Goal: Information Seeking & Learning: Learn about a topic

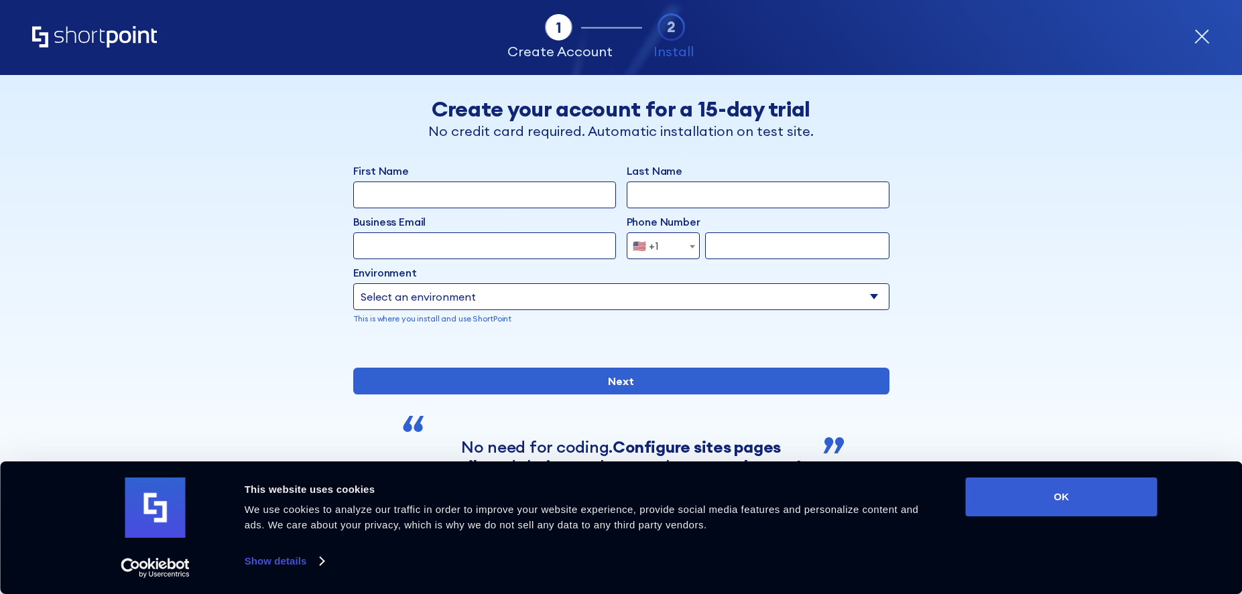
click at [76, 34] on icon "Home" at bounding box center [94, 36] width 125 height 21
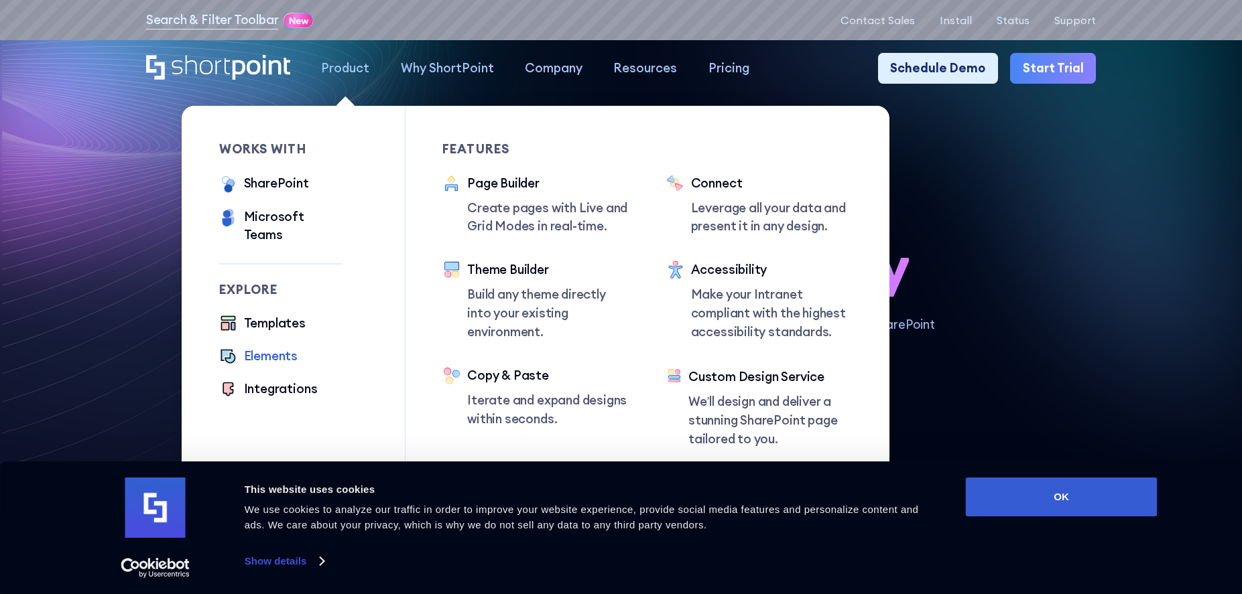
click at [261, 347] on div "Elements" at bounding box center [271, 356] width 54 height 19
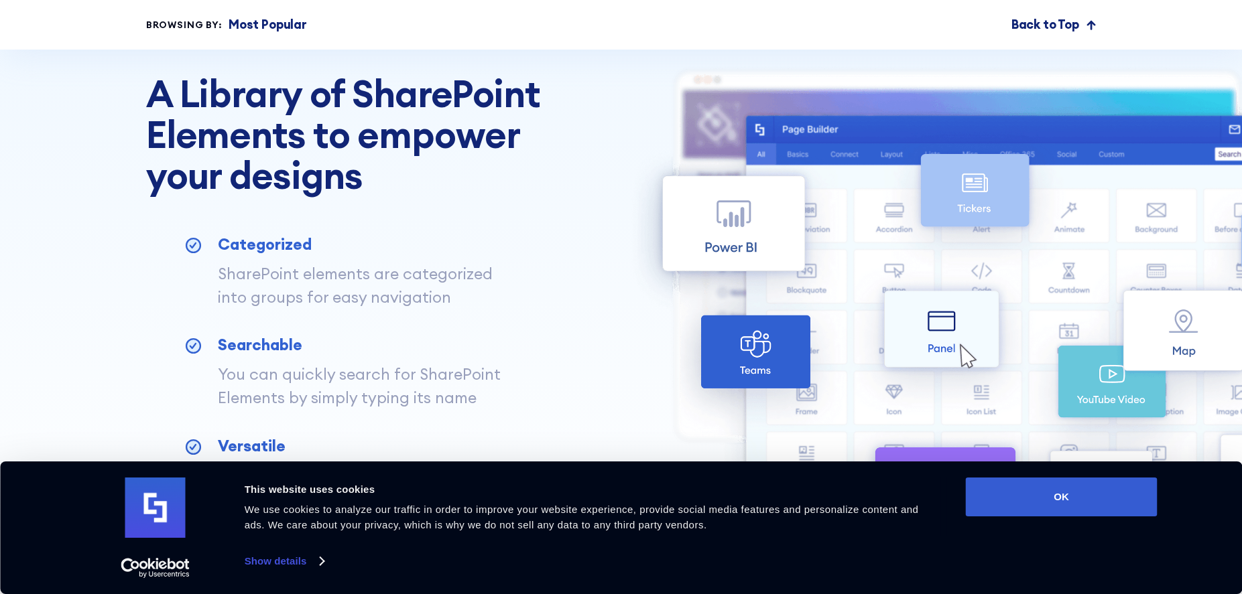
scroll to position [2701, 0]
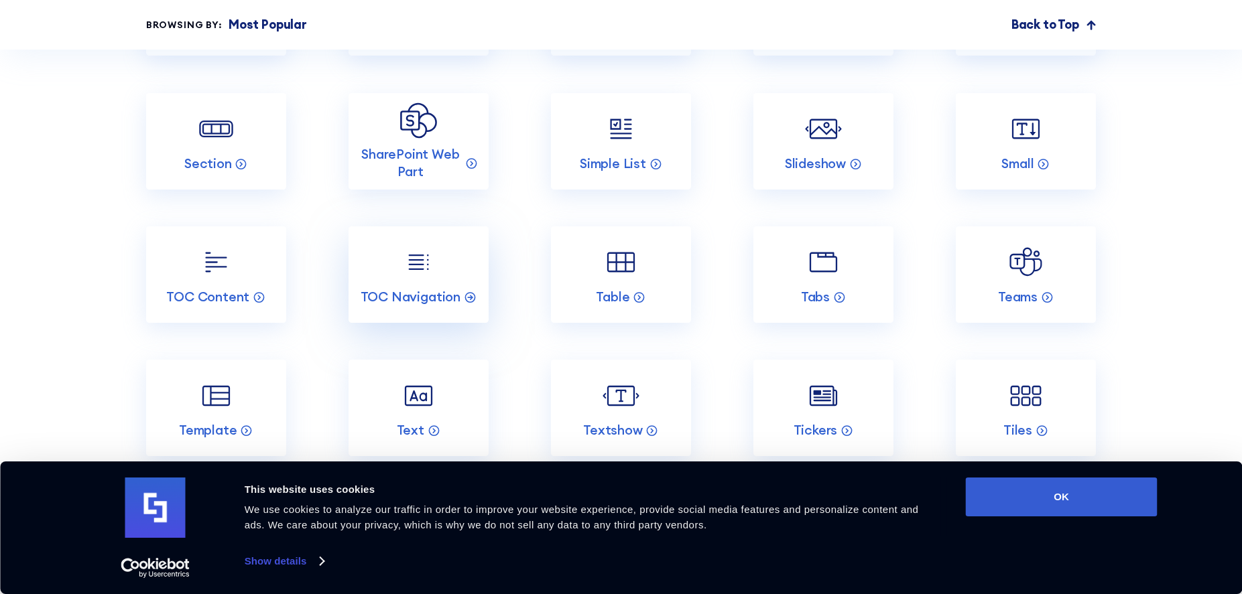
click at [390, 272] on link "TOC Navigation" at bounding box center [418, 274] width 140 height 96
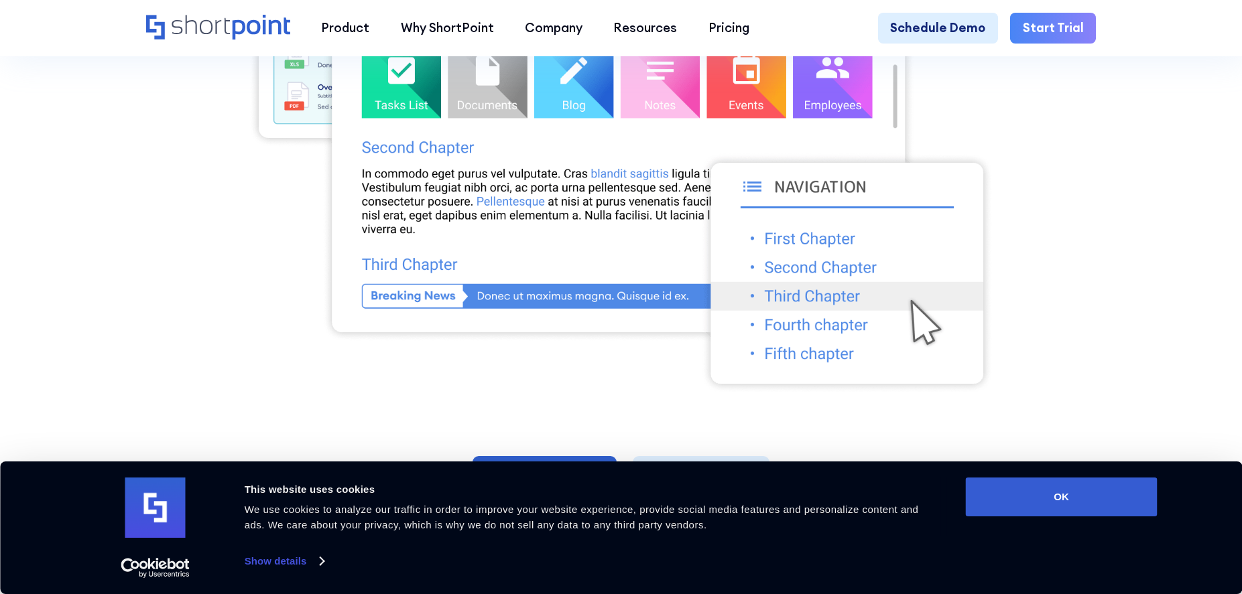
scroll to position [497, 0]
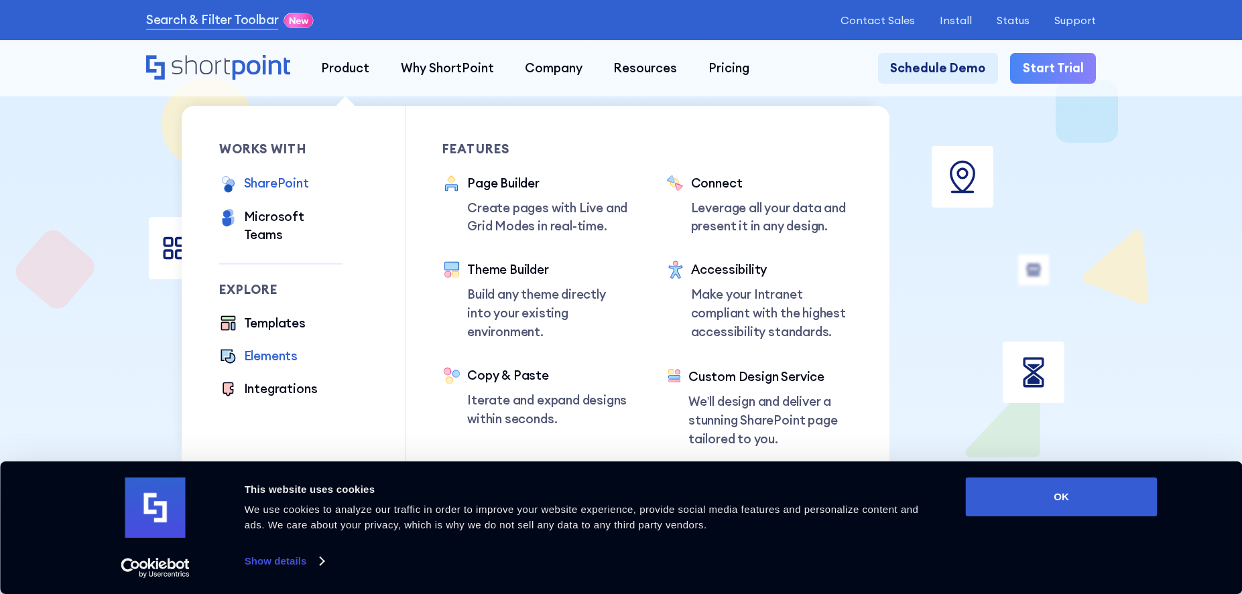
click at [248, 183] on div "SharePoint" at bounding box center [276, 183] width 65 height 19
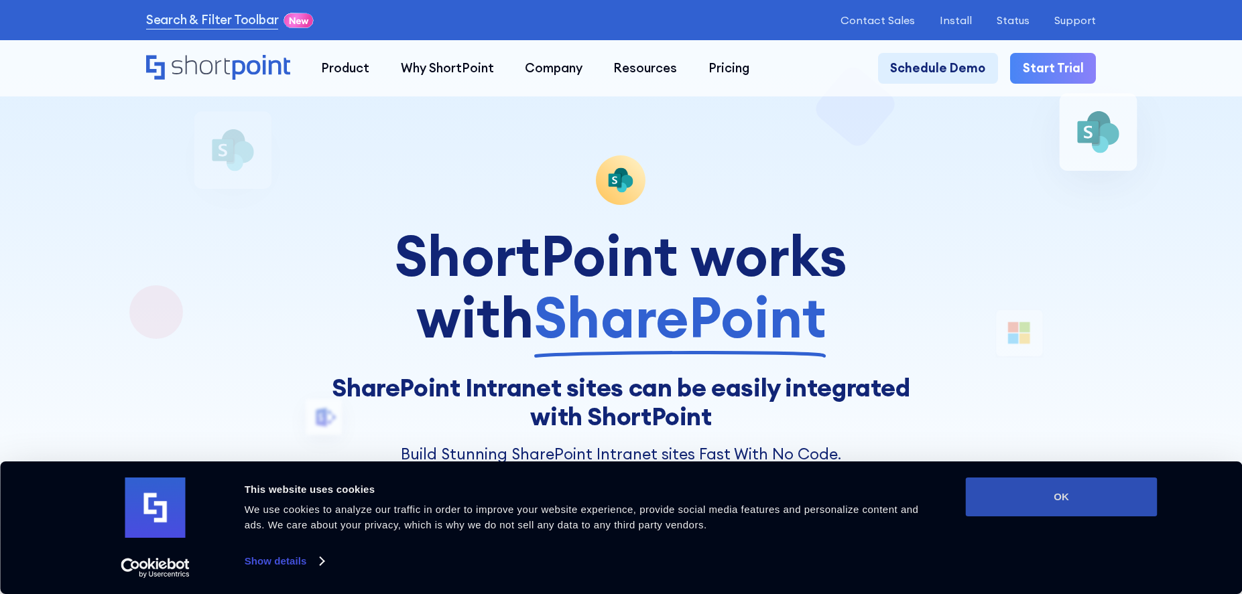
click at [1041, 502] on button "OK" at bounding box center [1062, 497] width 192 height 39
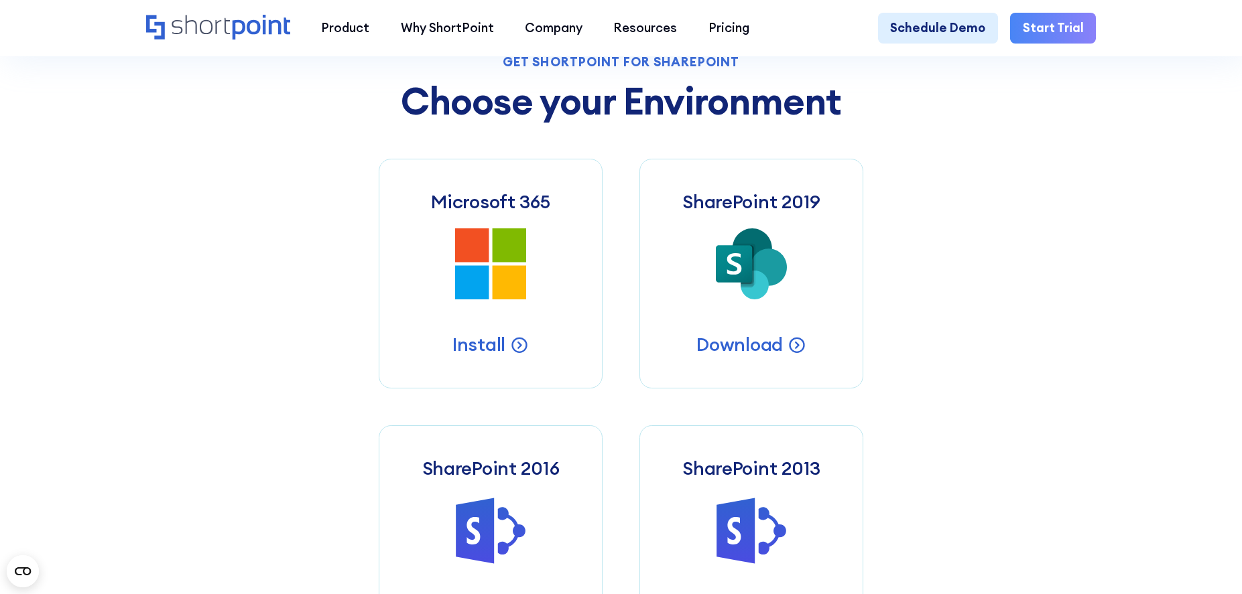
scroll to position [700, 0]
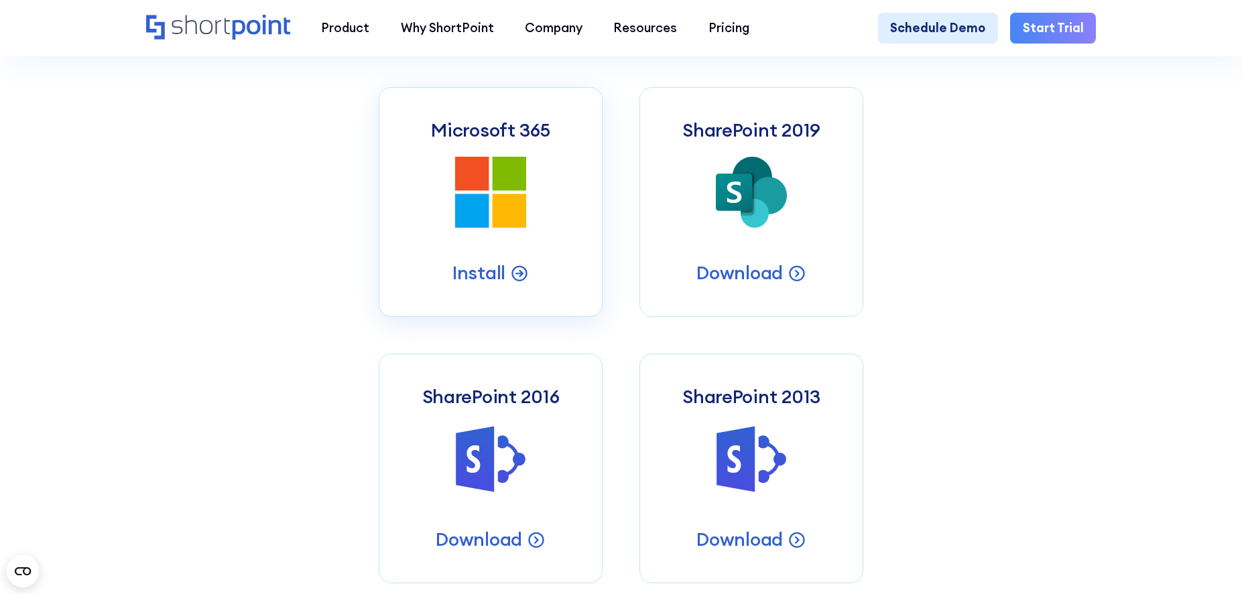
click at [433, 195] on link "Microsoft 365 Microsoft 365 SharePoint Intranets Install" at bounding box center [491, 202] width 224 height 230
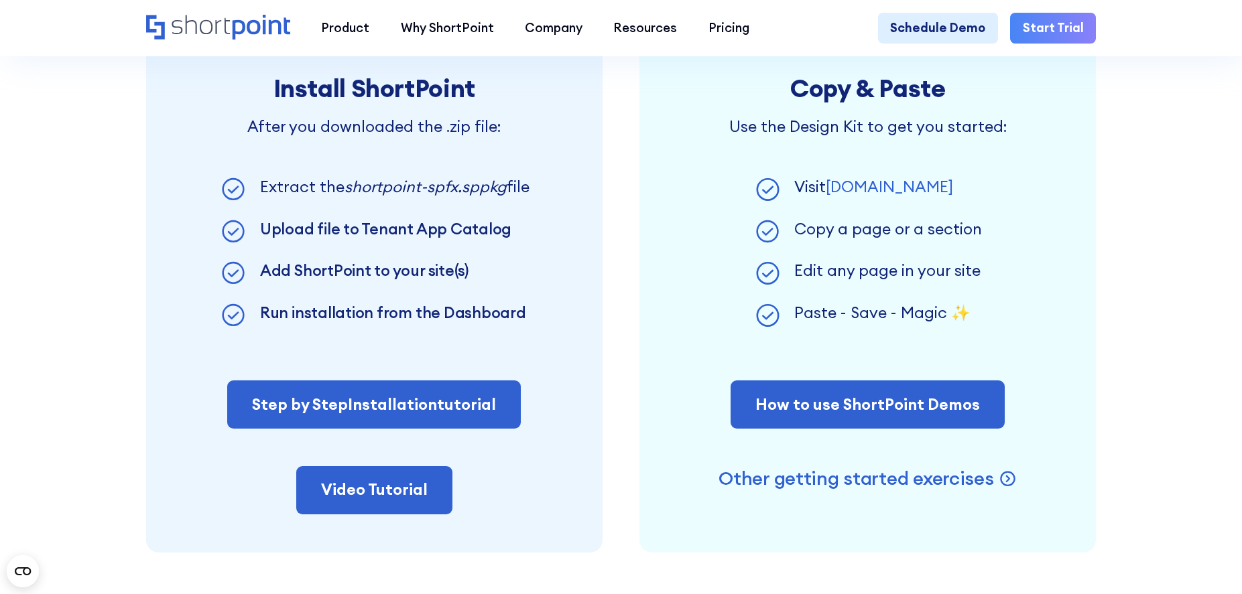
scroll to position [1043, 0]
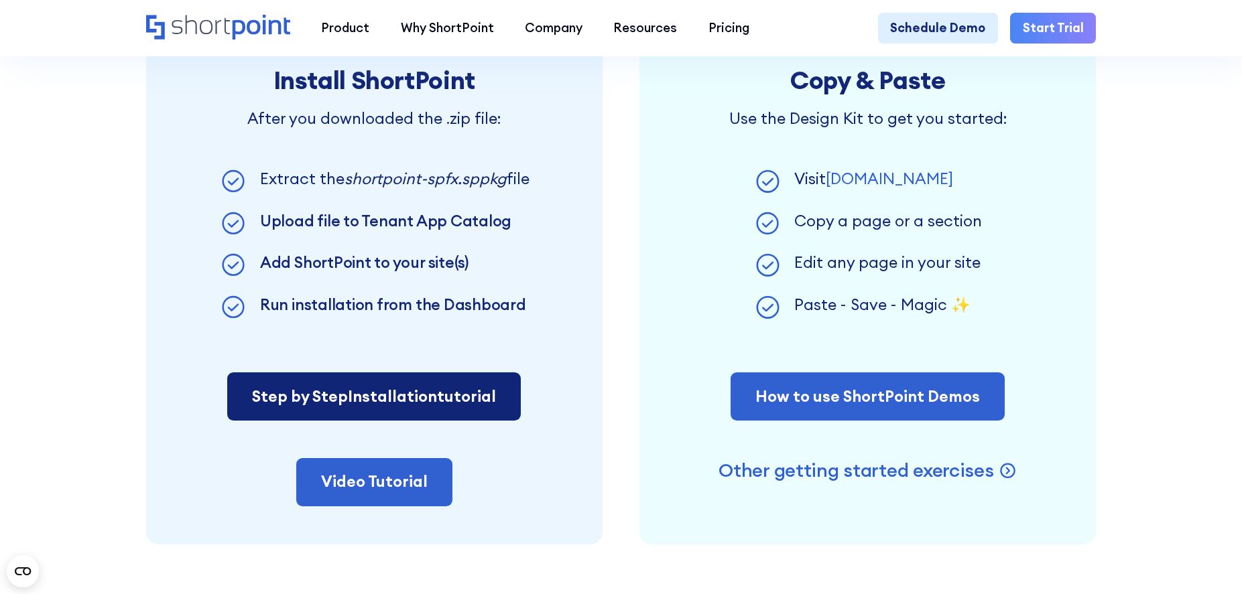
click at [395, 406] on span "Installation" at bounding box center [392, 396] width 89 height 19
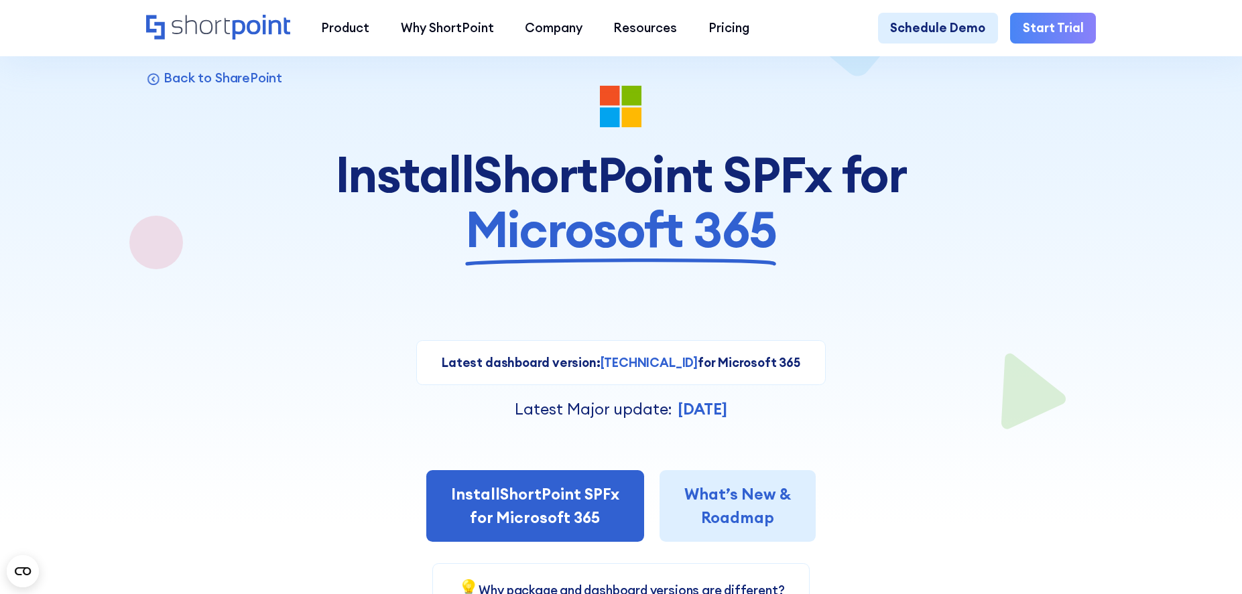
scroll to position [0, 0]
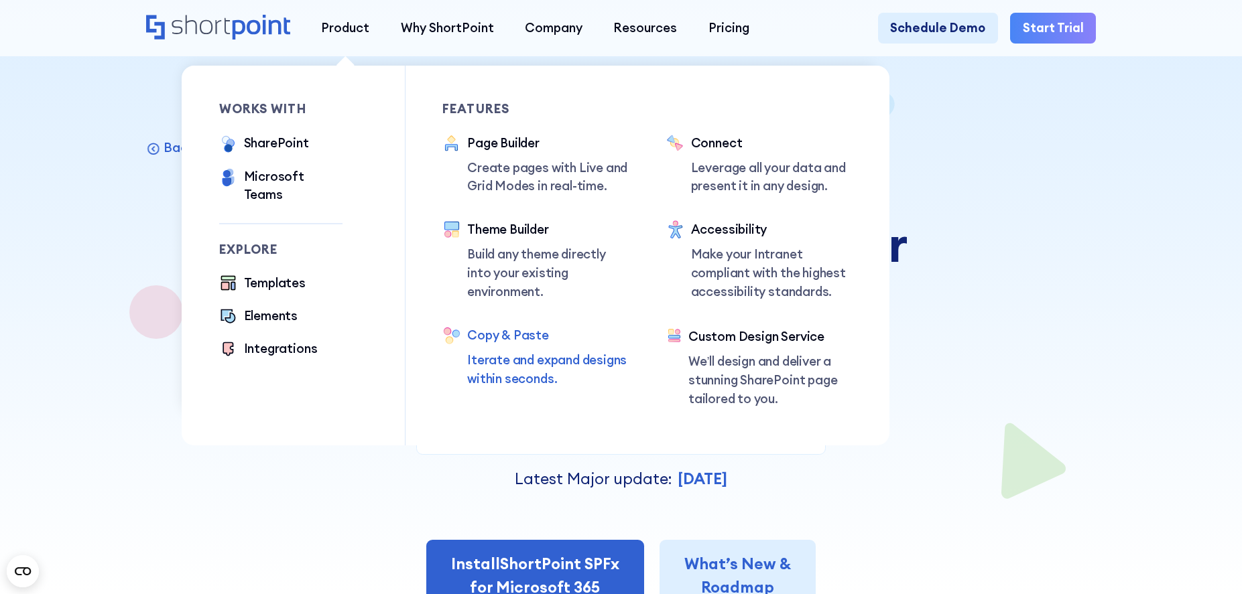
click at [511, 332] on div "Copy & Paste" at bounding box center [547, 335] width 161 height 19
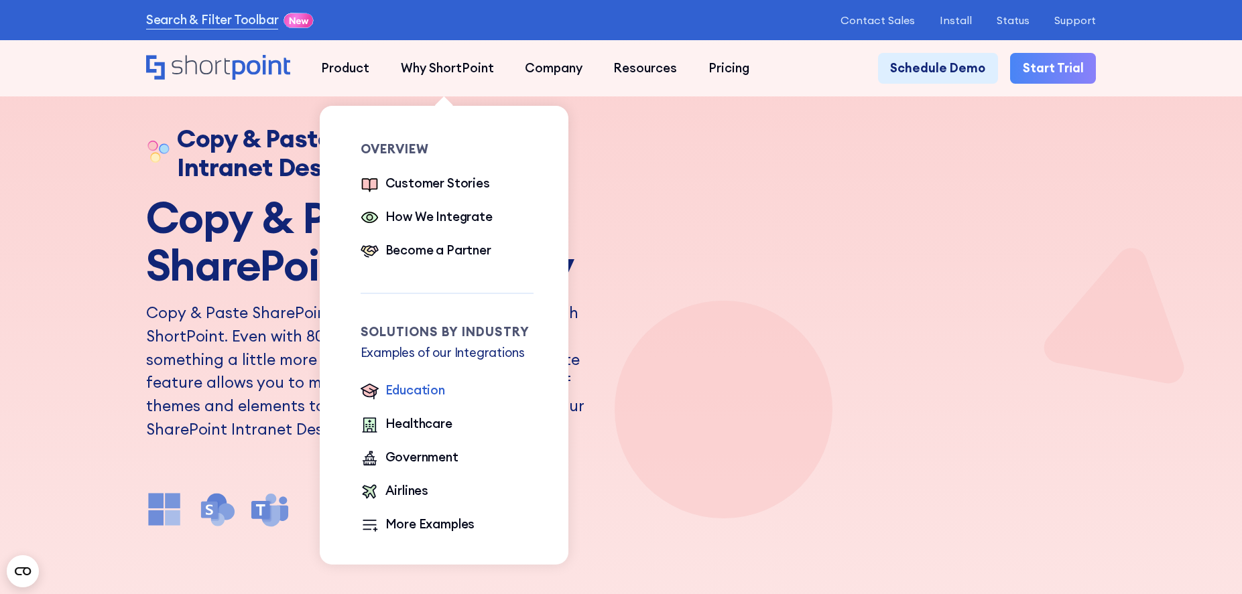
click at [418, 401] on div "Education" at bounding box center [415, 391] width 60 height 21
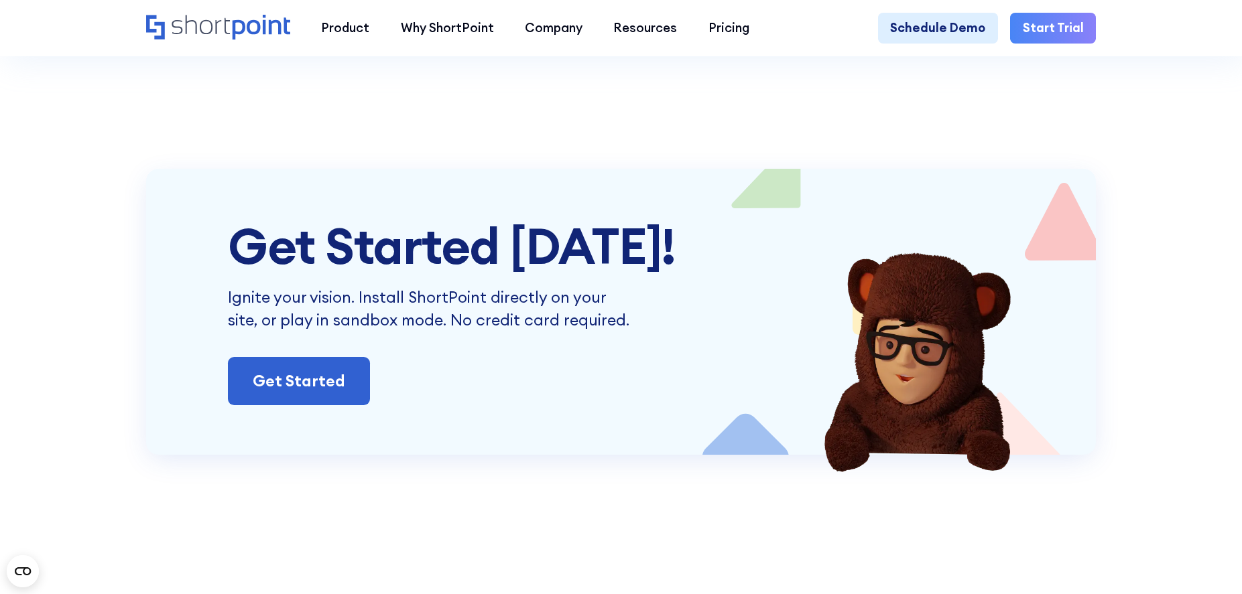
scroll to position [2915, 0]
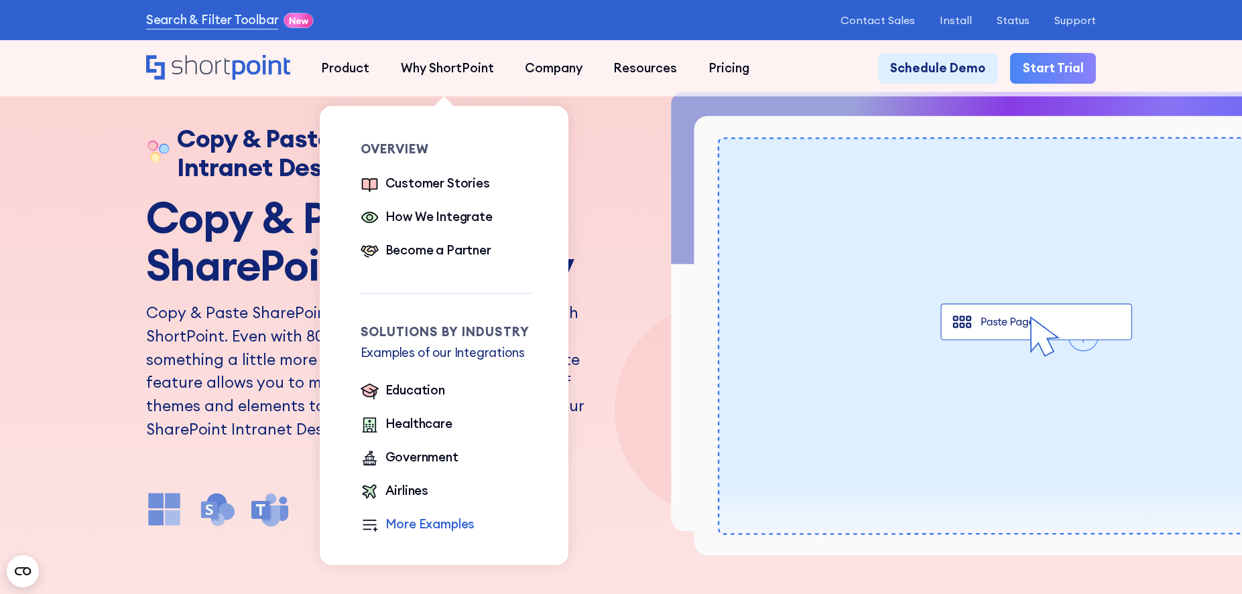
click at [399, 521] on div "More Examples" at bounding box center [430, 524] width 90 height 19
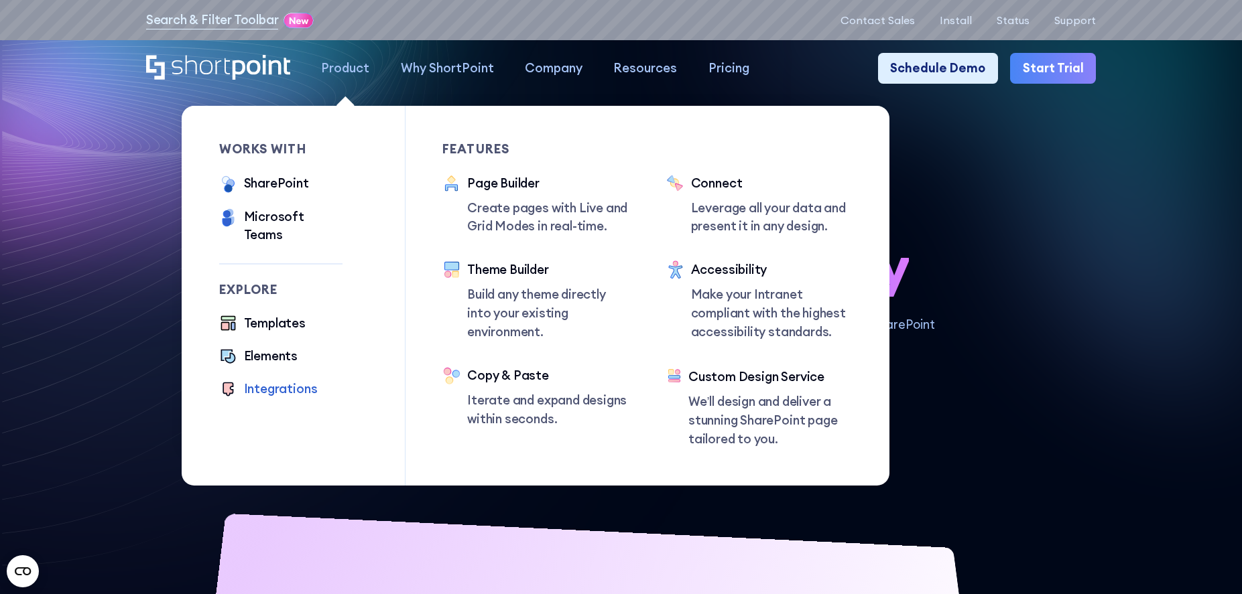
click at [277, 380] on div "Integrations" at bounding box center [281, 389] width 74 height 19
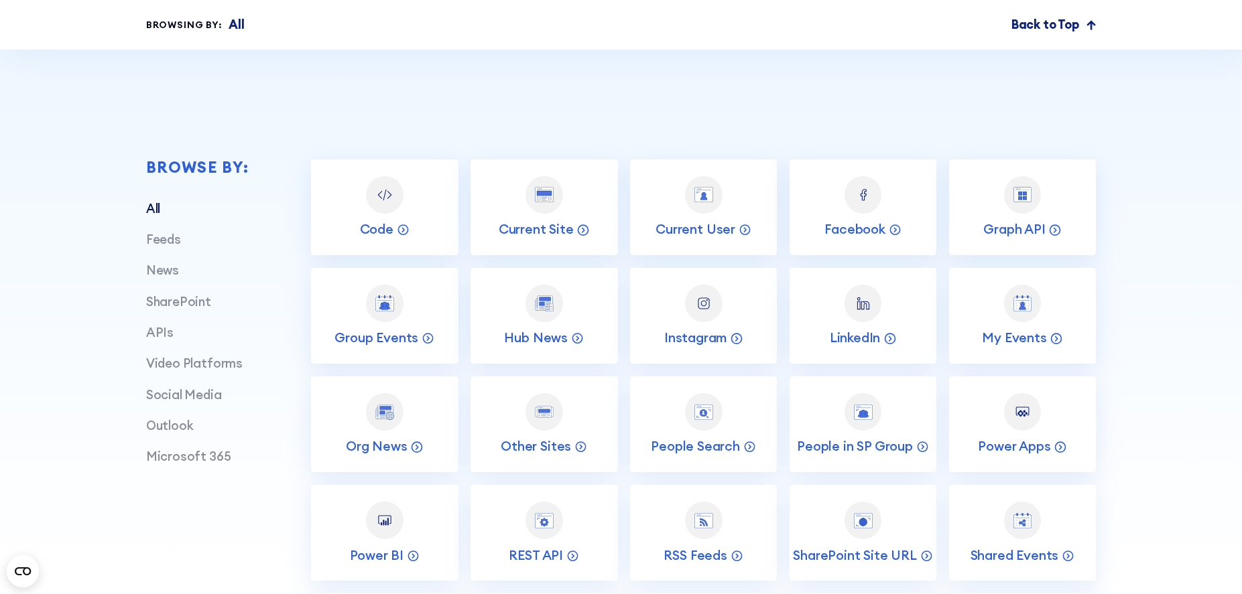
scroll to position [509, 0]
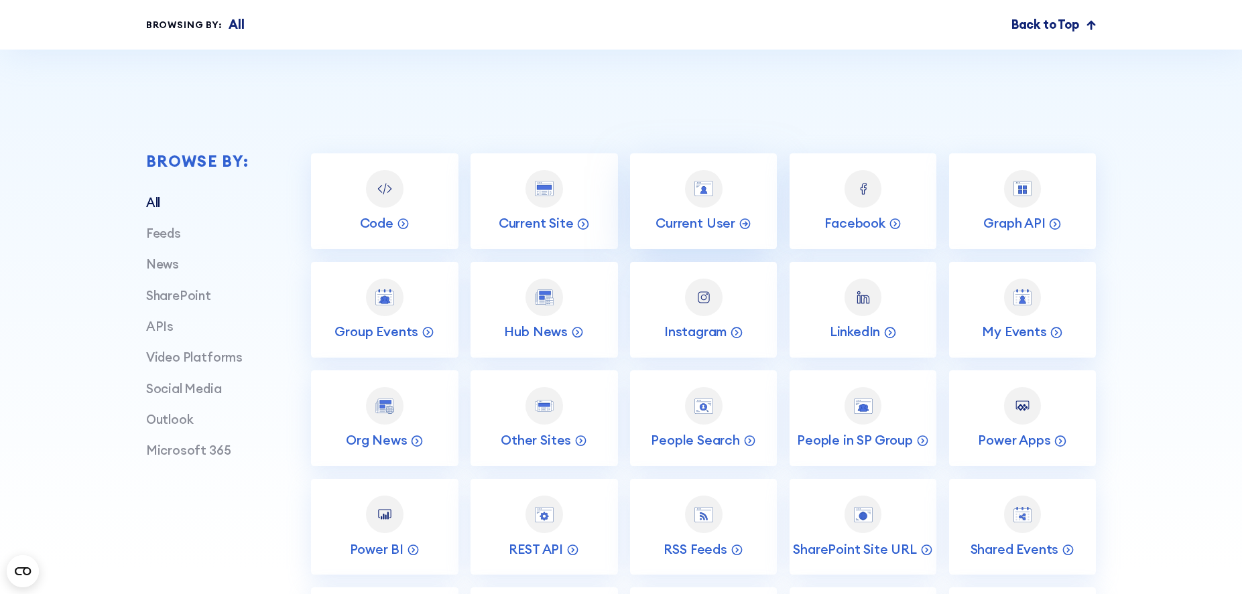
click at [663, 186] on link "Current User" at bounding box center [703, 201] width 147 height 96
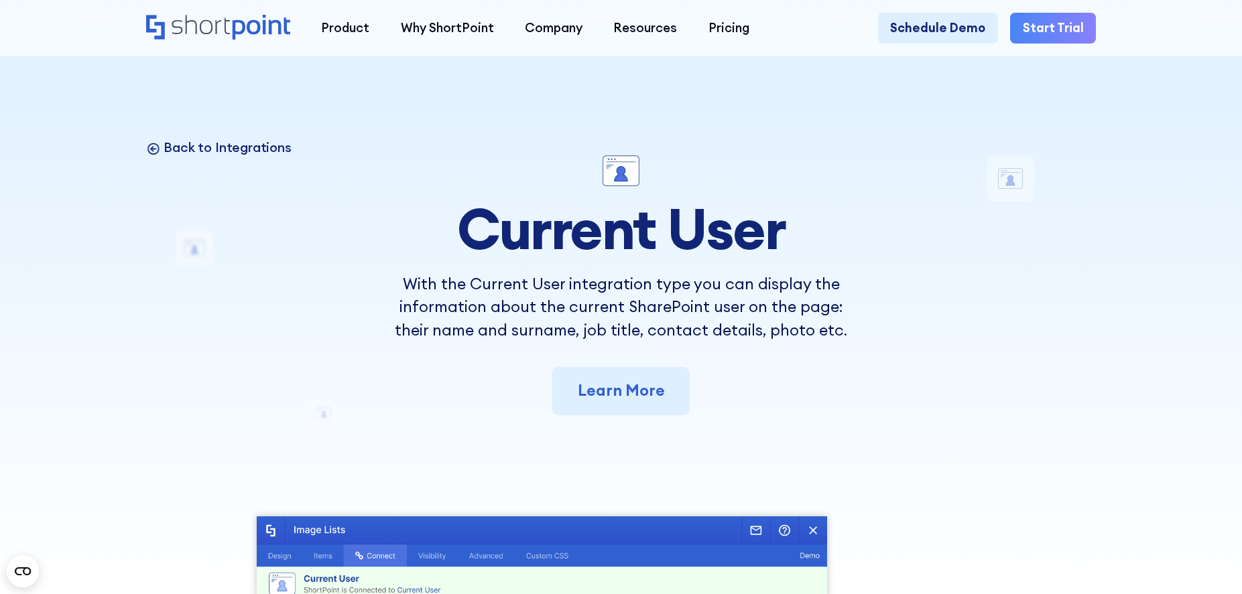
click at [171, 147] on p "Back to Integrations" at bounding box center [227, 147] width 127 height 17
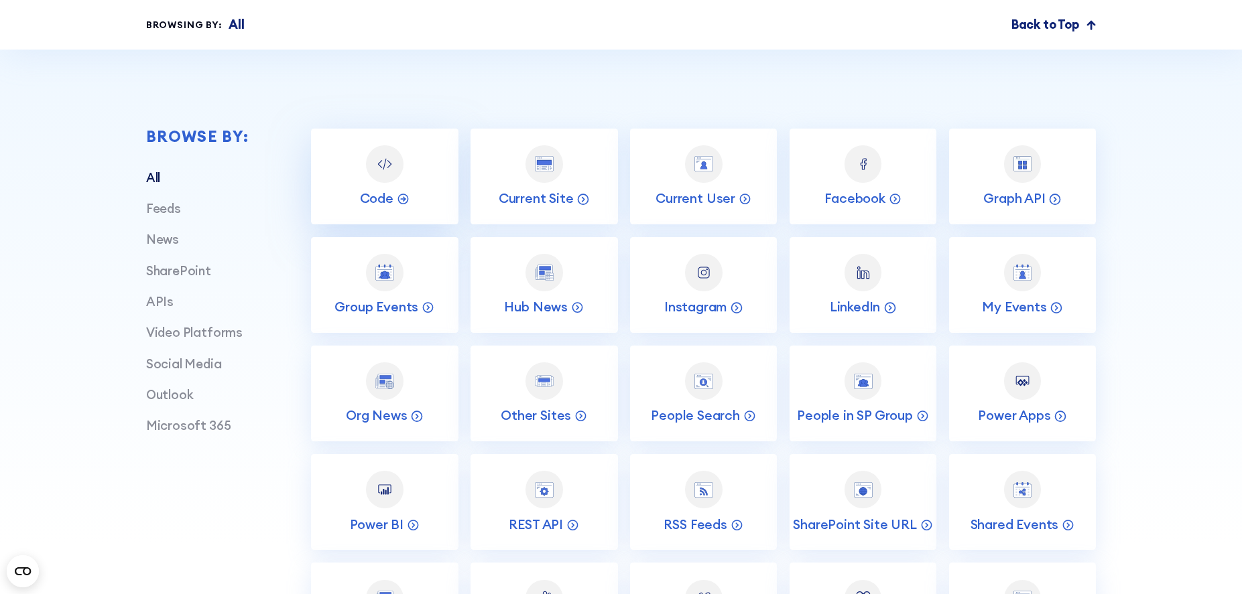
scroll to position [534, 0]
click at [1027, 163] on img at bounding box center [1022, 162] width 19 height 15
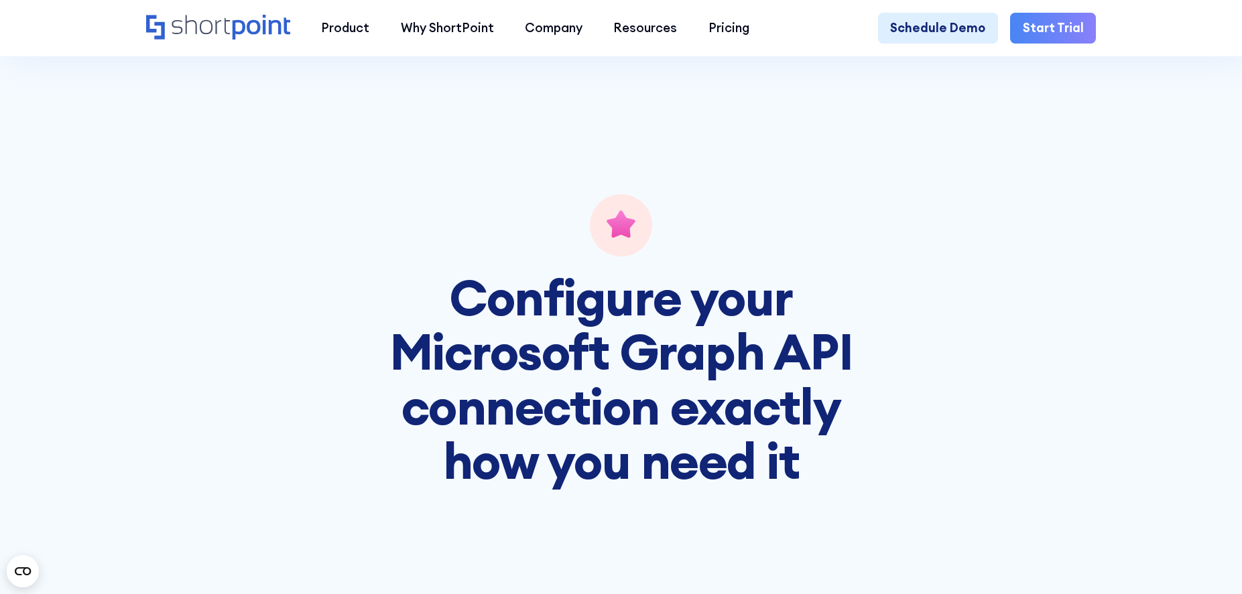
scroll to position [3389, 0]
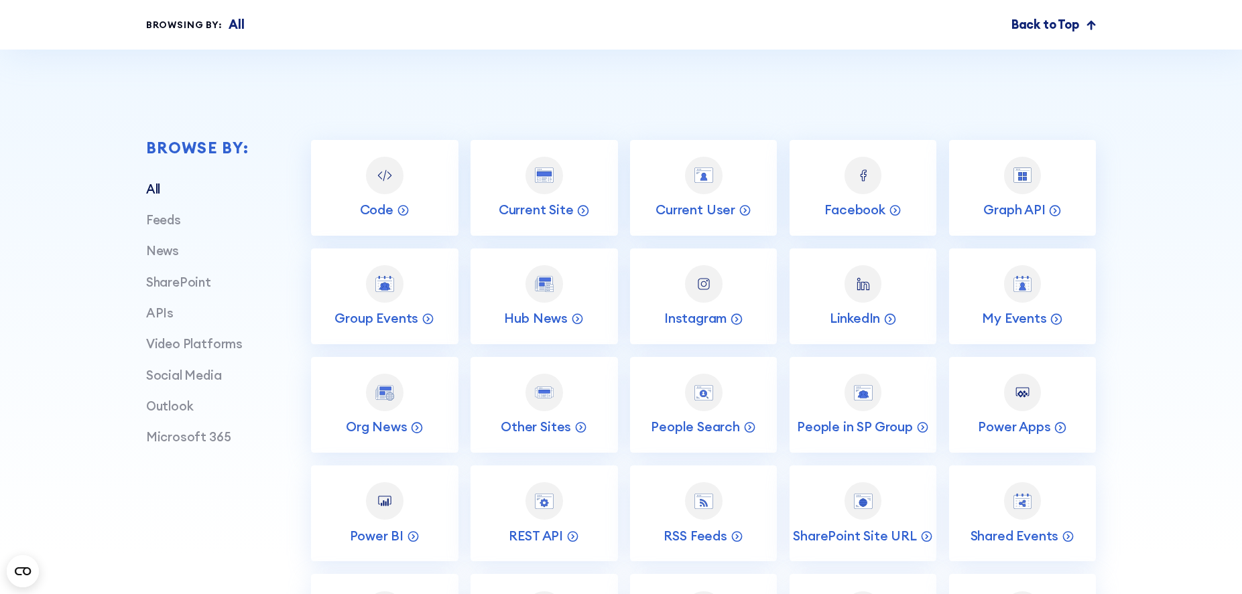
scroll to position [523, 0]
click at [850, 389] on div at bounding box center [863, 392] width 38 height 38
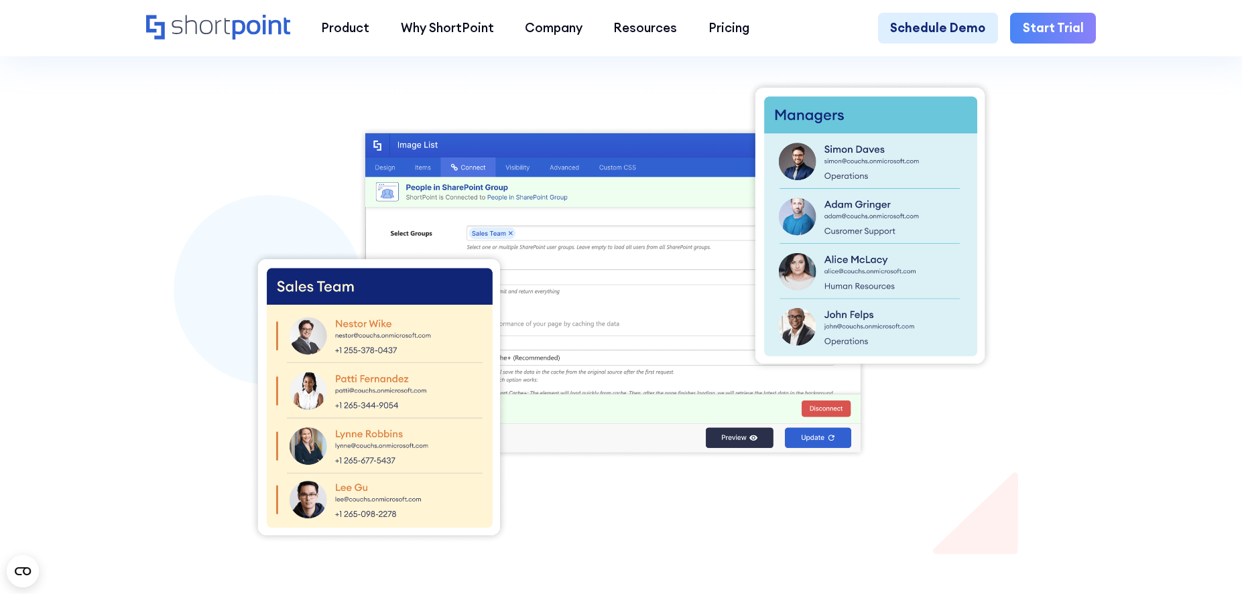
scroll to position [495, 0]
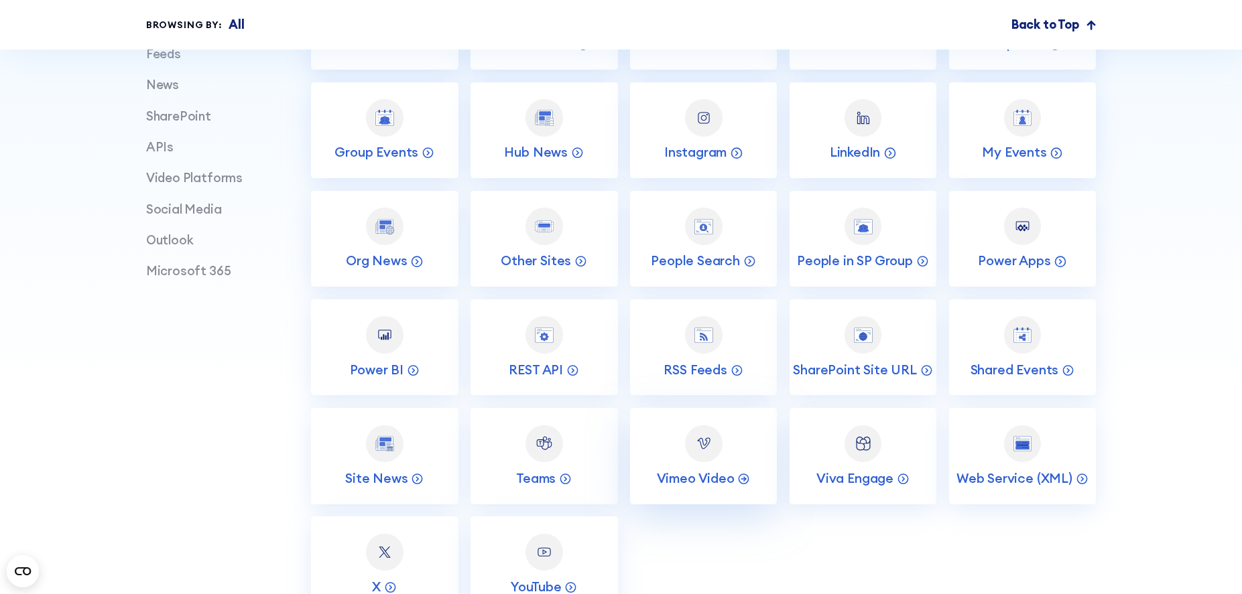
scroll to position [751, 0]
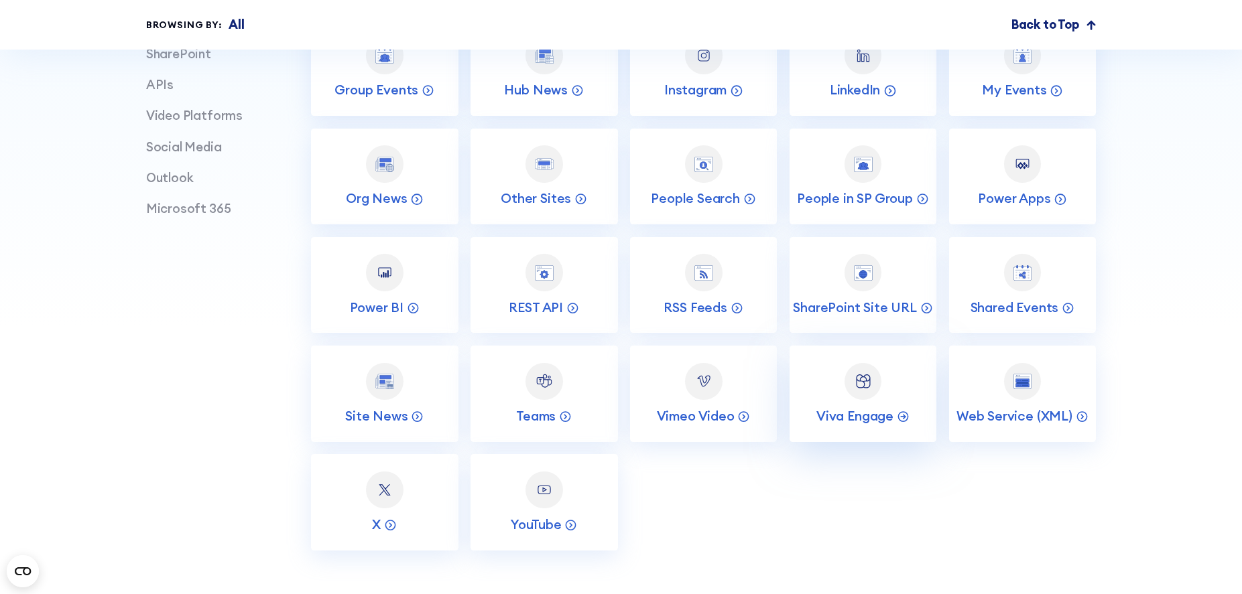
click at [862, 394] on div at bounding box center [863, 382] width 38 height 38
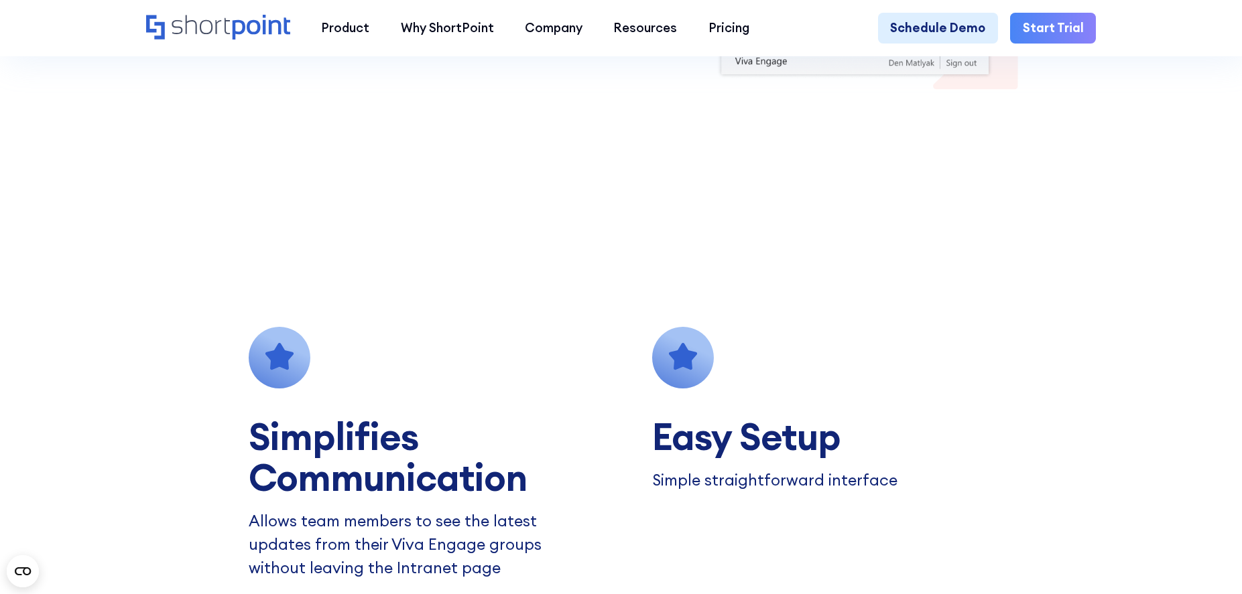
scroll to position [866, 0]
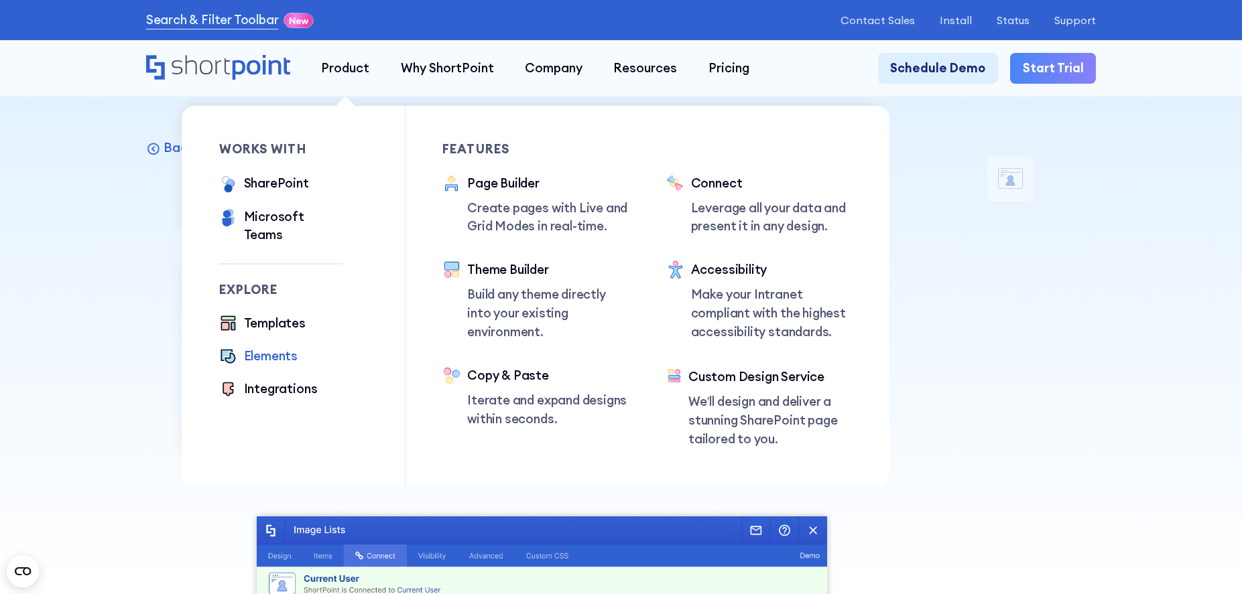
click at [283, 347] on div "Elements" at bounding box center [271, 356] width 54 height 19
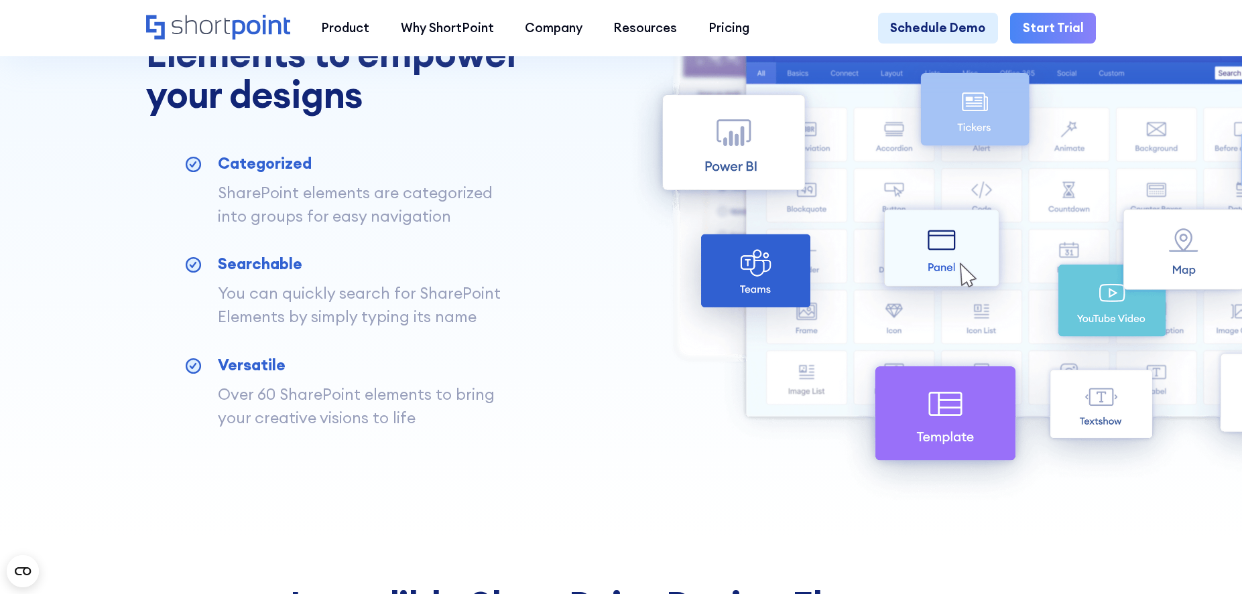
scroll to position [824, 0]
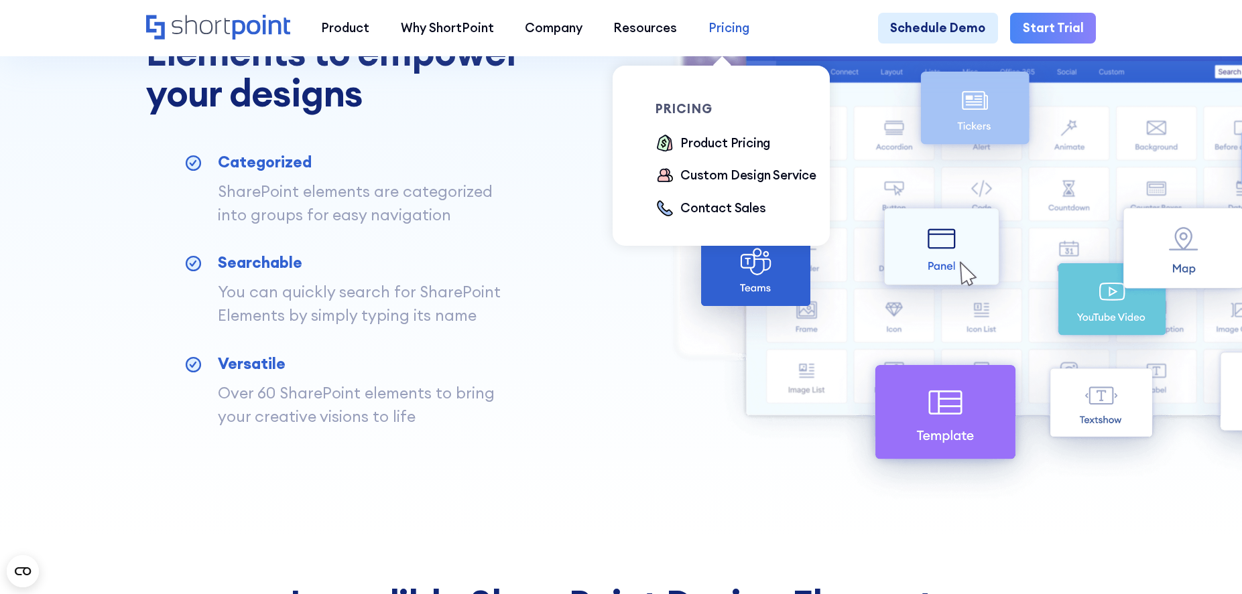
click at [722, 30] on div "Pricing" at bounding box center [728, 28] width 41 height 19
click at [699, 144] on div "Product Pricing" at bounding box center [725, 143] width 90 height 19
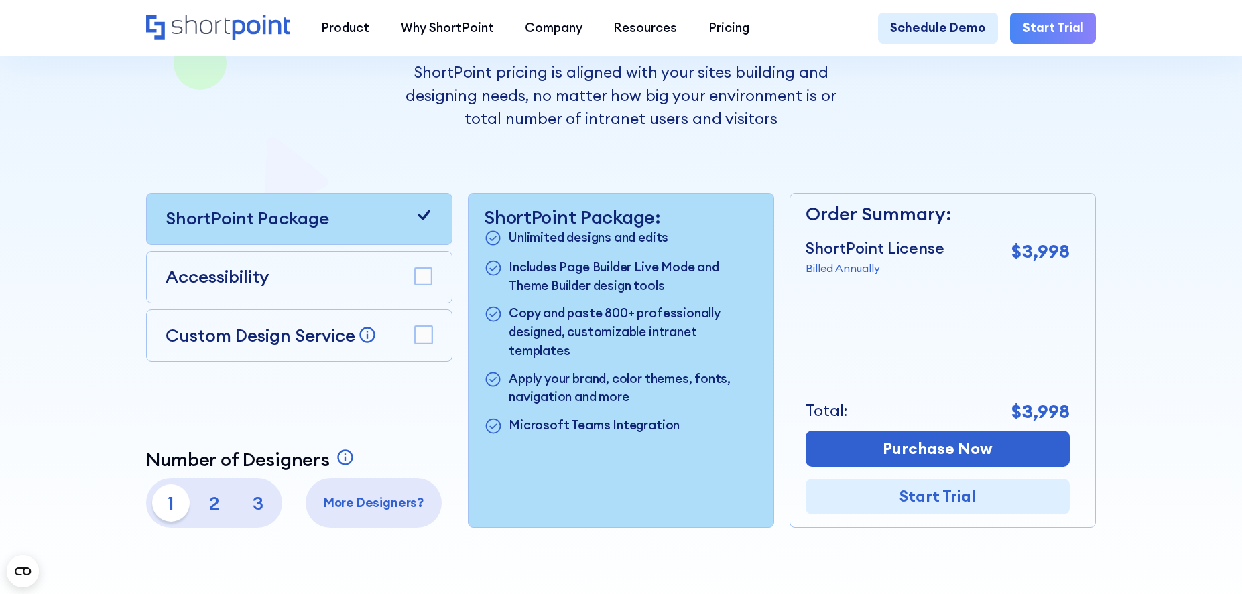
scroll to position [306, 0]
click at [424, 340] on rect at bounding box center [423, 333] width 17 height 17
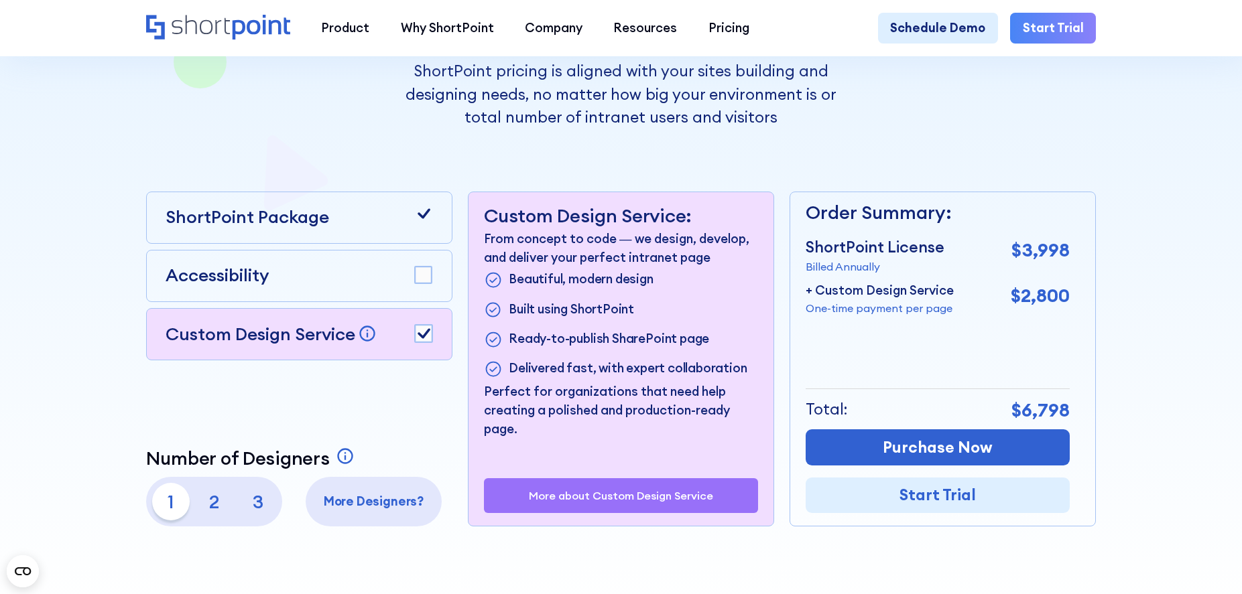
click at [421, 334] on icon at bounding box center [423, 333] width 13 height 10
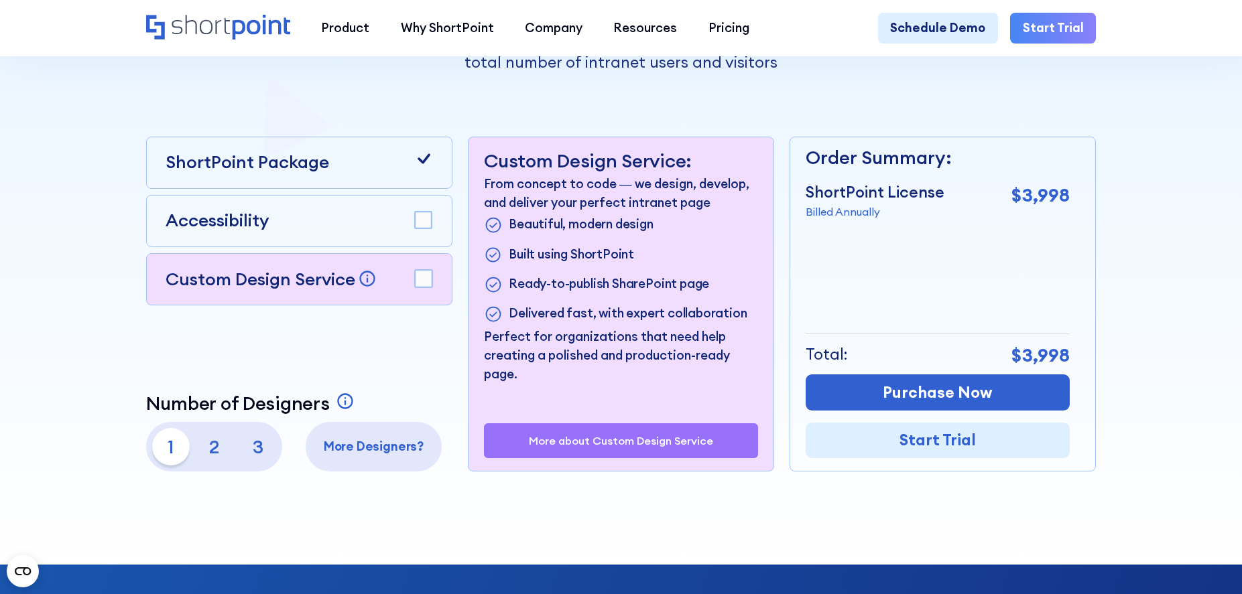
scroll to position [371, 0]
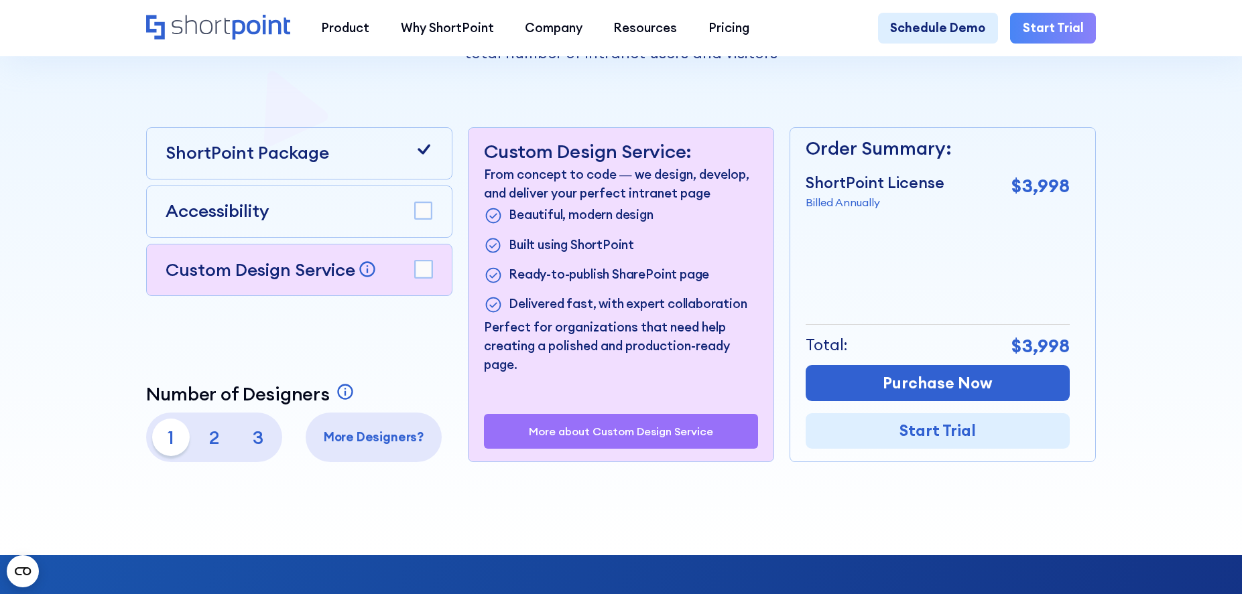
click at [258, 439] on p "3" at bounding box center [258, 438] width 38 height 38
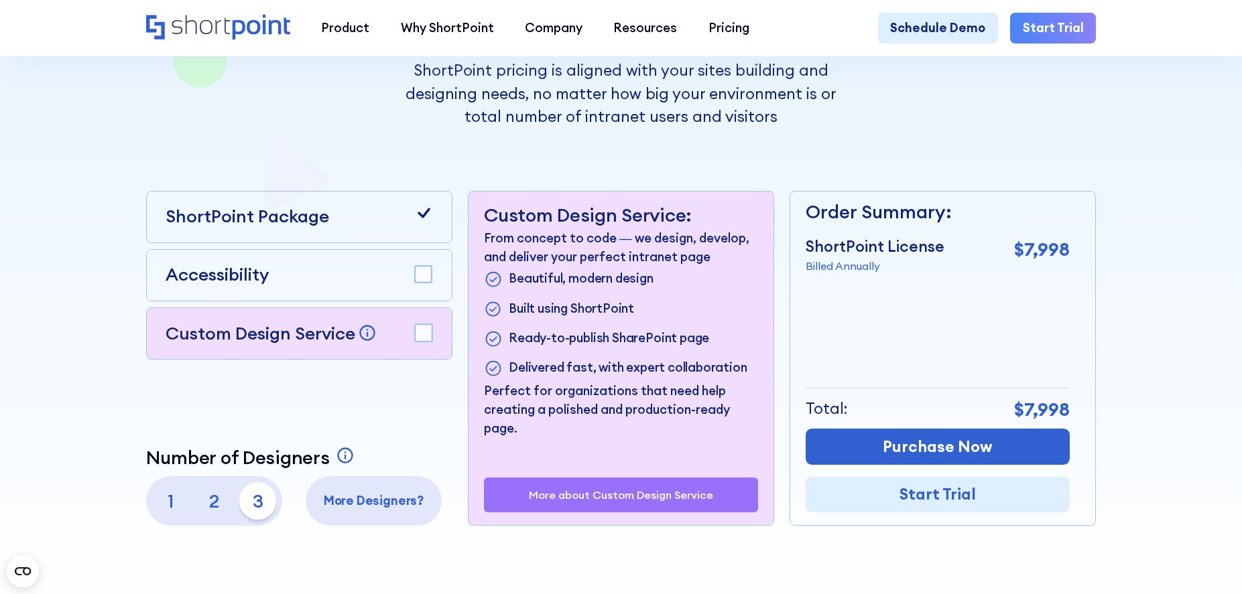
scroll to position [309, 0]
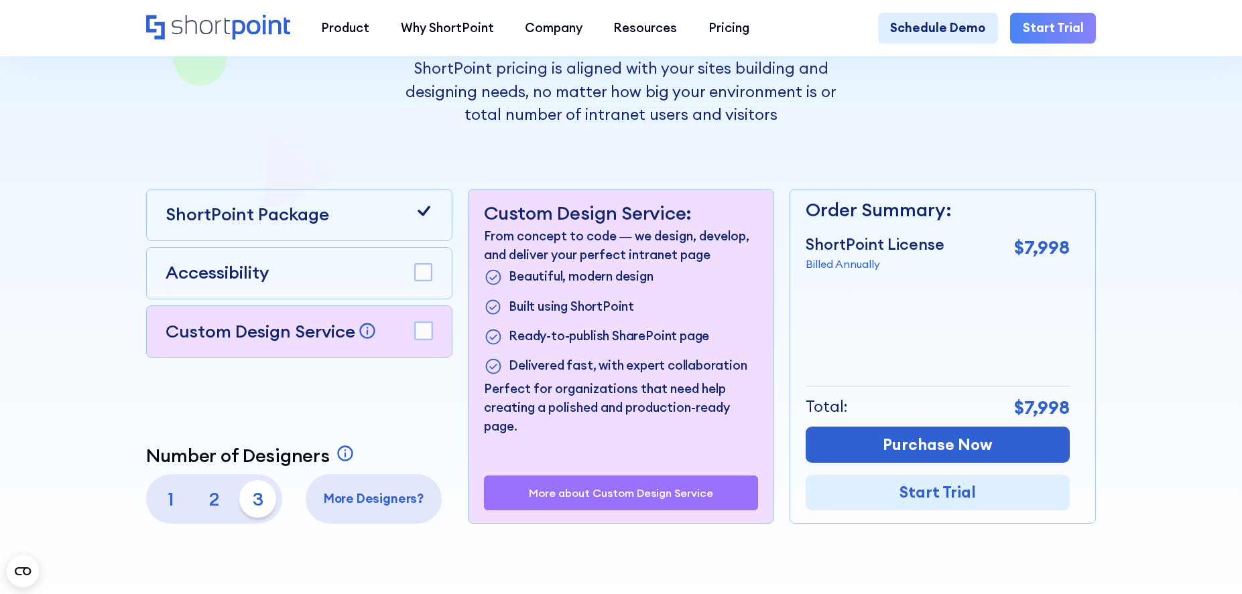
click at [212, 501] on p "2" at bounding box center [215, 499] width 38 height 38
click at [177, 507] on p "1" at bounding box center [171, 499] width 38 height 38
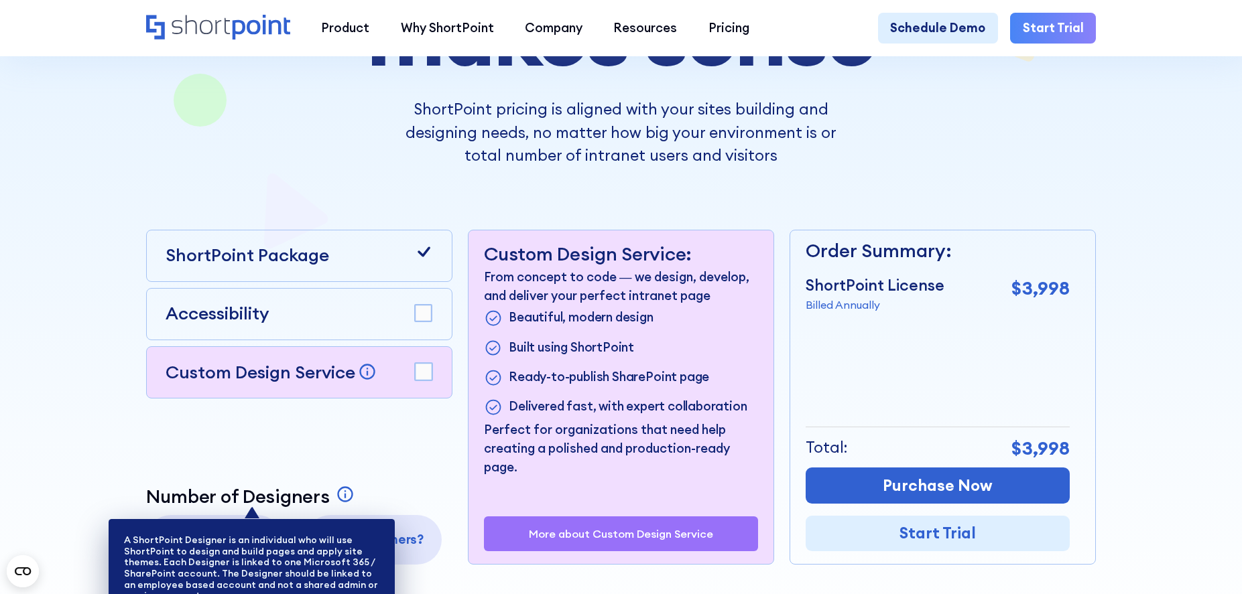
scroll to position [0, 0]
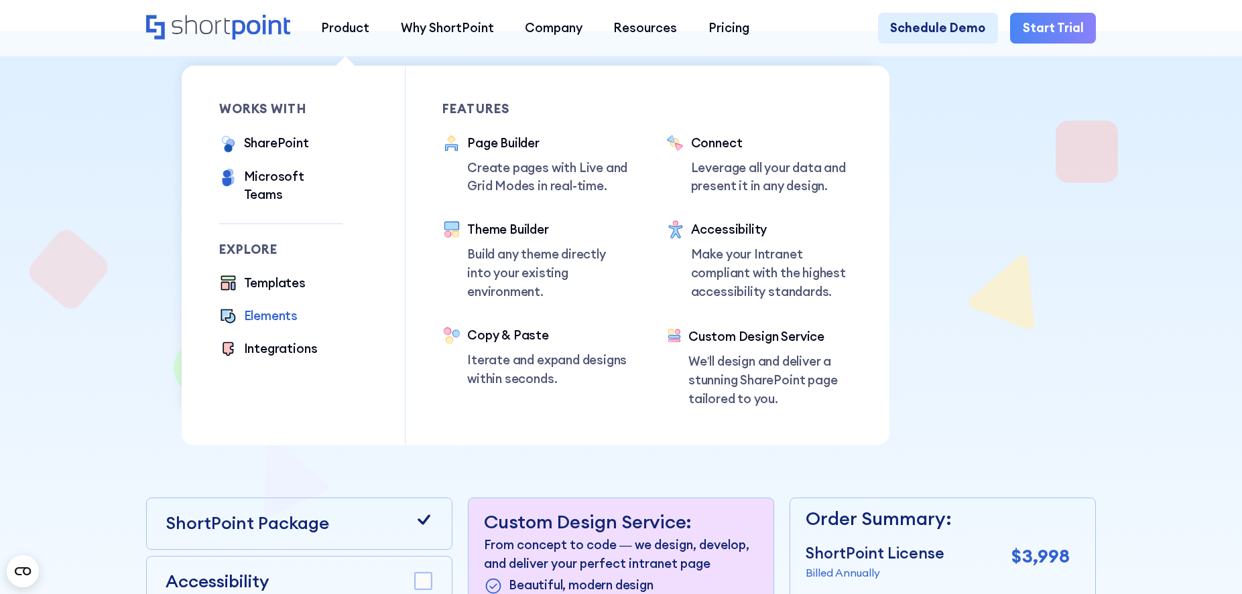
click at [270, 307] on div "Elements" at bounding box center [271, 316] width 54 height 19
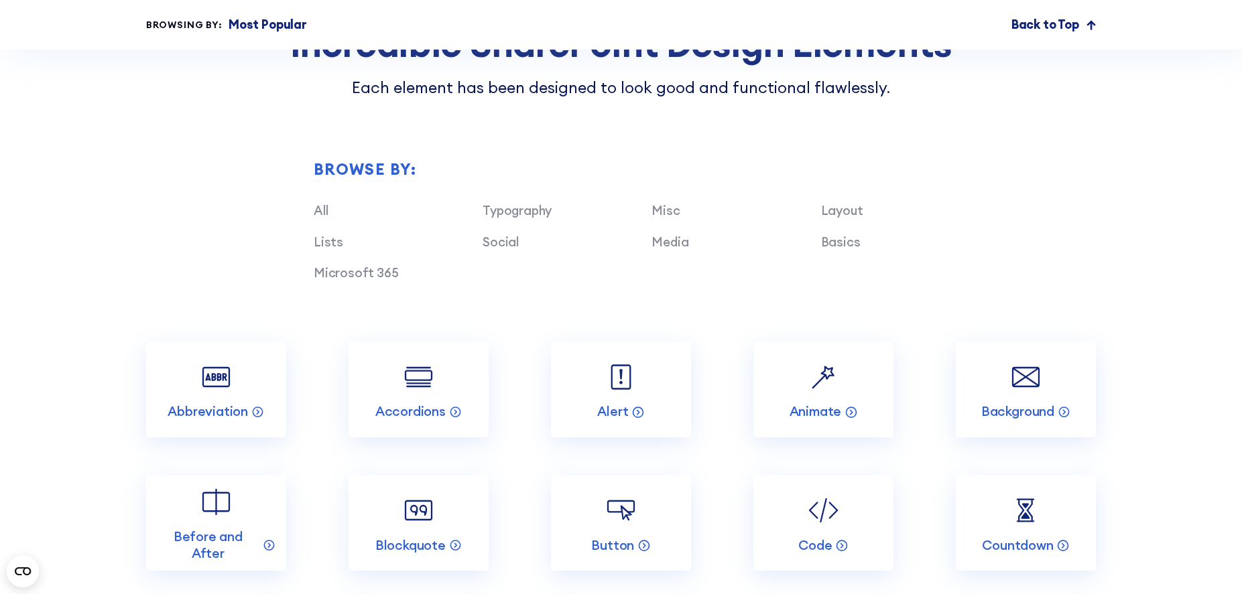
scroll to position [1390, 0]
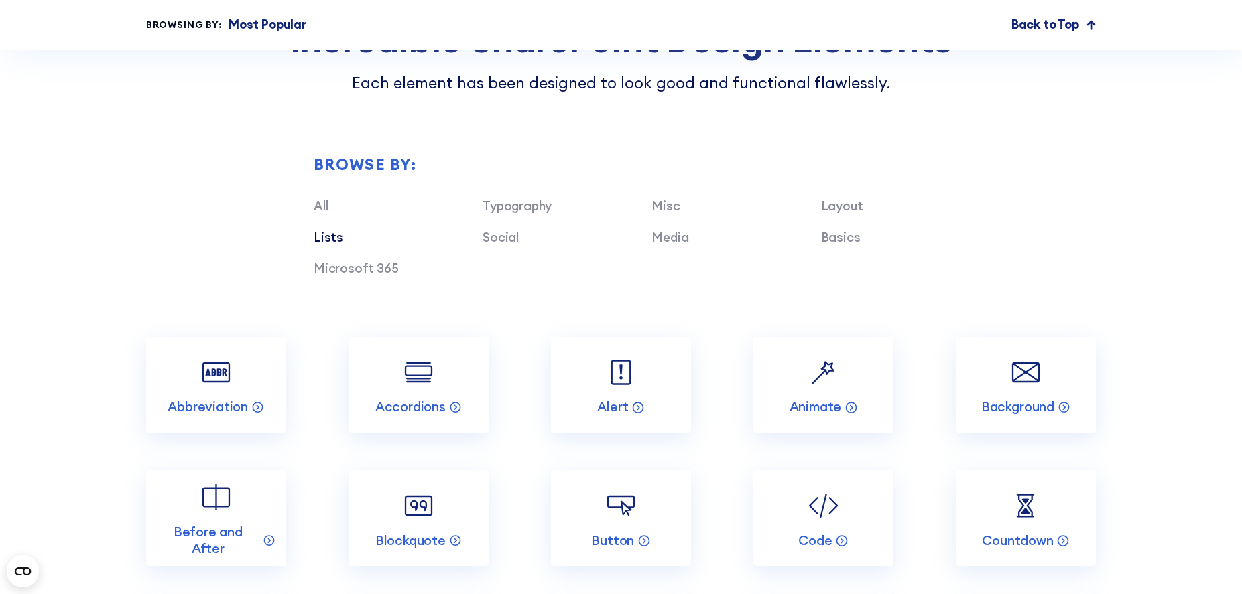
click at [316, 236] on link "Lists" at bounding box center [328, 237] width 29 height 16
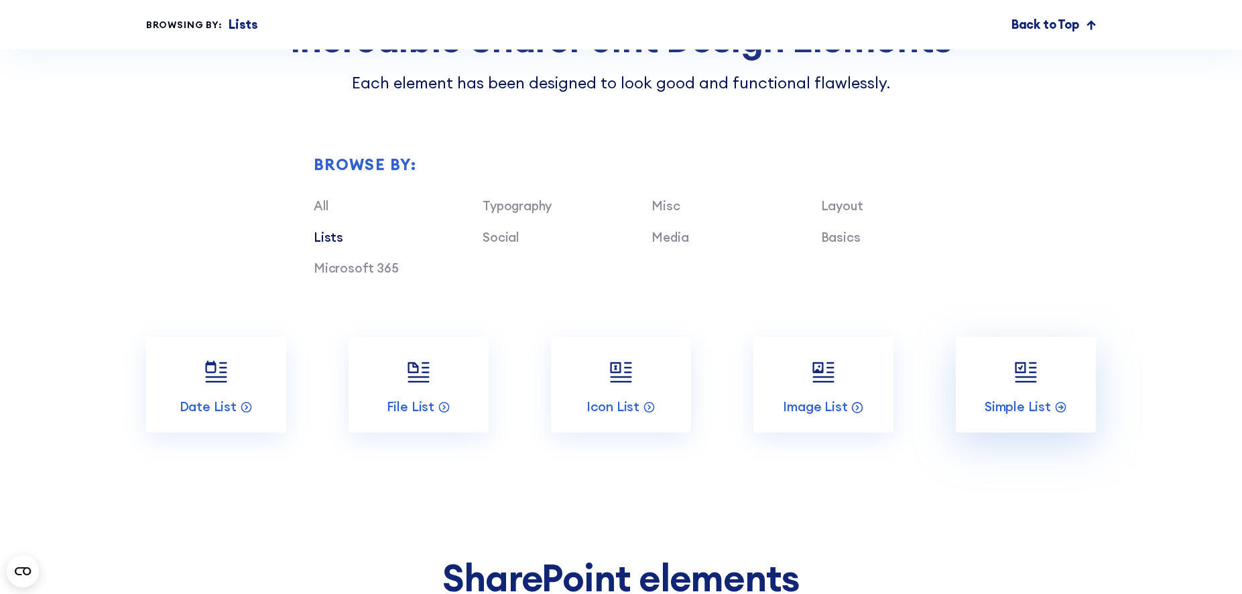
click at [1035, 397] on link "Simple List" at bounding box center [1026, 385] width 140 height 96
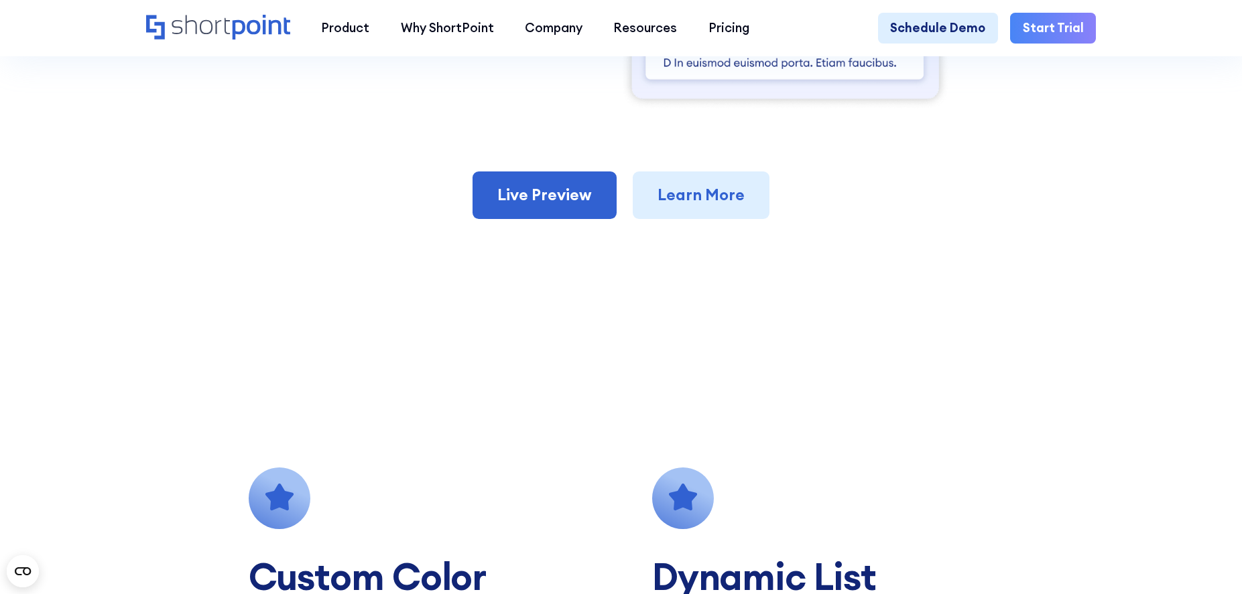
scroll to position [967, 0]
click at [518, 187] on link "Live Preview" at bounding box center [544, 195] width 144 height 48
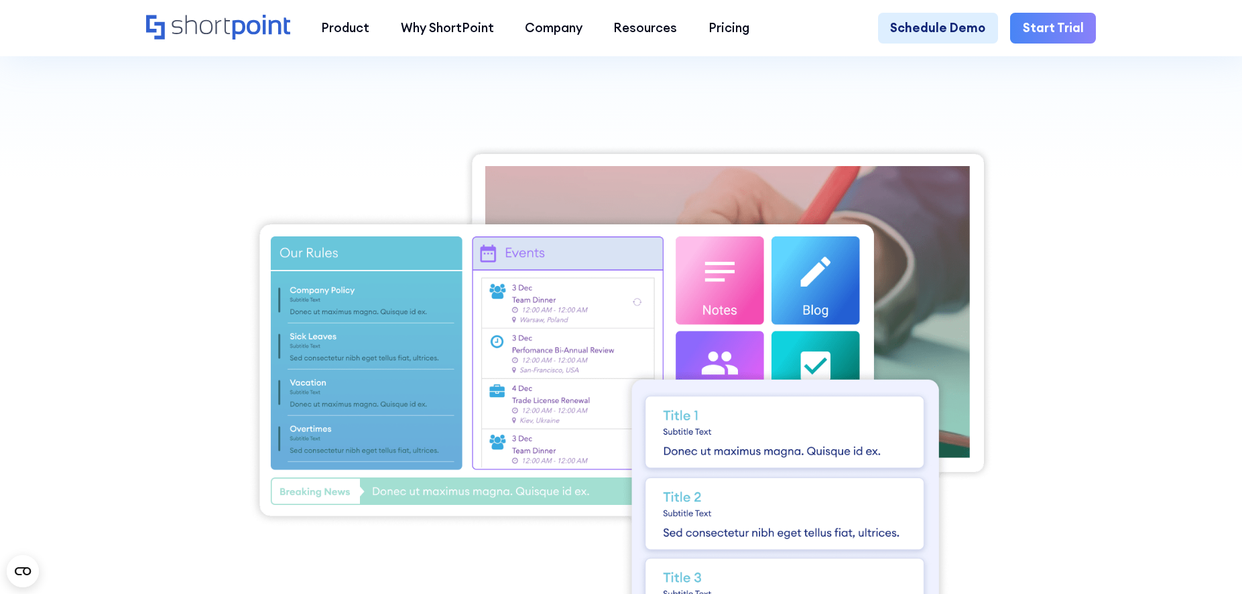
scroll to position [0, 0]
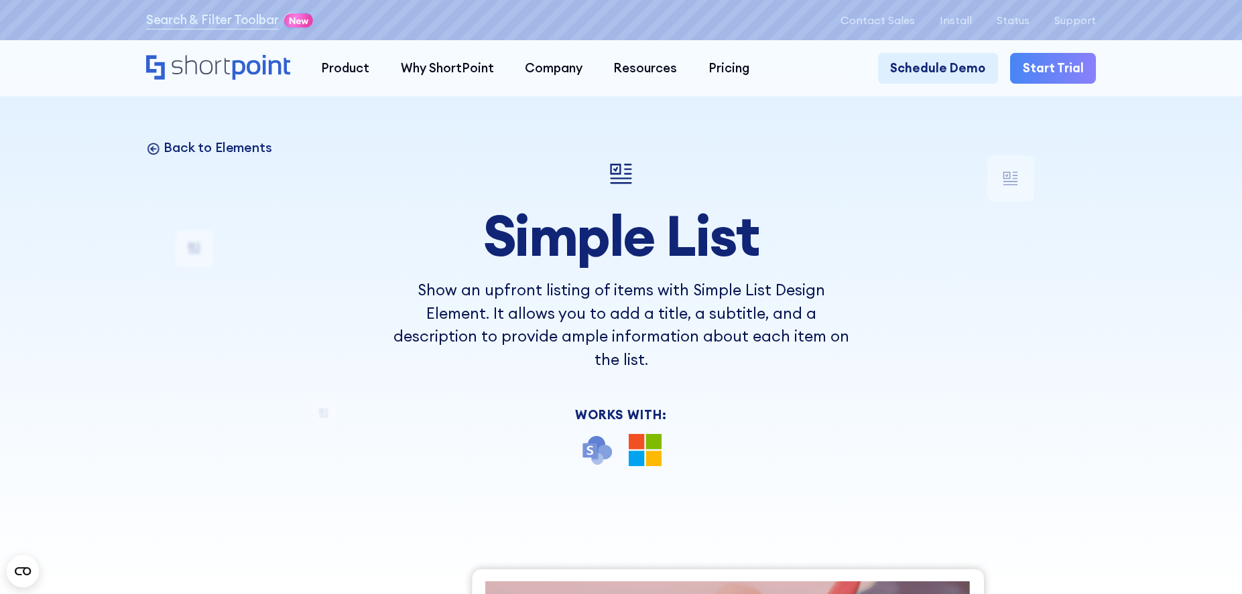
click at [180, 142] on p "Back to Elements" at bounding box center [218, 147] width 108 height 17
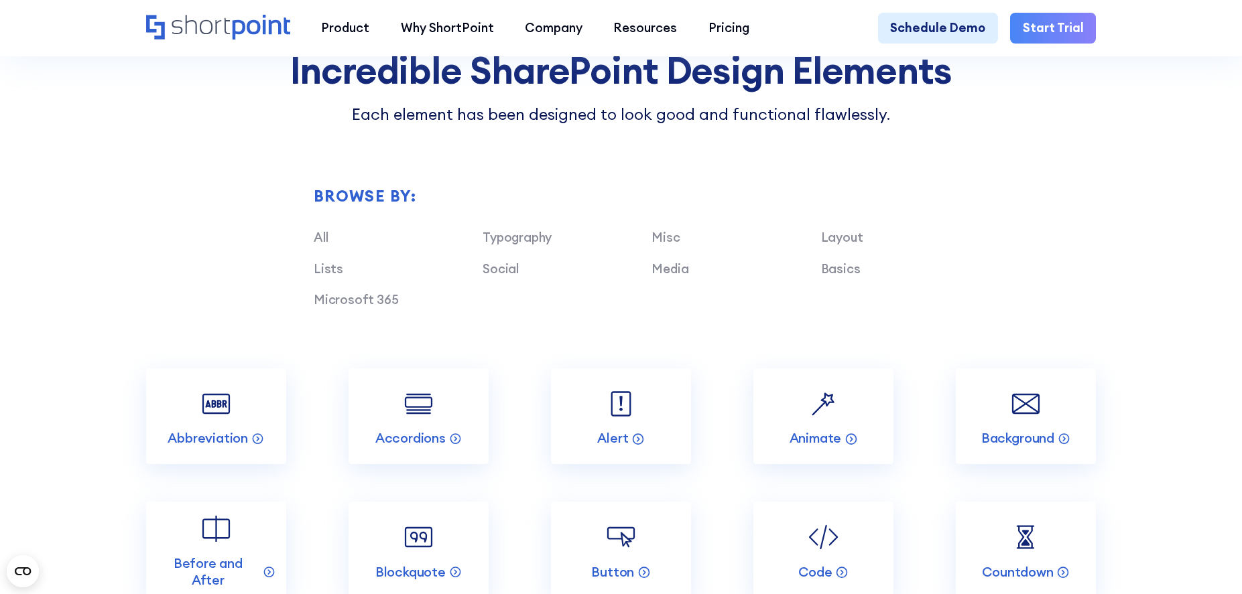
scroll to position [1359, 0]
click at [436, 407] on img at bounding box center [419, 404] width 38 height 38
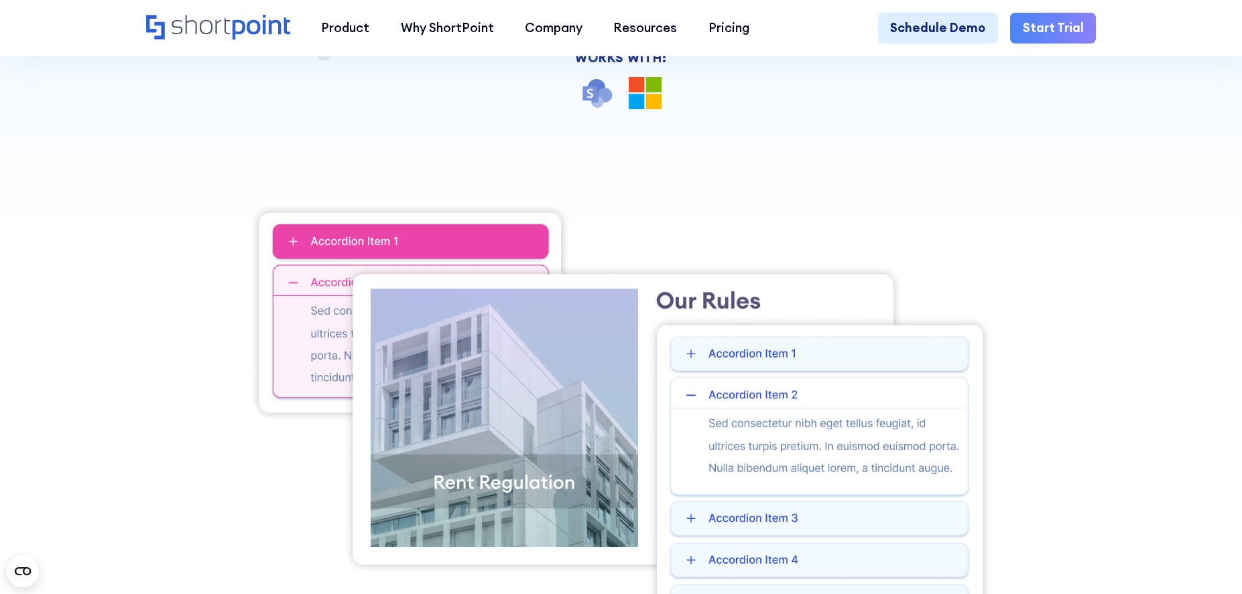
scroll to position [366, 0]
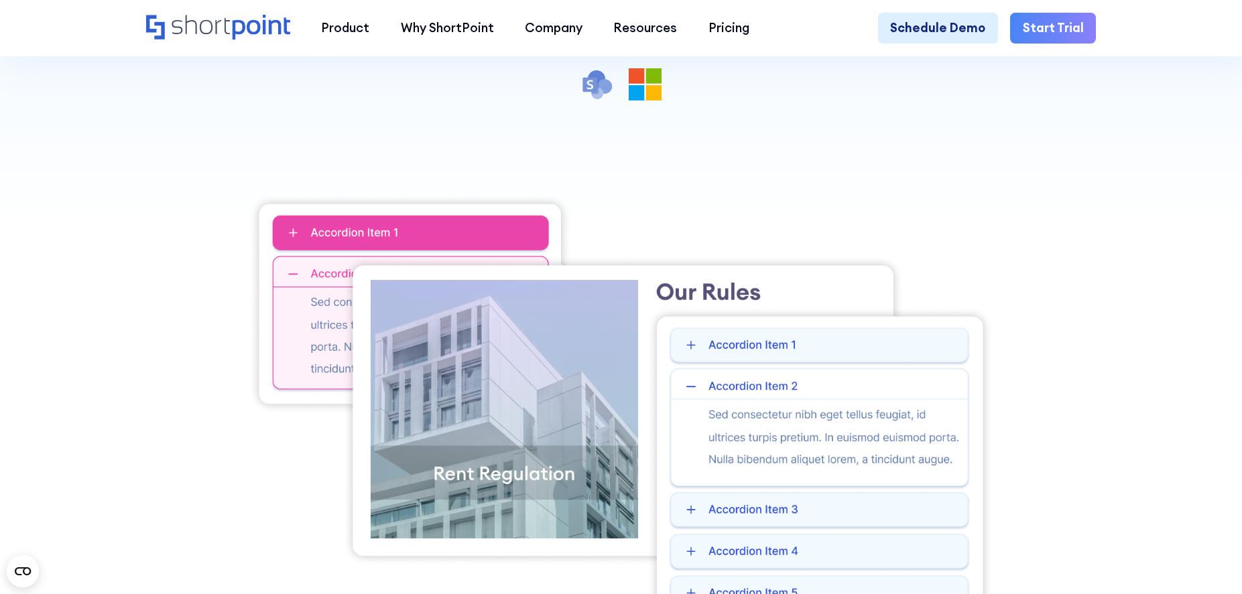
click at [705, 335] on img at bounding box center [621, 415] width 745 height 443
click at [702, 339] on img at bounding box center [621, 415] width 745 height 443
click at [695, 342] on img at bounding box center [621, 415] width 745 height 443
click at [694, 505] on img at bounding box center [621, 415] width 745 height 443
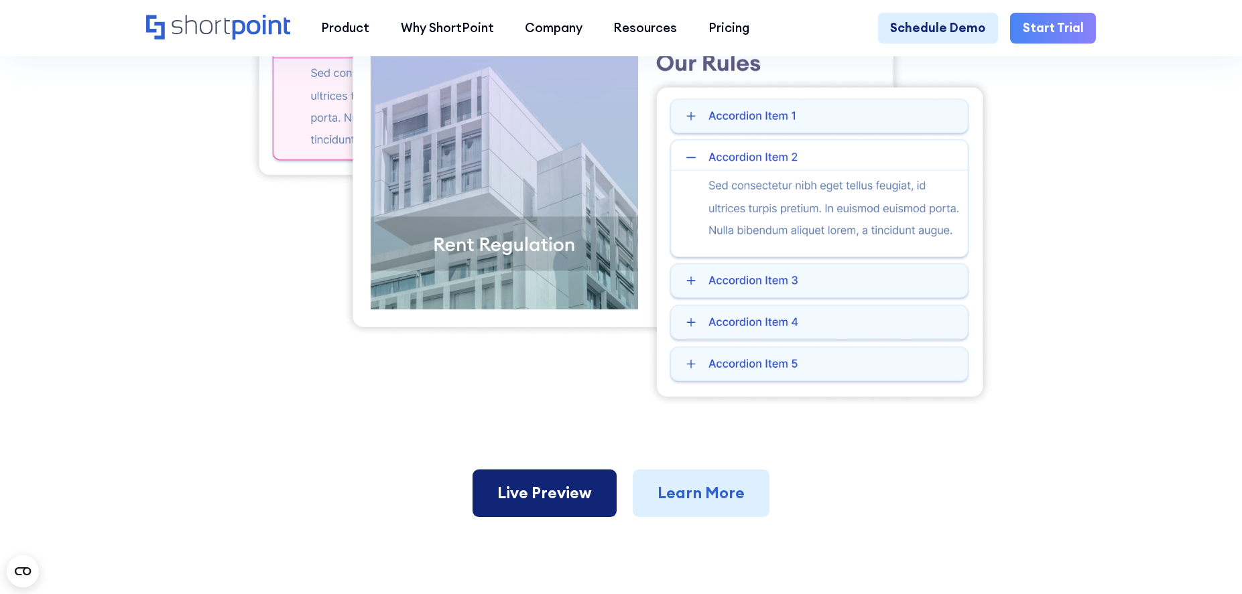
scroll to position [649, 0]
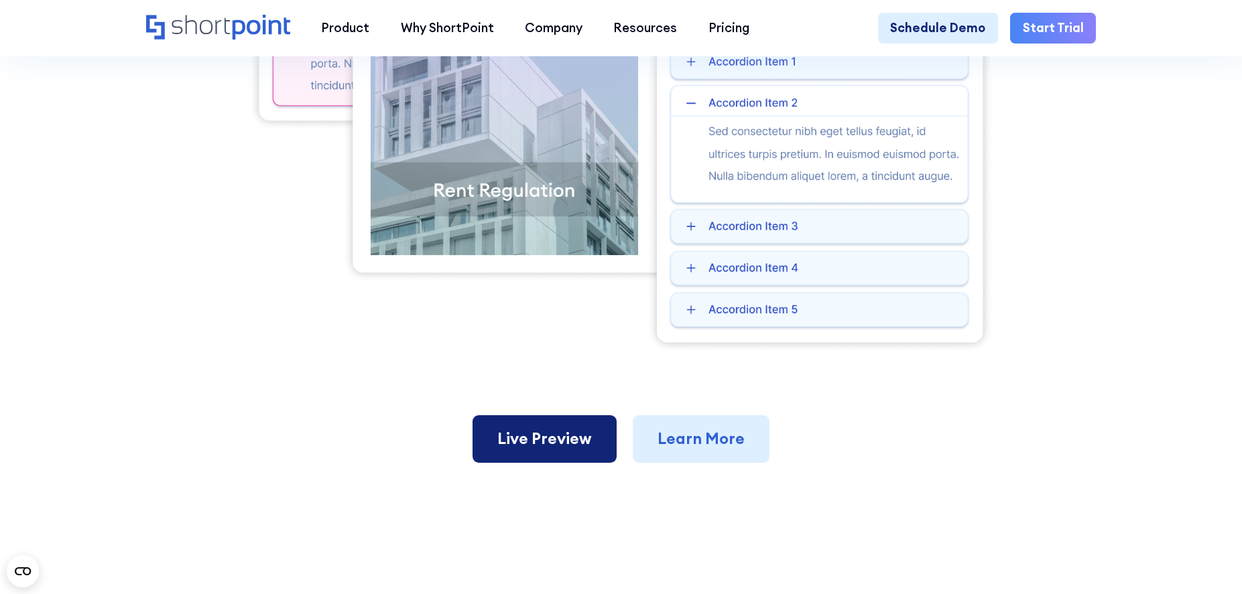
click at [533, 438] on link "Live Preview" at bounding box center [544, 439] width 144 height 48
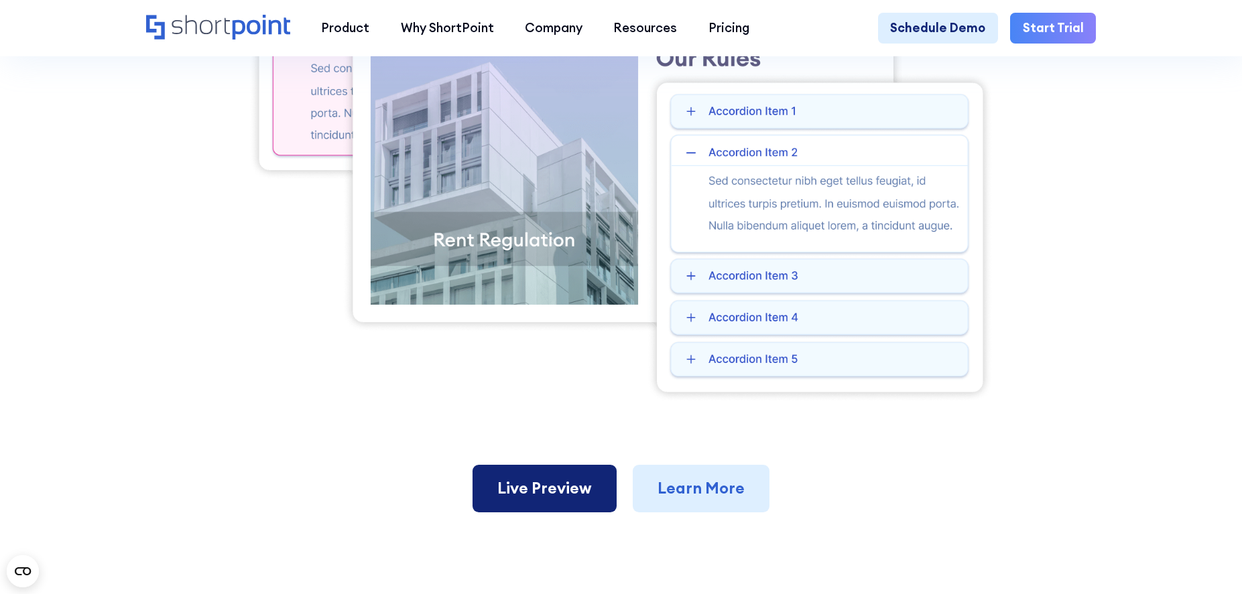
scroll to position [650, 0]
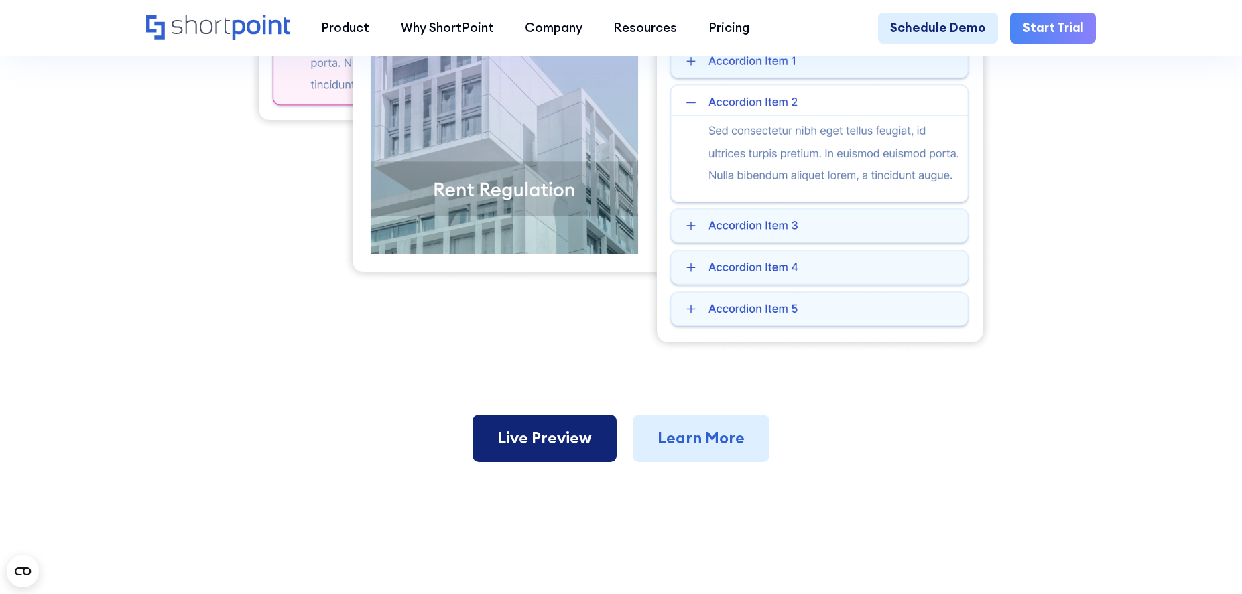
click at [536, 426] on link "Live Preview" at bounding box center [544, 439] width 144 height 48
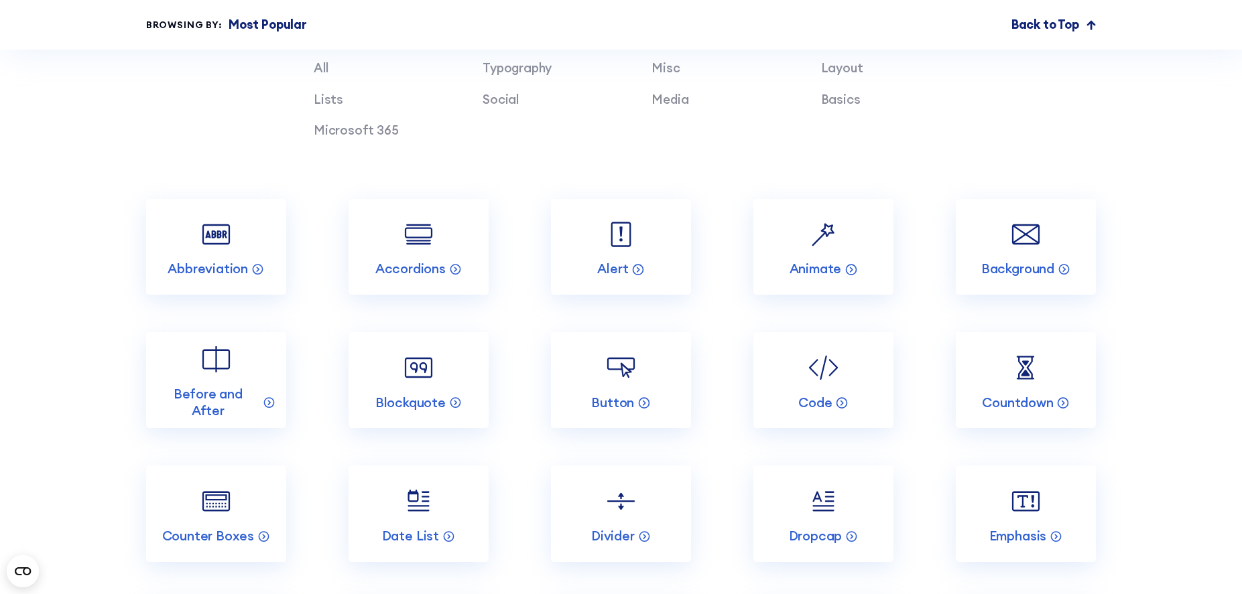
scroll to position [1530, 0]
click at [341, 129] on link "Microsoft 365" at bounding box center [356, 128] width 85 height 16
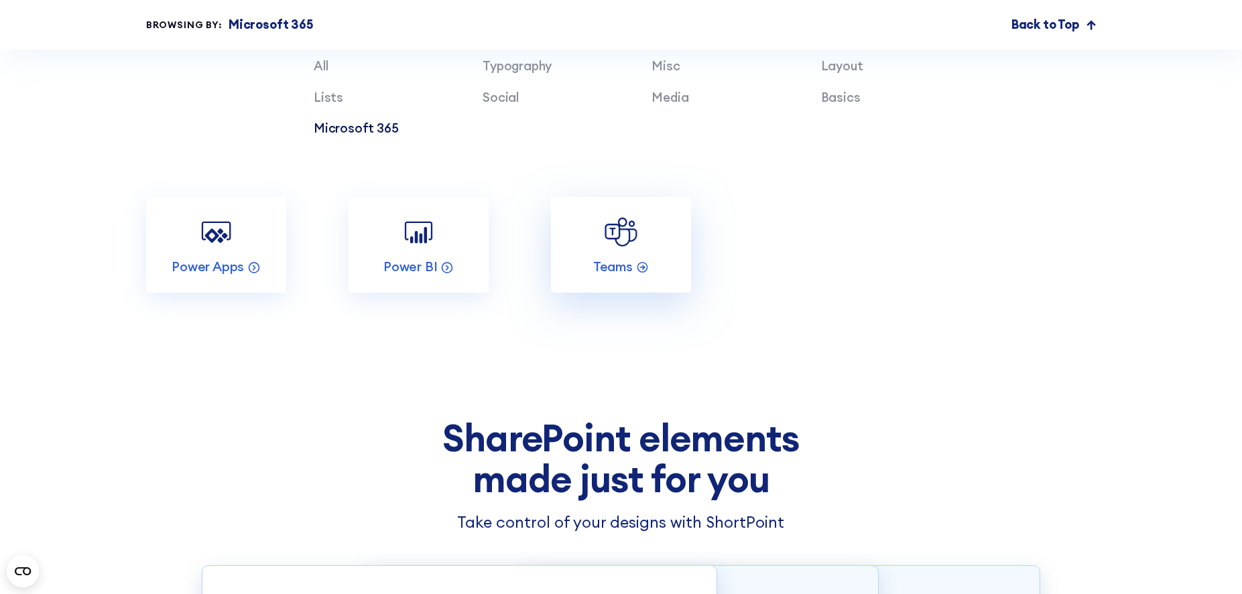
click at [613, 253] on link "Teams" at bounding box center [621, 245] width 140 height 96
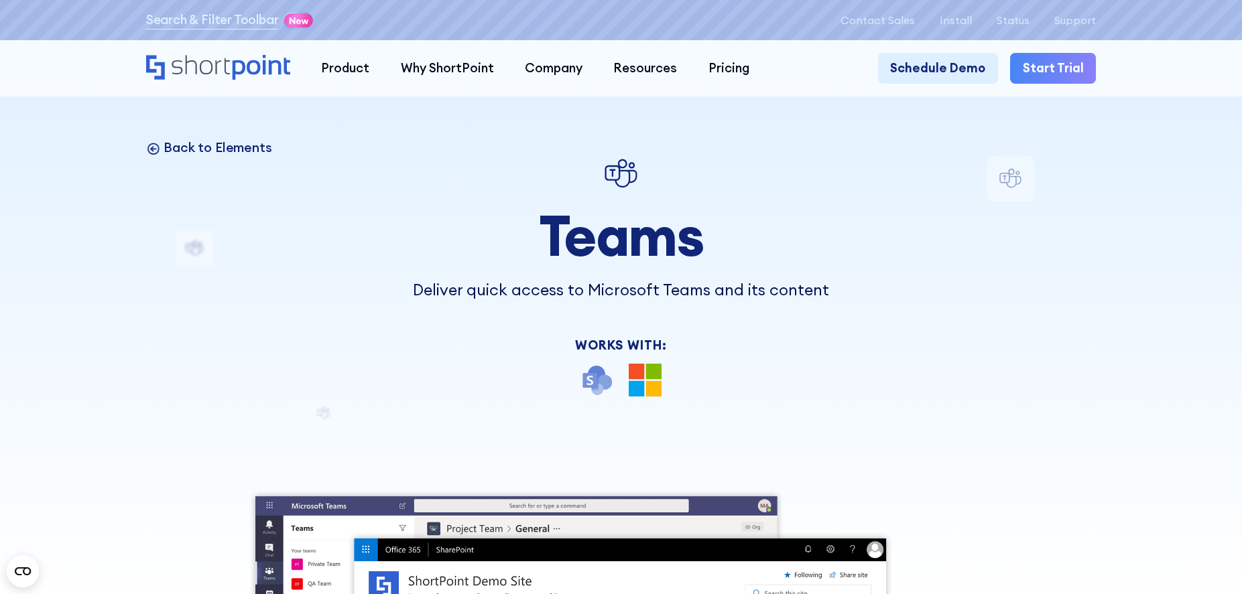
click at [186, 149] on p "Back to Elements" at bounding box center [218, 147] width 108 height 17
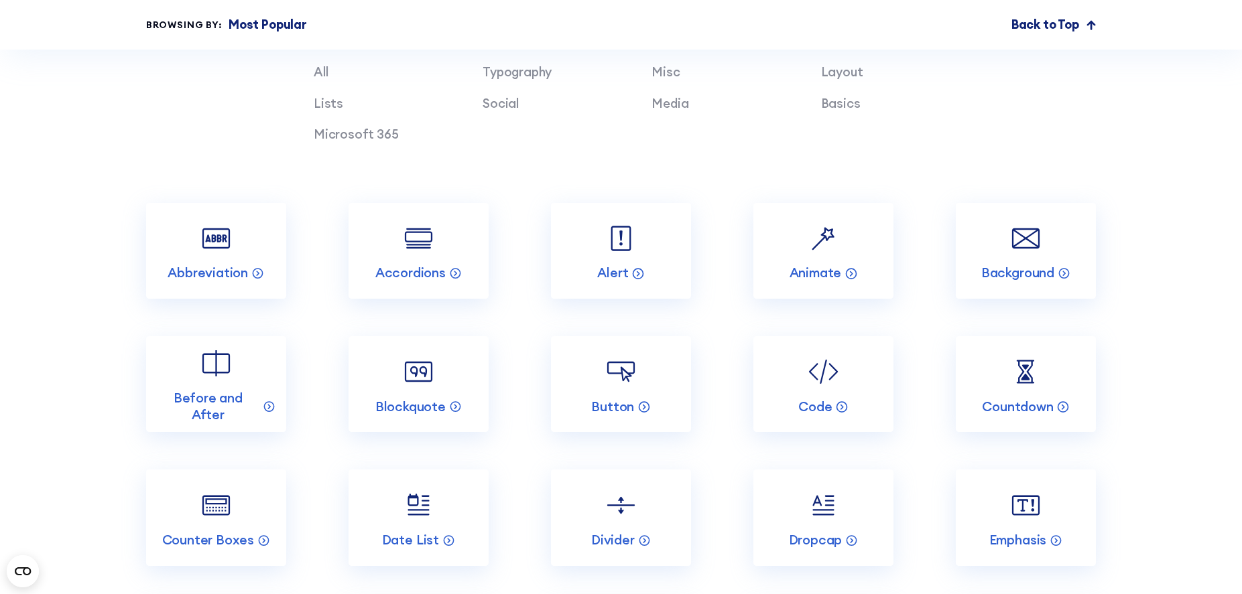
scroll to position [1165, 0]
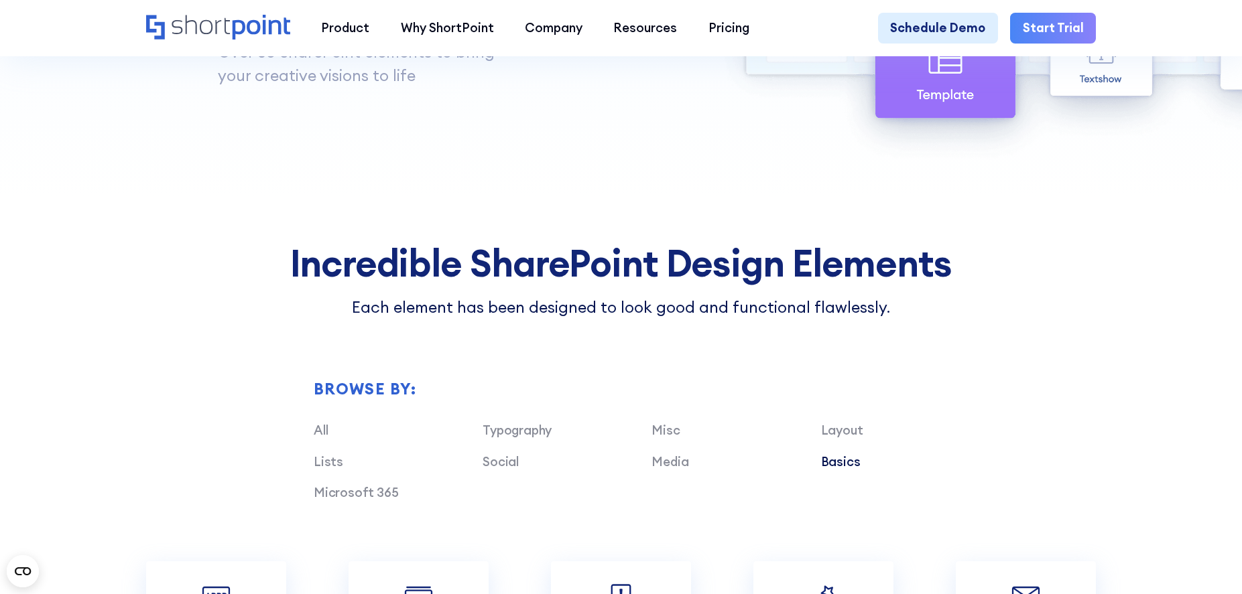
click at [836, 462] on link "Basics" at bounding box center [841, 462] width 40 height 16
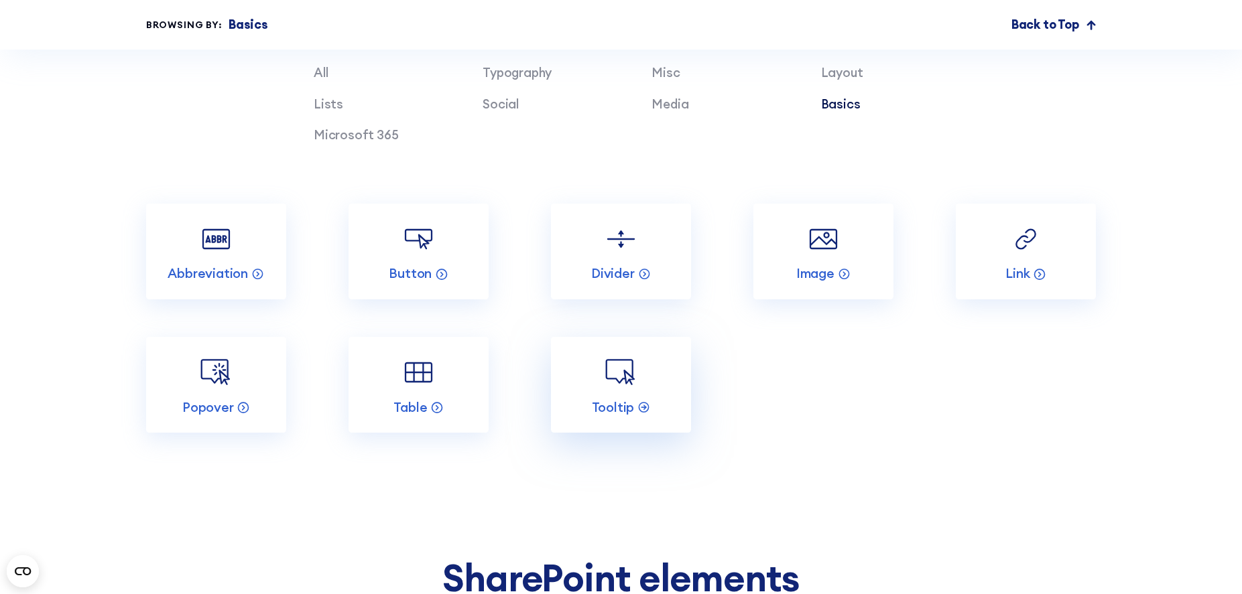
scroll to position [1535, 0]
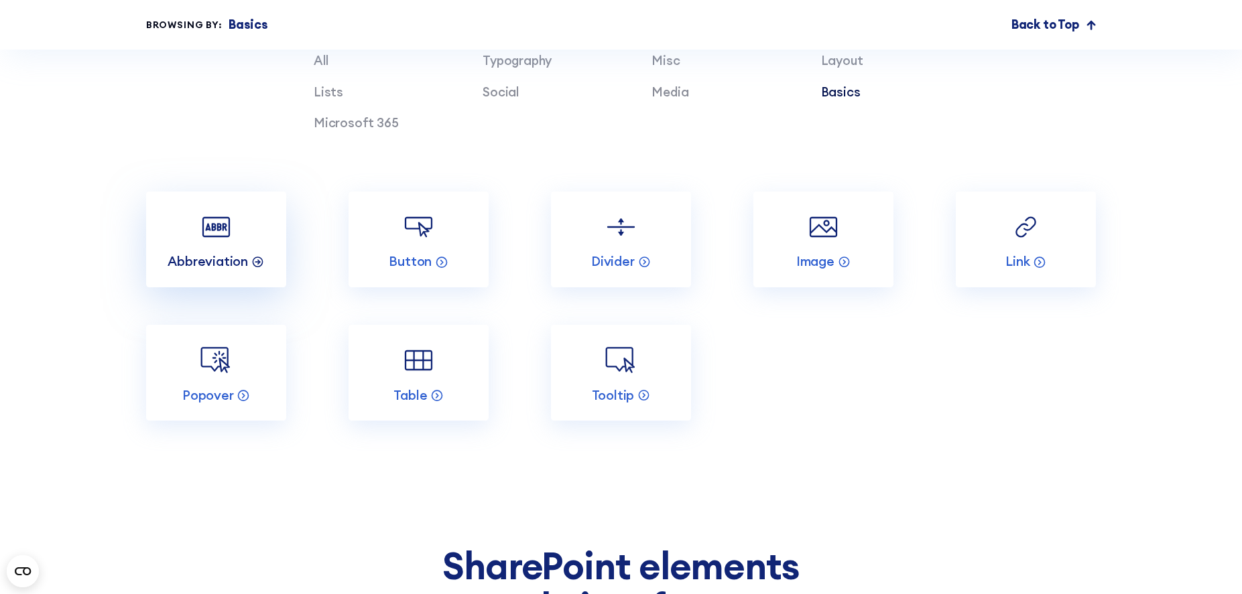
click at [216, 261] on p "Abbreviation" at bounding box center [208, 261] width 80 height 17
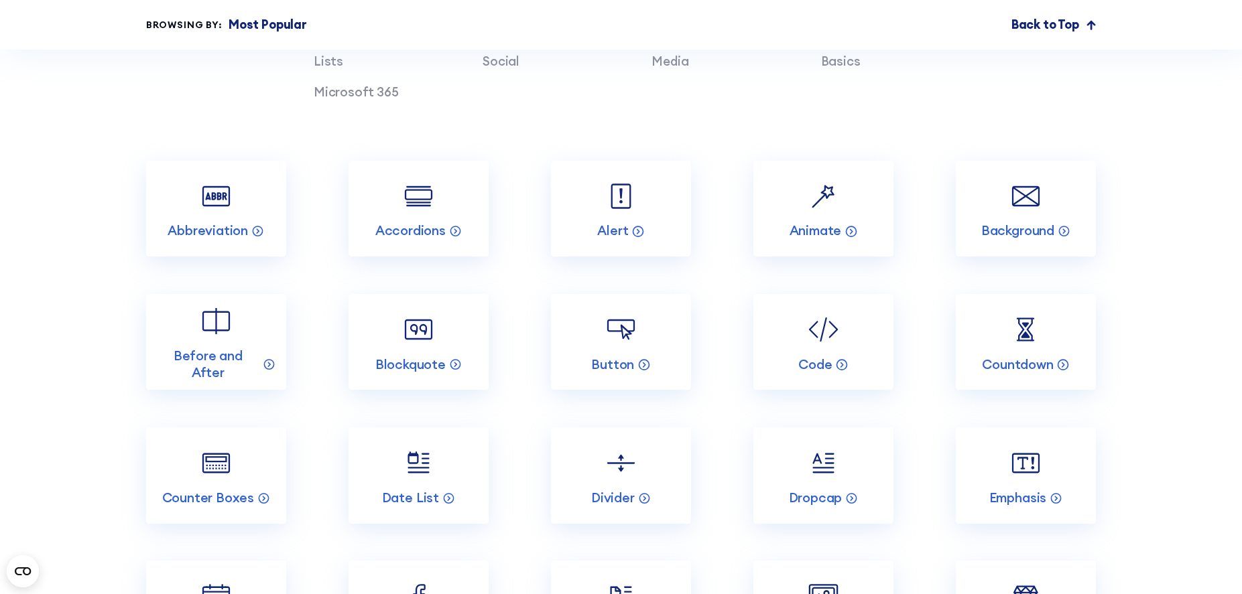
scroll to position [1567, 0]
click at [614, 229] on p "Alert" at bounding box center [612, 230] width 31 height 17
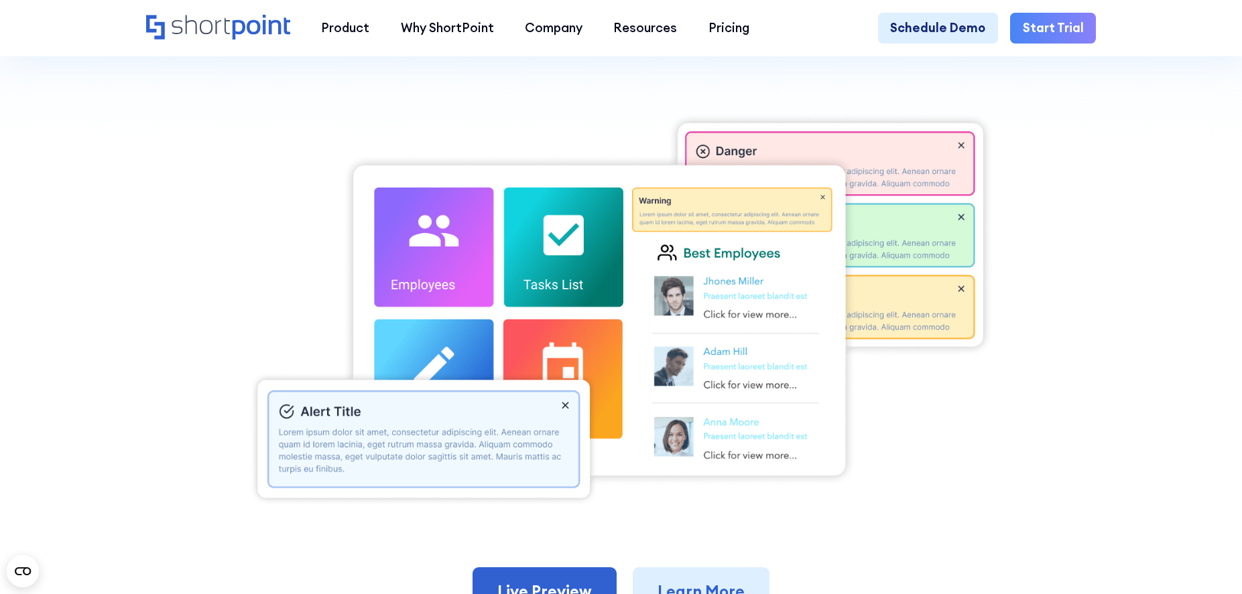
scroll to position [570, 0]
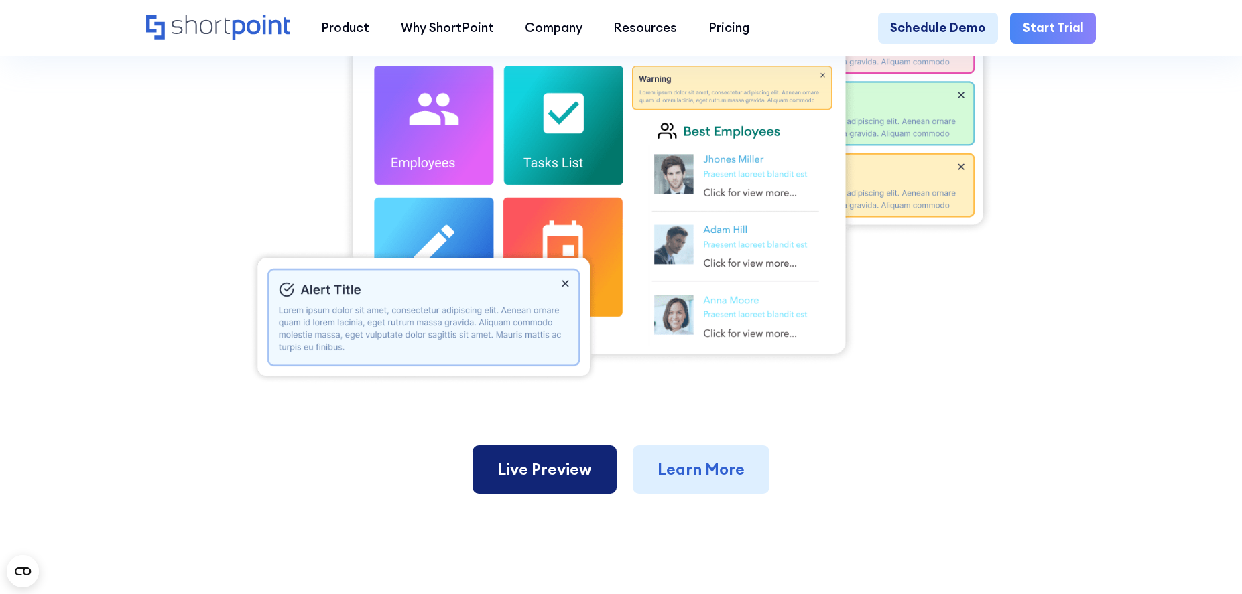
click at [529, 467] on link "Live Preview" at bounding box center [544, 470] width 144 height 48
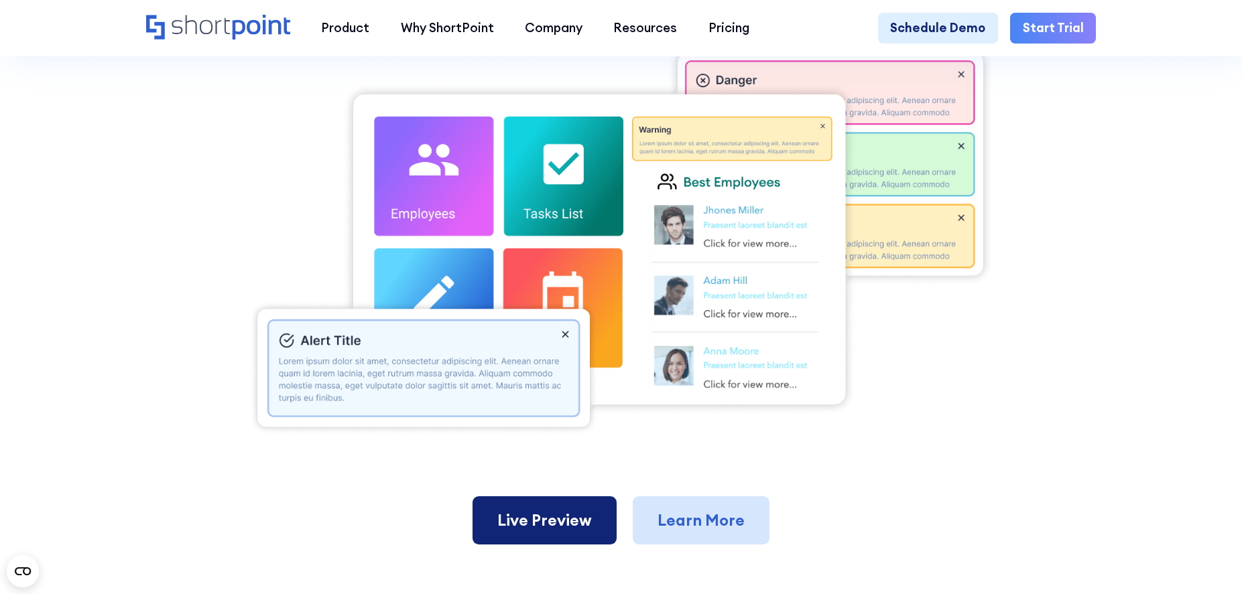
scroll to position [518, 0]
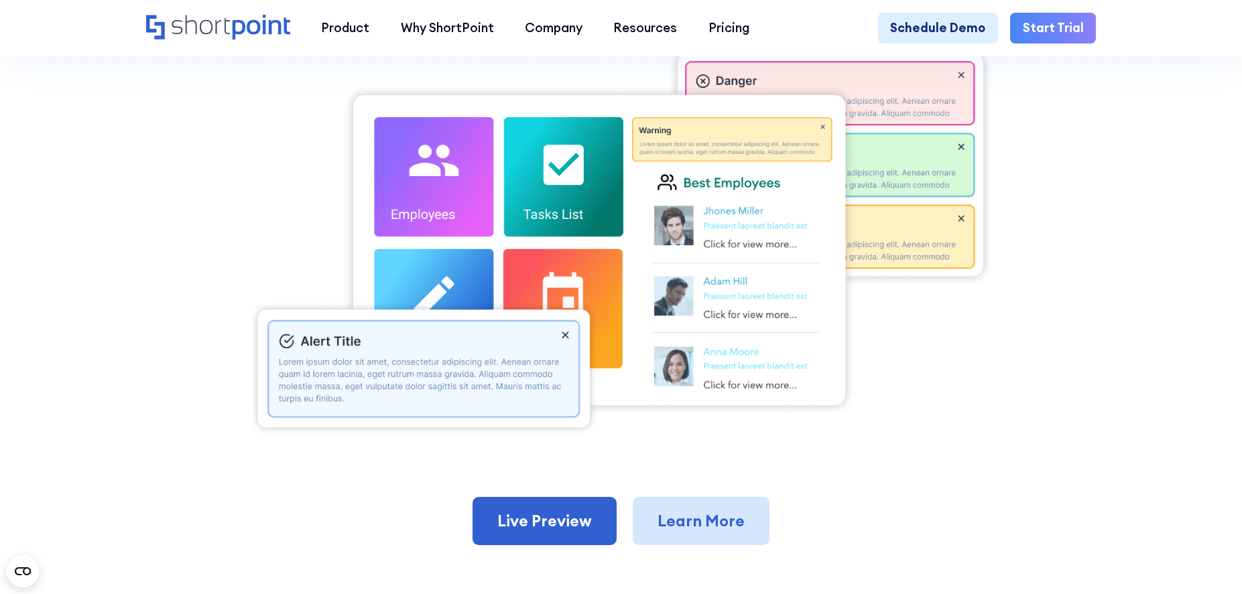
click at [701, 510] on link "Learn More" at bounding box center [701, 521] width 137 height 48
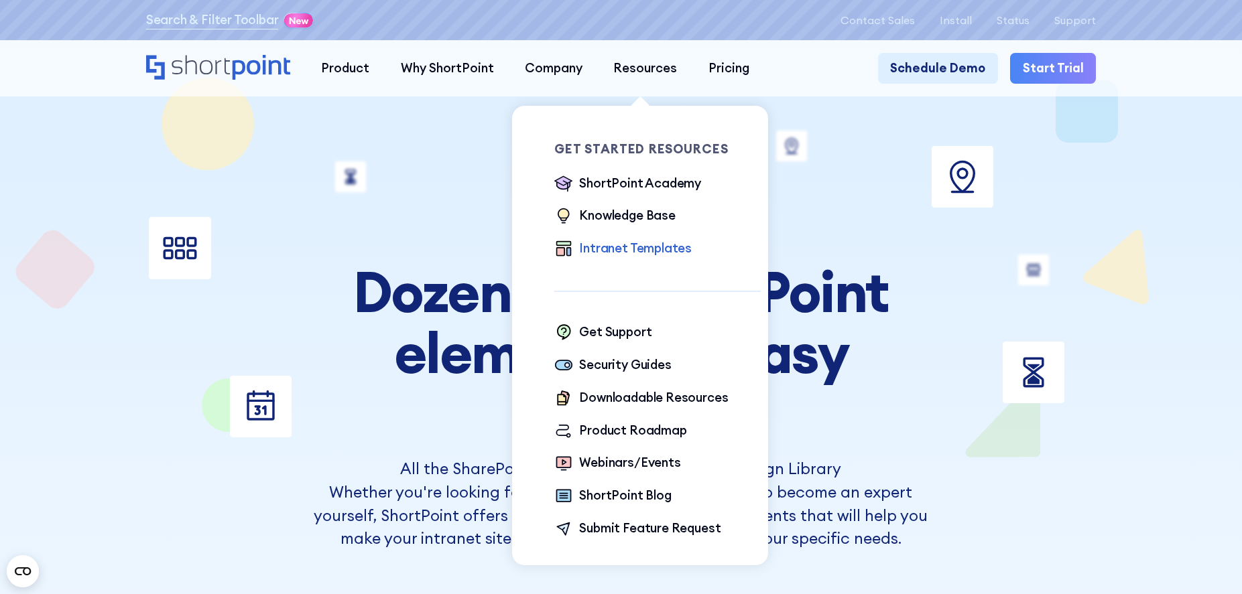
click at [607, 253] on div "Intranet Templates" at bounding box center [635, 248] width 113 height 19
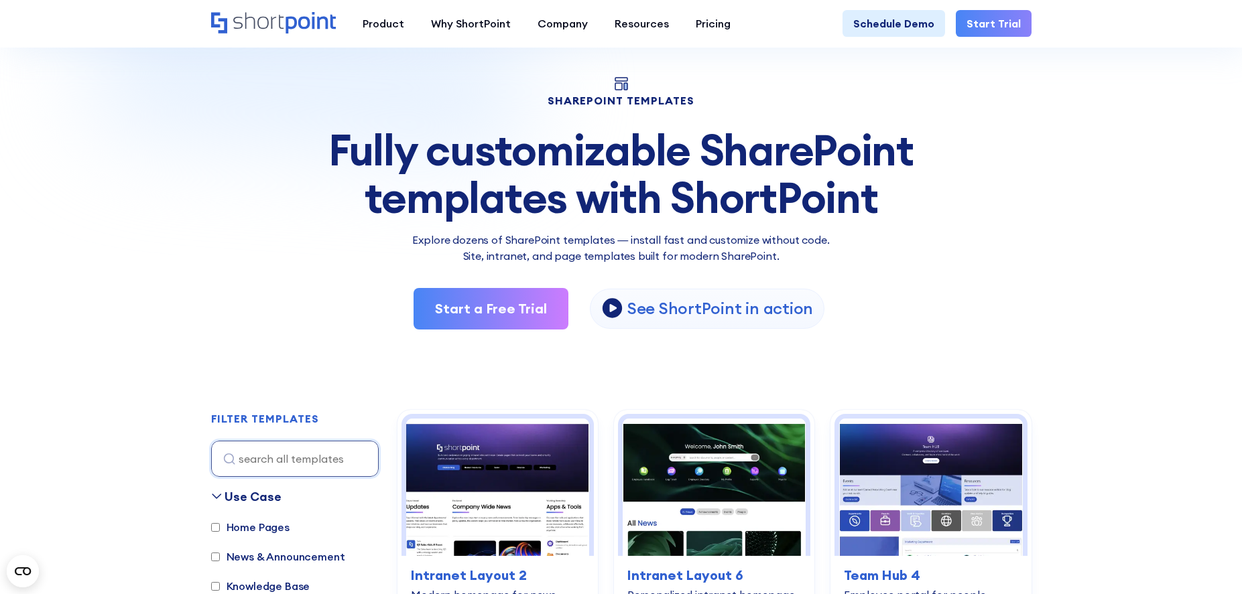
scroll to position [73, 0]
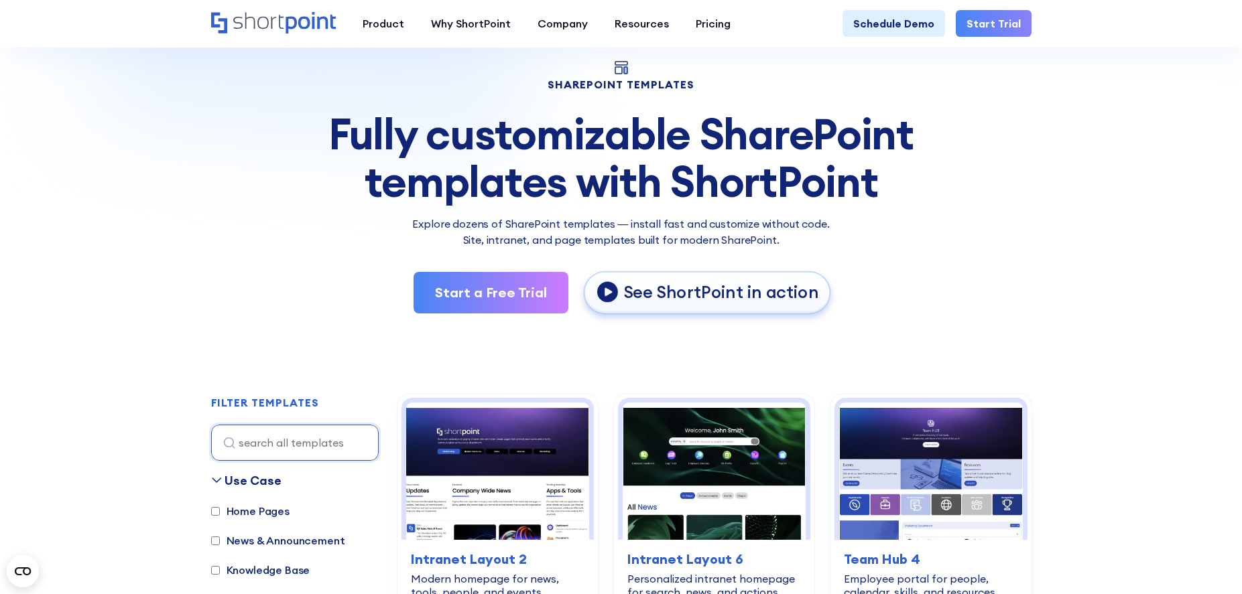
click at [663, 291] on p "See ShortPoint in action" at bounding box center [720, 293] width 195 height 22
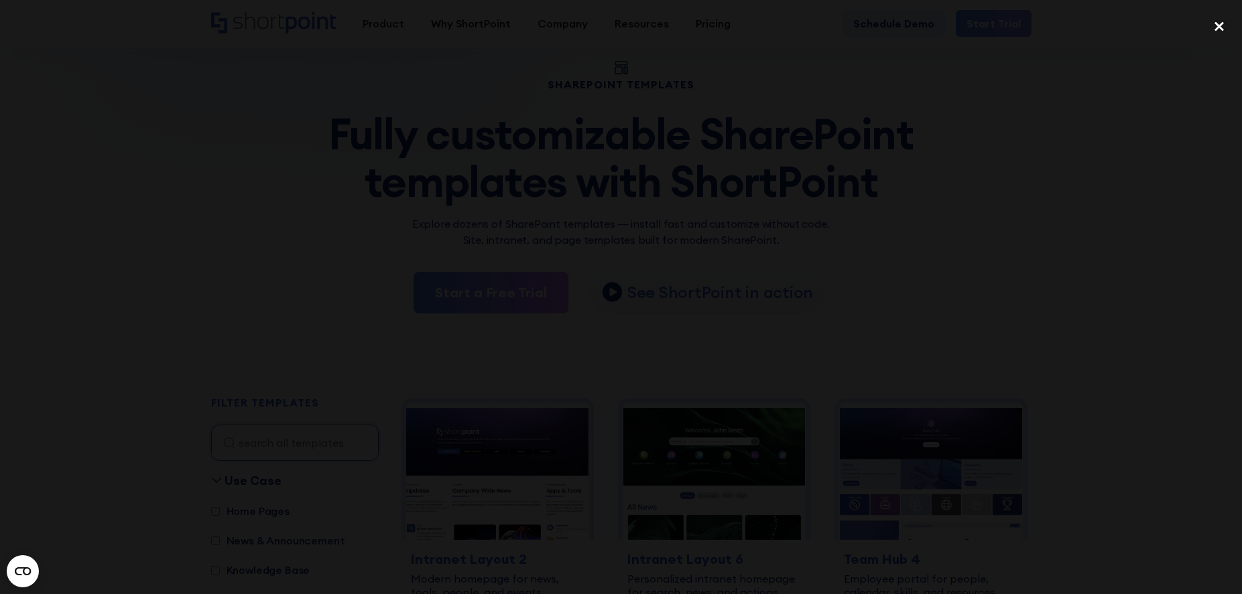
click at [1218, 24] on div "close lightbox" at bounding box center [1219, 26] width 46 height 29
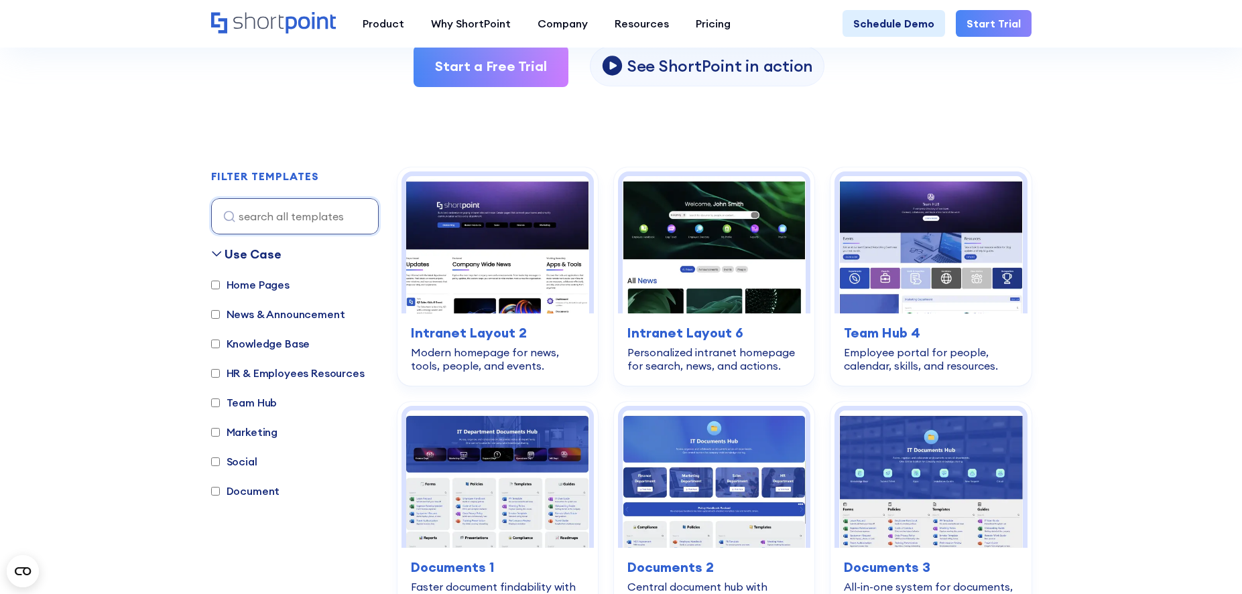
scroll to position [302, 0]
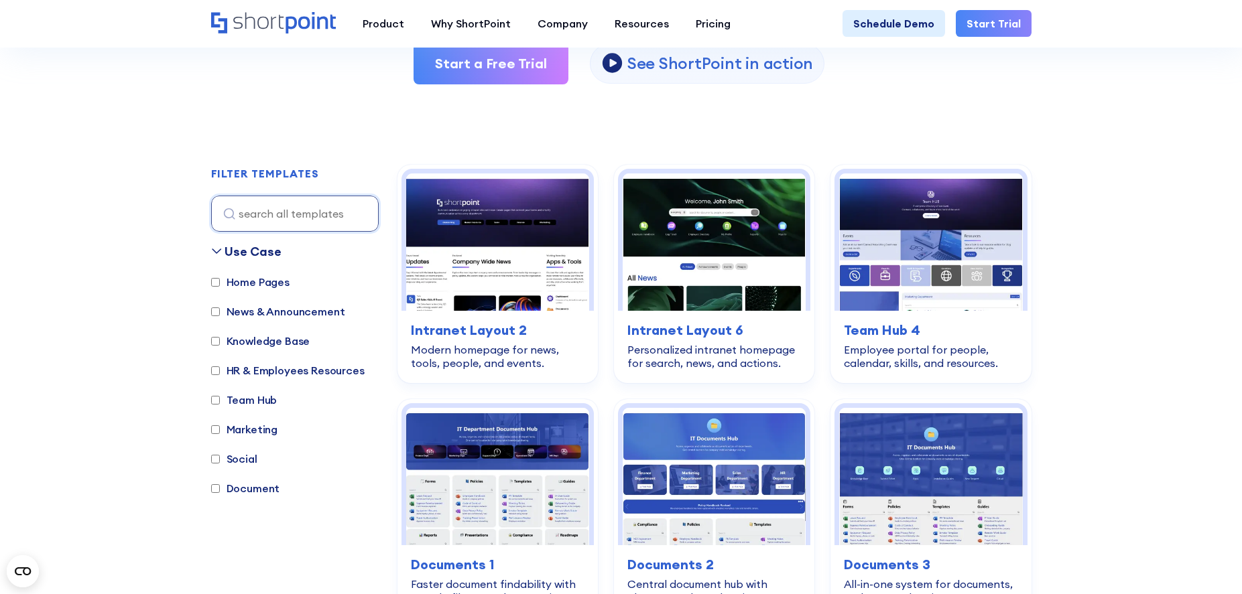
click at [258, 332] on div "Home Pages News & Announcement Knowledge Base HR & Employees Resources Team Hub…" at bounding box center [295, 392] width 168 height 236
click at [260, 336] on label "Knowledge Base" at bounding box center [260, 341] width 99 height 16
click at [220, 337] on input "Knowledge Base" at bounding box center [215, 341] width 9 height 9
checkbox input "true"
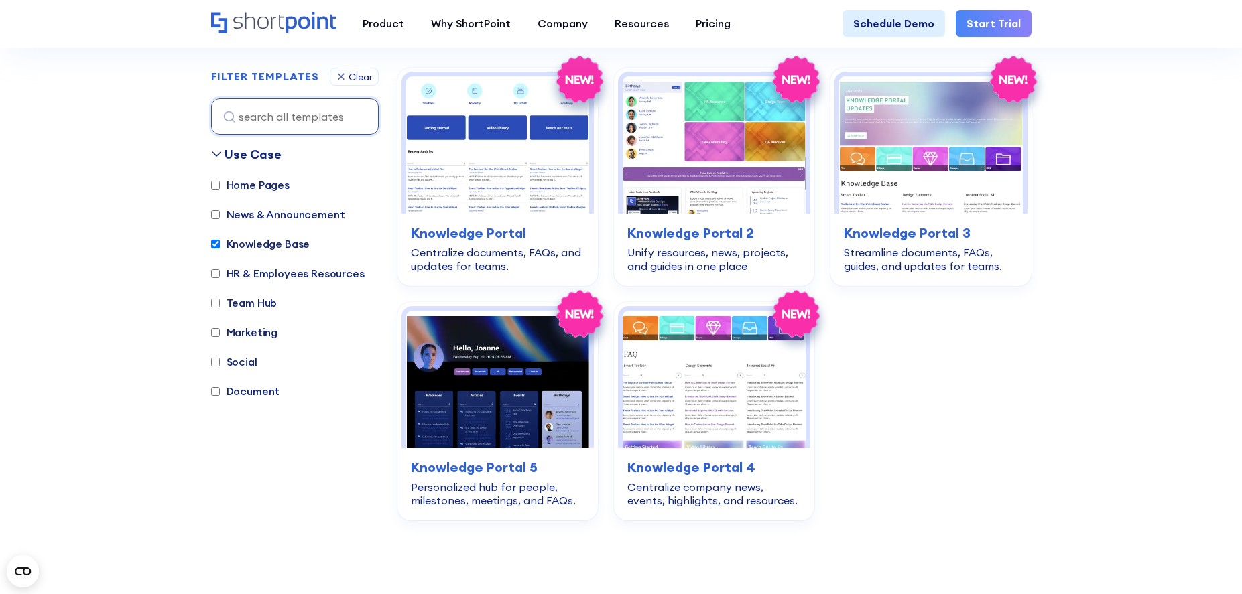
scroll to position [400, 0]
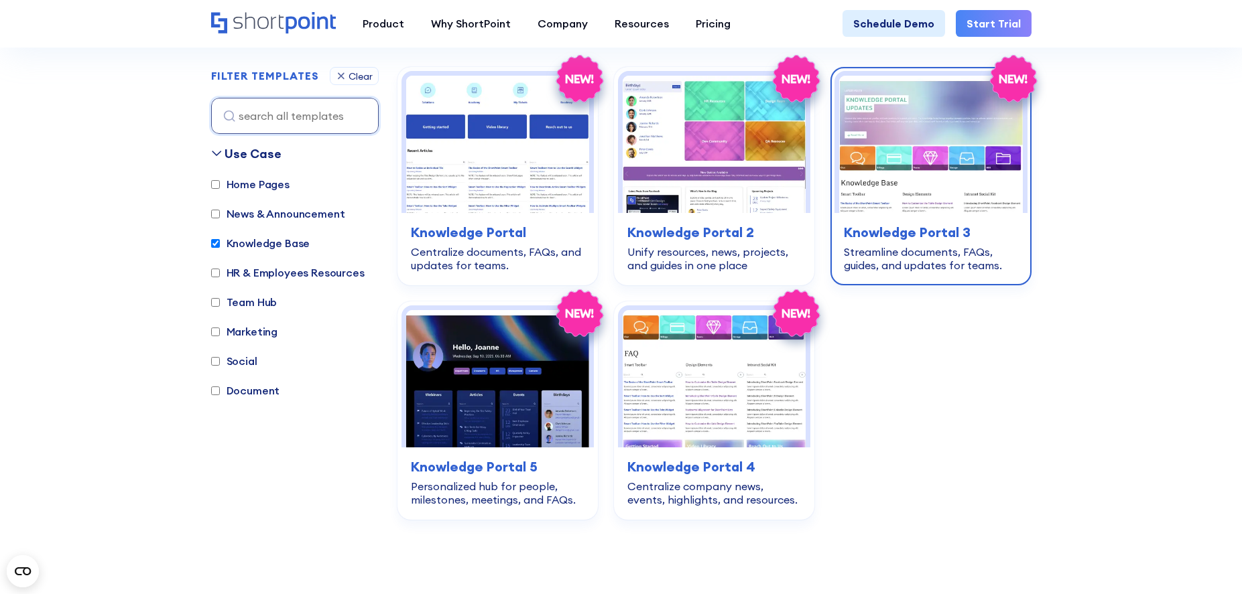
click at [949, 119] on img at bounding box center [930, 144] width 183 height 137
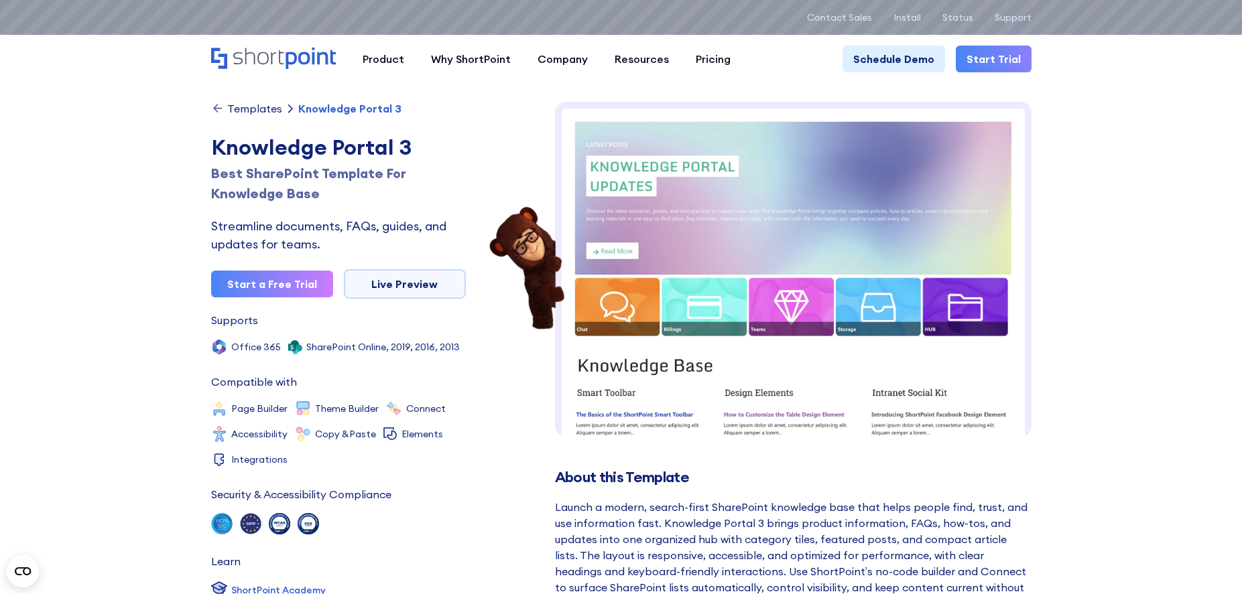
click at [631, 298] on img at bounding box center [793, 502] width 476 height 801
click at [253, 110] on div "Templates" at bounding box center [254, 108] width 55 height 11
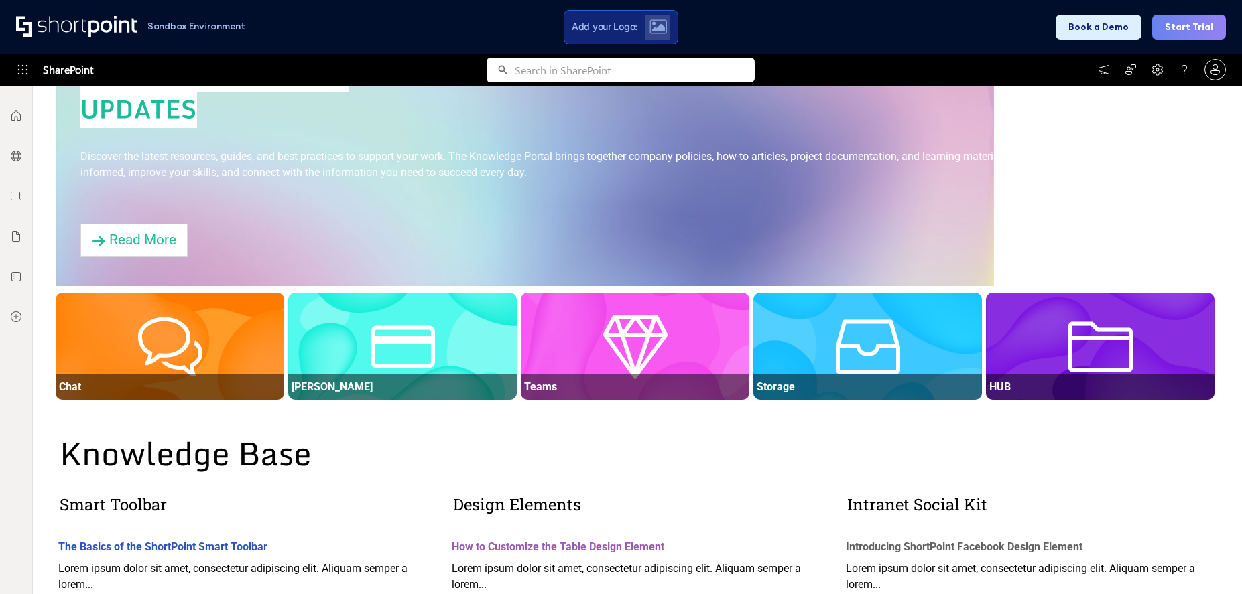
scroll to position [245, 0]
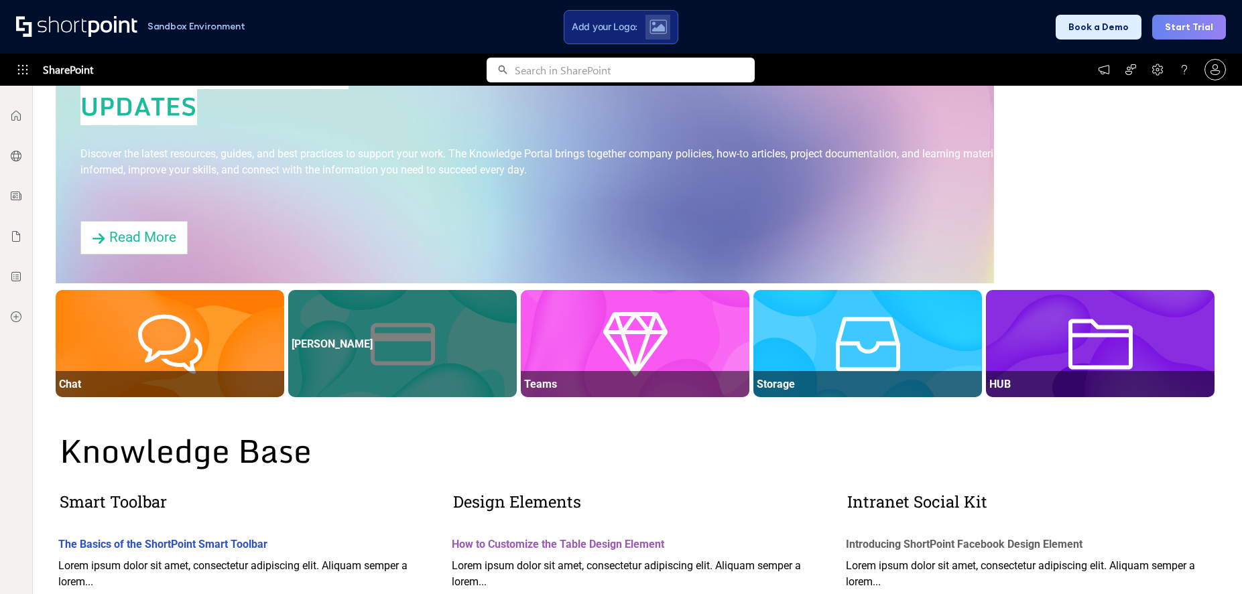
click at [375, 332] on div "Billings" at bounding box center [402, 343] width 229 height 26
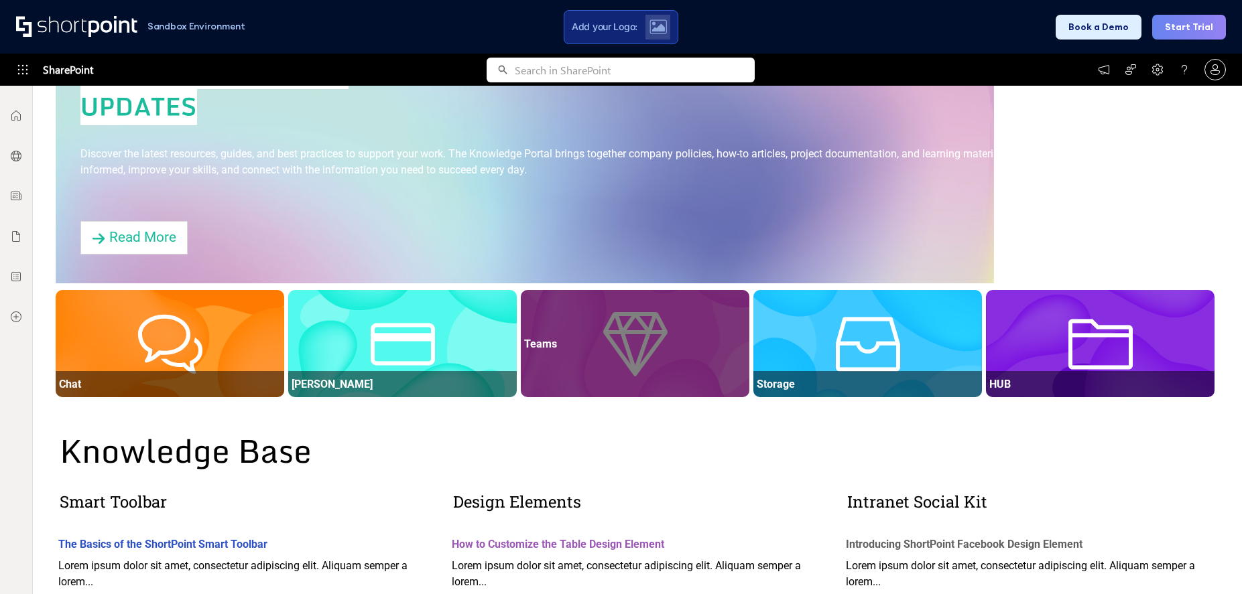
click at [600, 356] on div "Teams" at bounding box center [635, 343] width 229 height 107
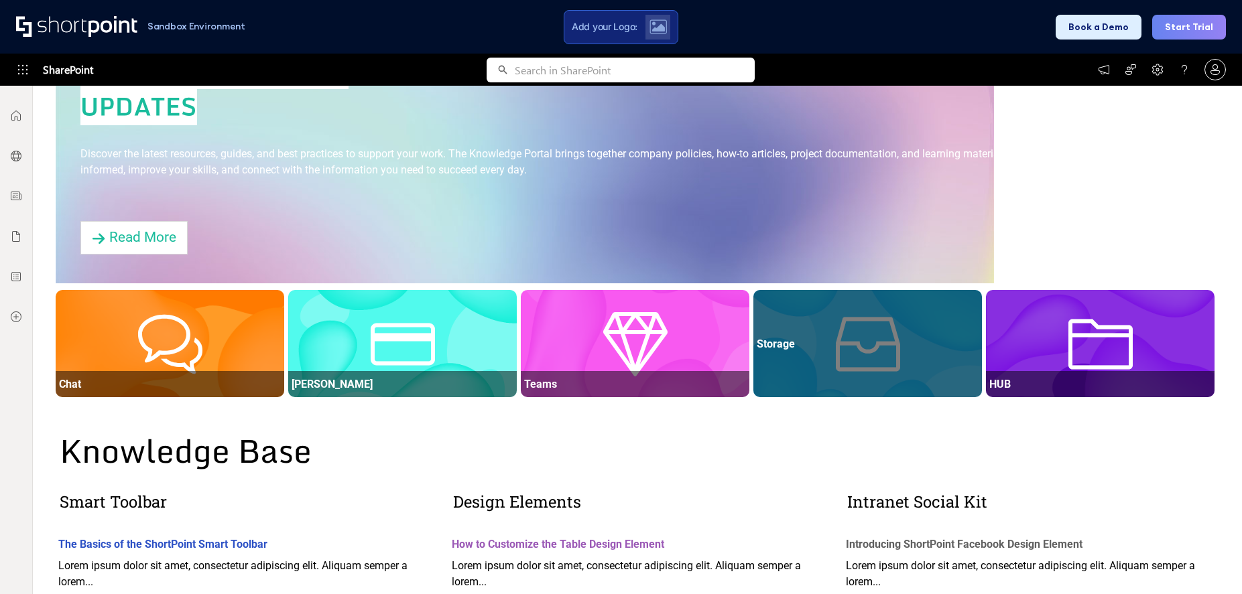
click at [876, 356] on div "Storage" at bounding box center [867, 343] width 229 height 26
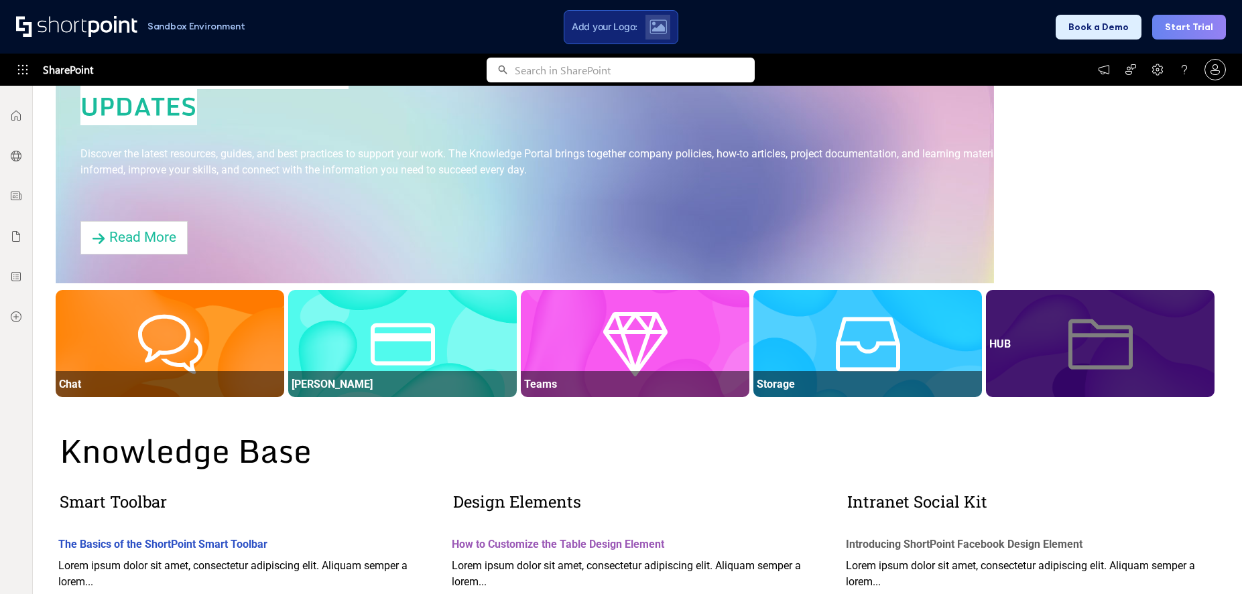
click at [1063, 356] on div "HUB" at bounding box center [1100, 343] width 229 height 26
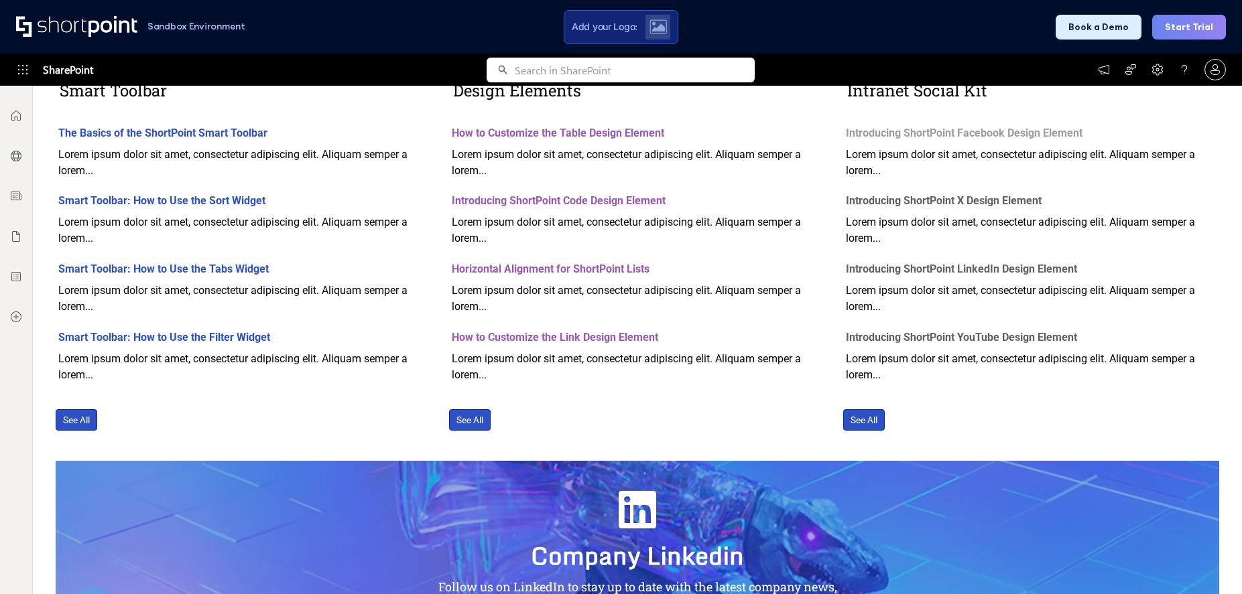
scroll to position [669, 0]
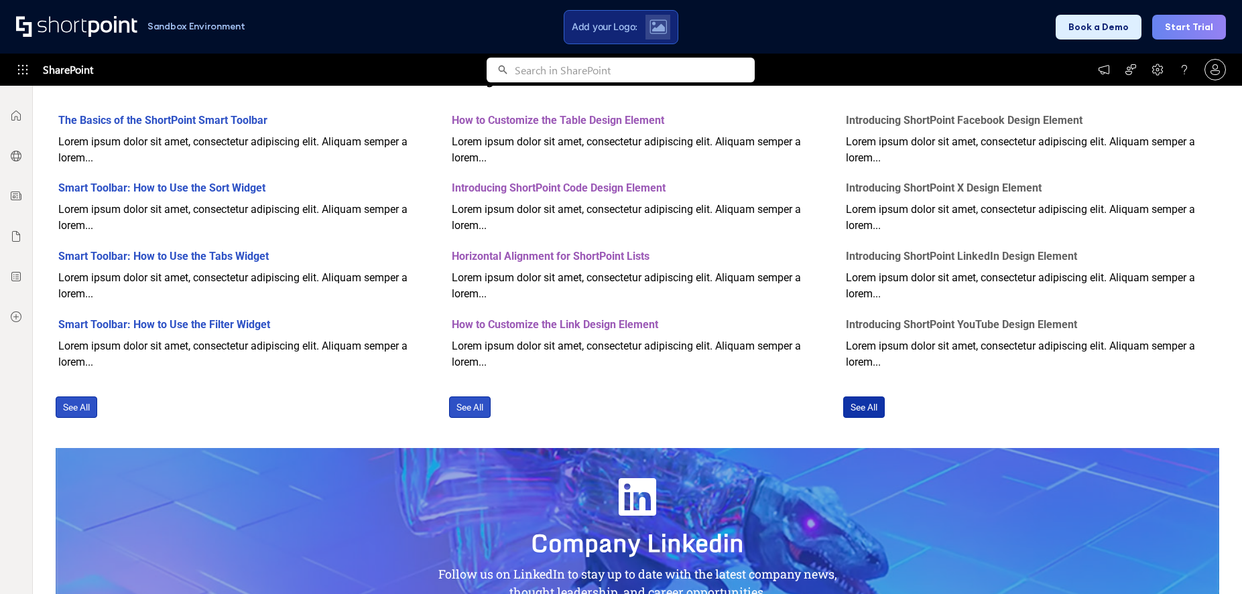
click at [869, 407] on link "See All" at bounding box center [864, 407] width 42 height 21
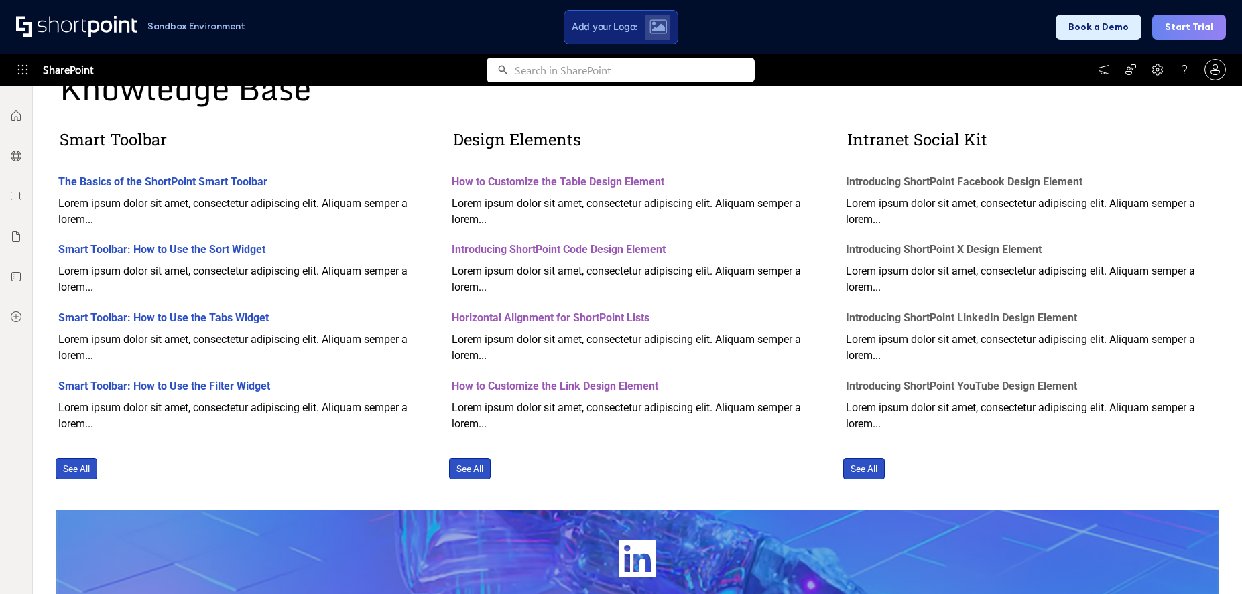
scroll to position [573, 0]
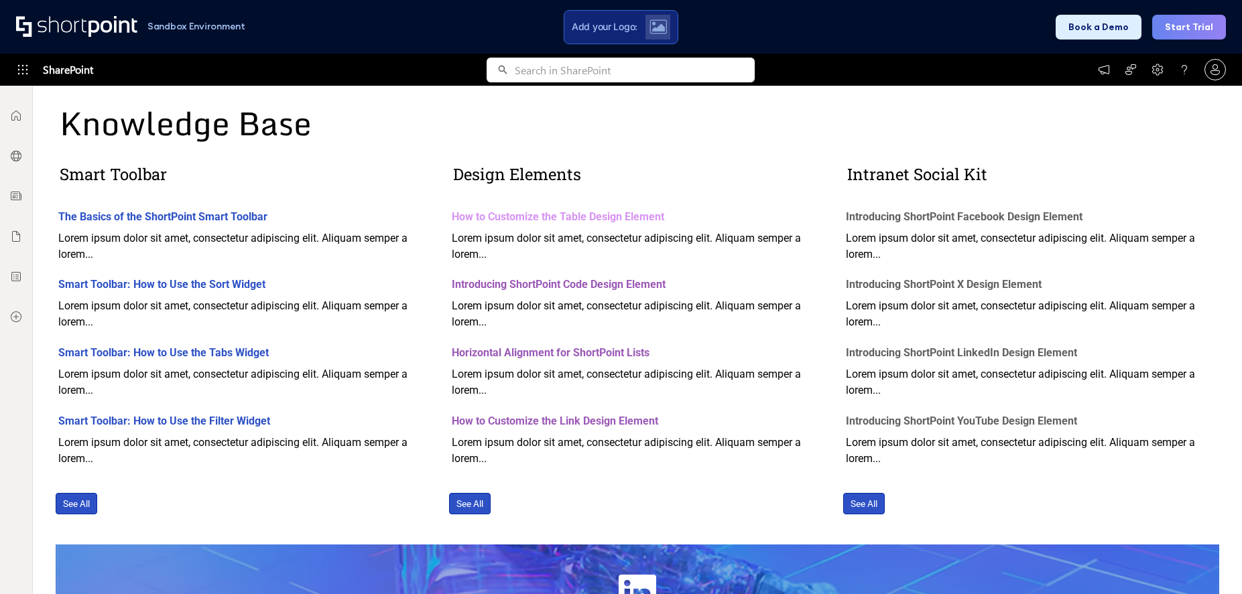
click at [504, 219] on div "How to Customize the Table Design Element" at bounding box center [637, 217] width 371 height 16
click at [504, 214] on div "How to Customize the Table Design Element" at bounding box center [637, 217] width 371 height 16
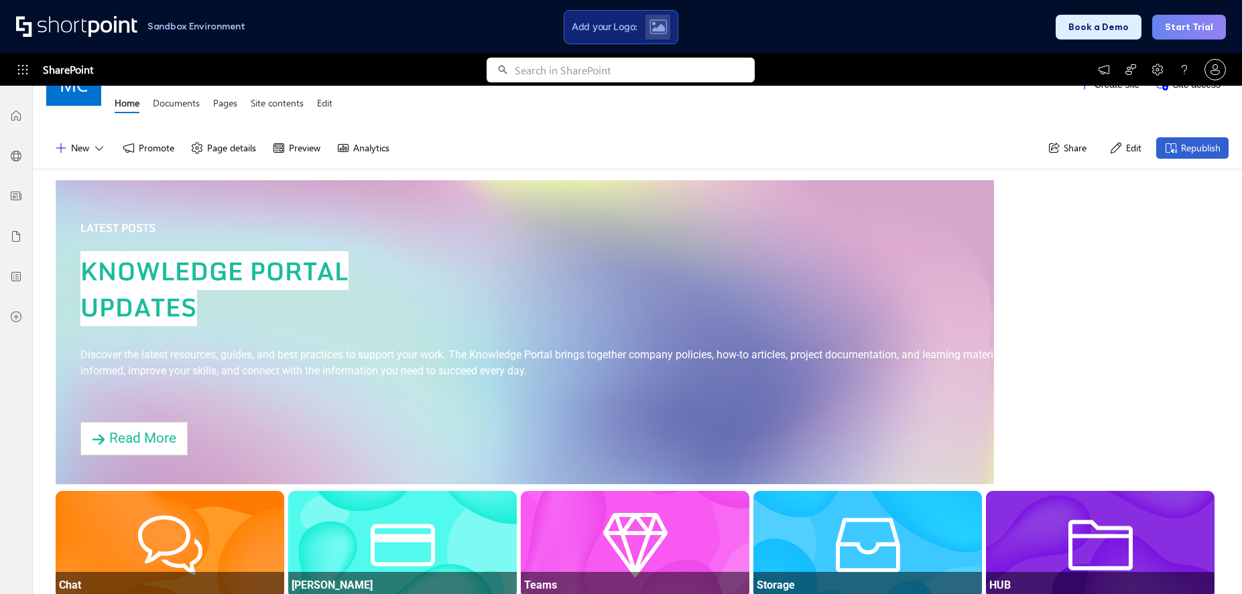
scroll to position [0, 0]
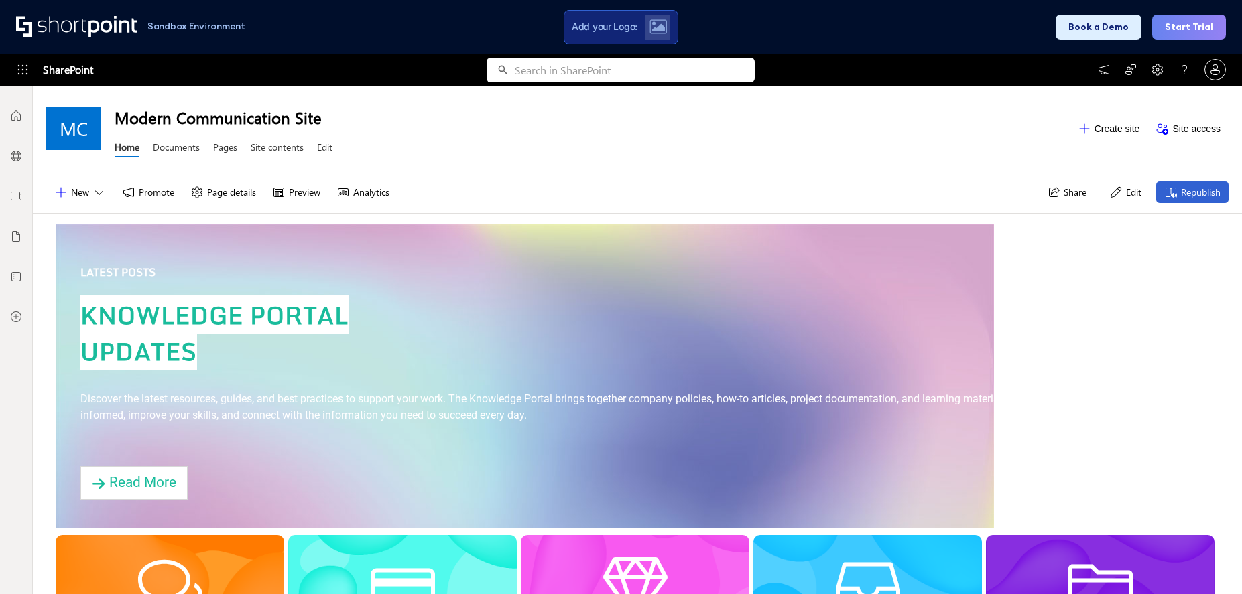
click at [1122, 198] on button "Edit" at bounding box center [1125, 192] width 48 height 21
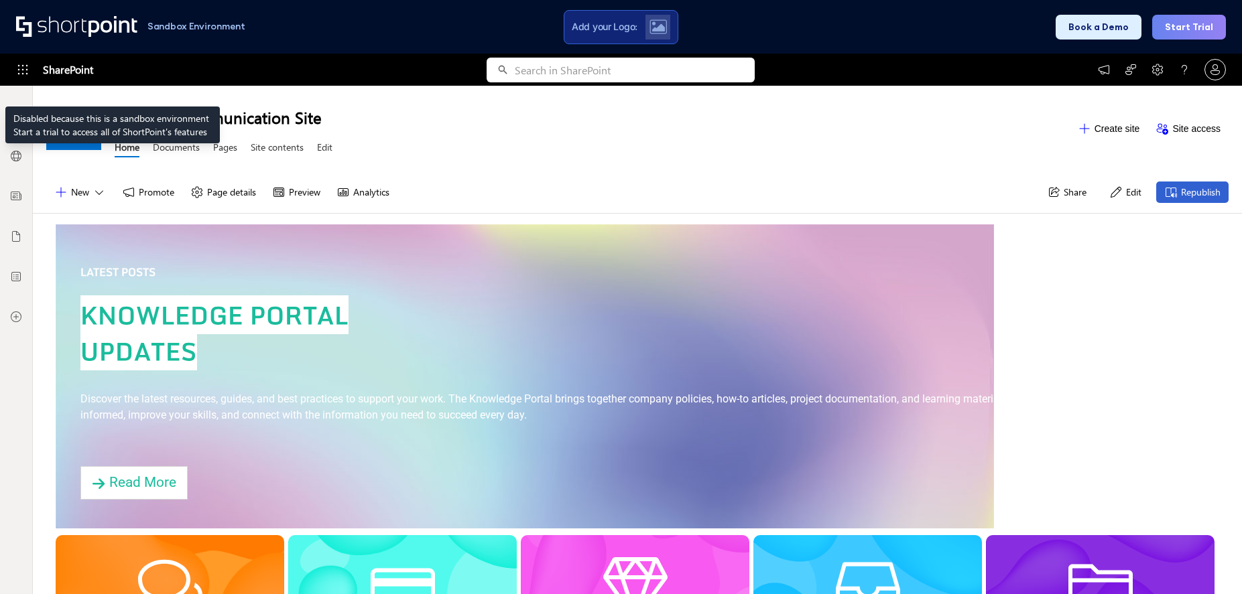
click at [24, 73] on icon at bounding box center [22, 69] width 13 height 13
click at [27, 74] on icon at bounding box center [22, 69] width 13 height 13
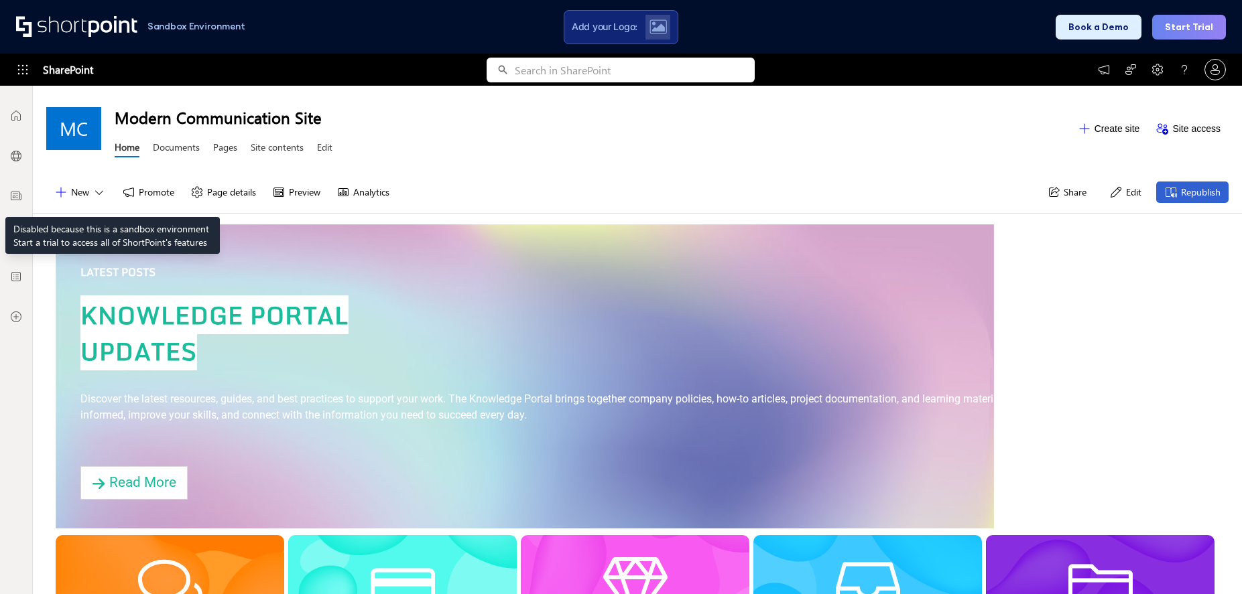
click at [92, 184] on button "New" at bounding box center [80, 192] width 68 height 21
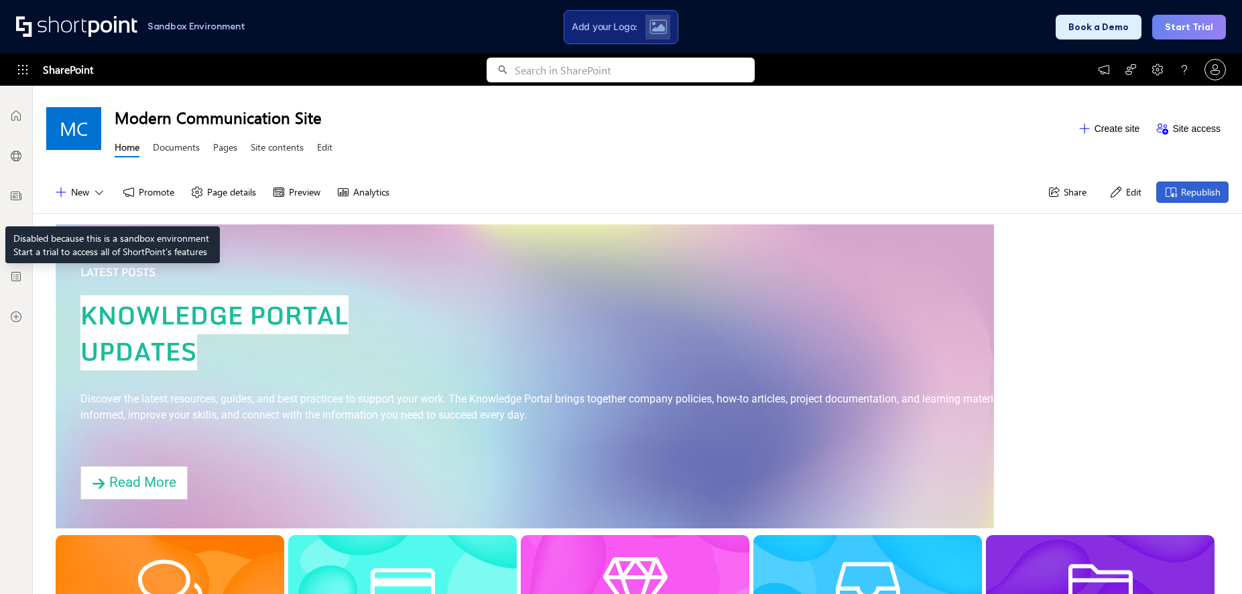
click at [93, 193] on icon at bounding box center [98, 192] width 13 height 13
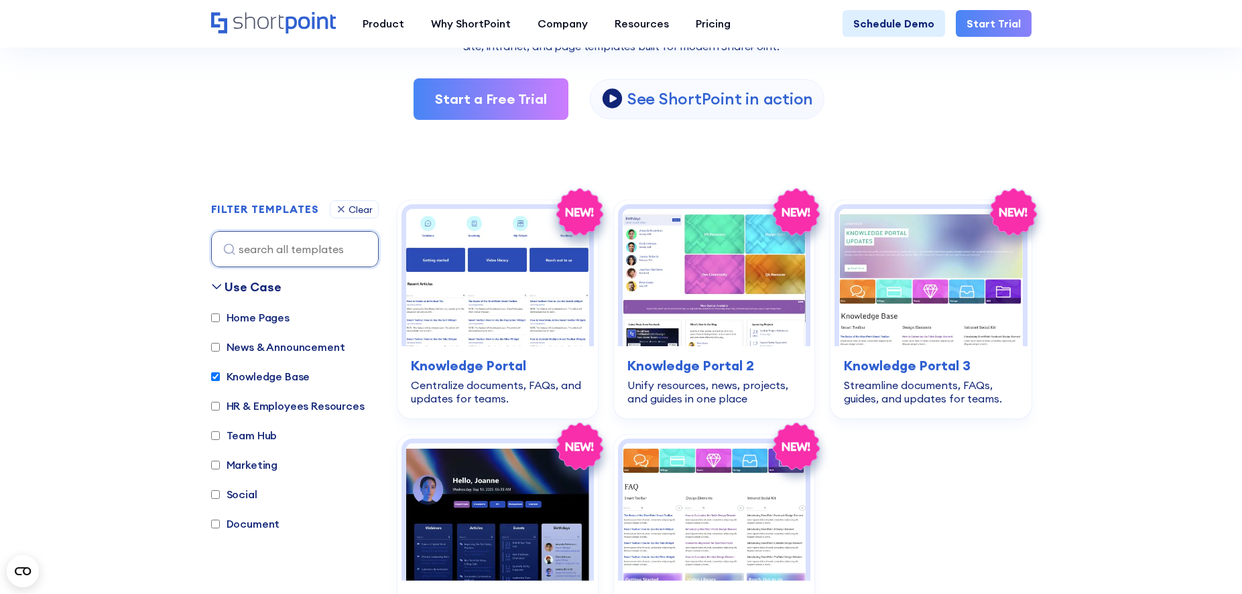
scroll to position [270, 0]
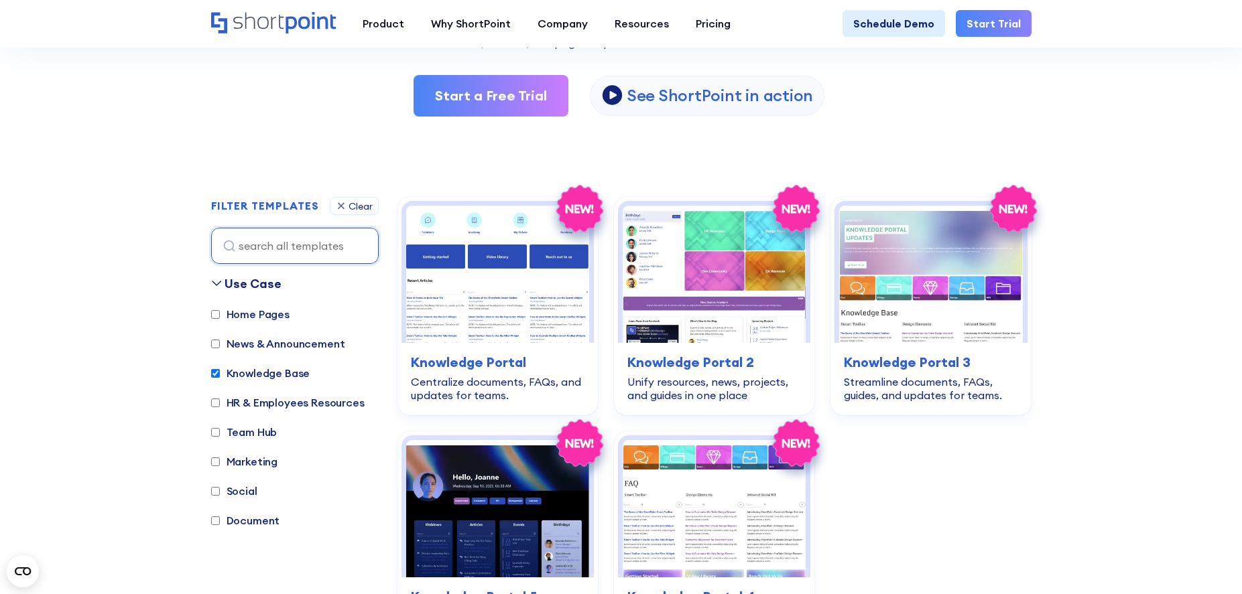
click at [287, 397] on label "HR & Employees Resources" at bounding box center [287, 403] width 153 height 16
click at [220, 399] on input "HR & Employees Resources" at bounding box center [215, 403] width 9 height 9
checkbox input "true"
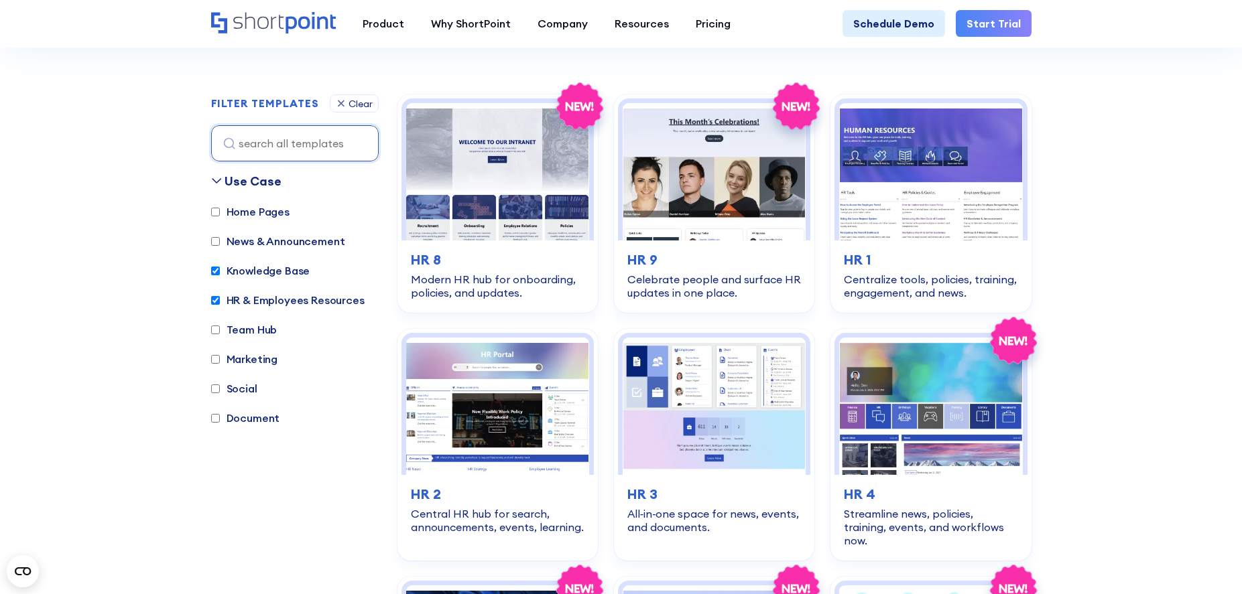
scroll to position [400, 0]
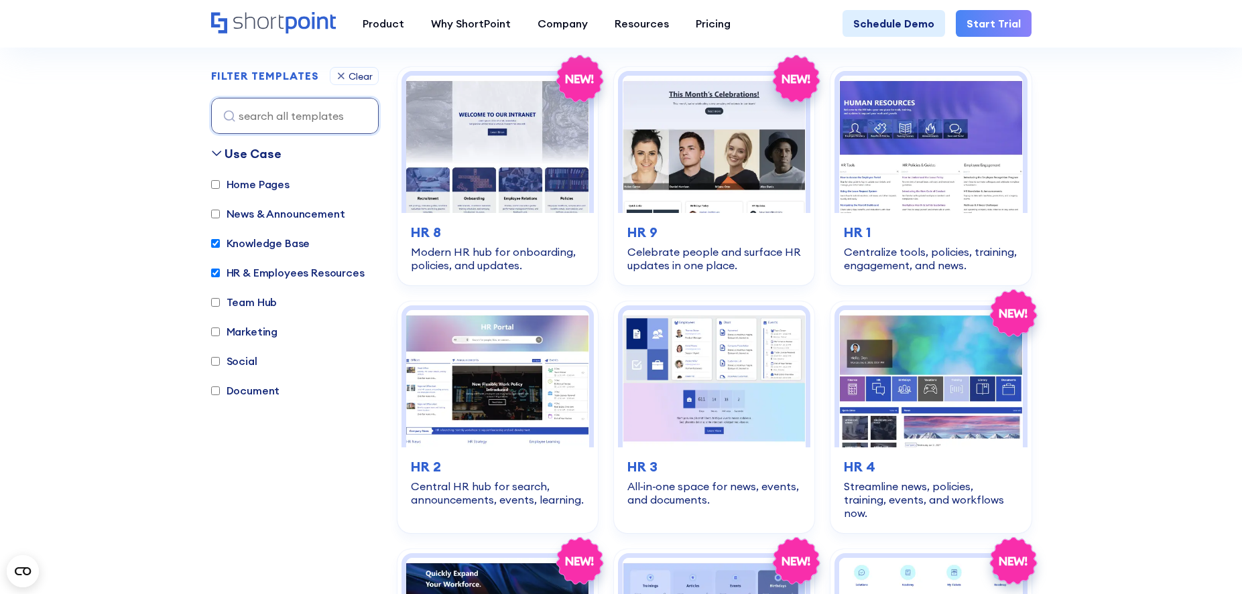
click at [221, 243] on label "Knowledge Base" at bounding box center [260, 243] width 99 height 16
click at [220, 243] on input "Knowledge Base" at bounding box center [215, 243] width 9 height 9
checkbox input "false"
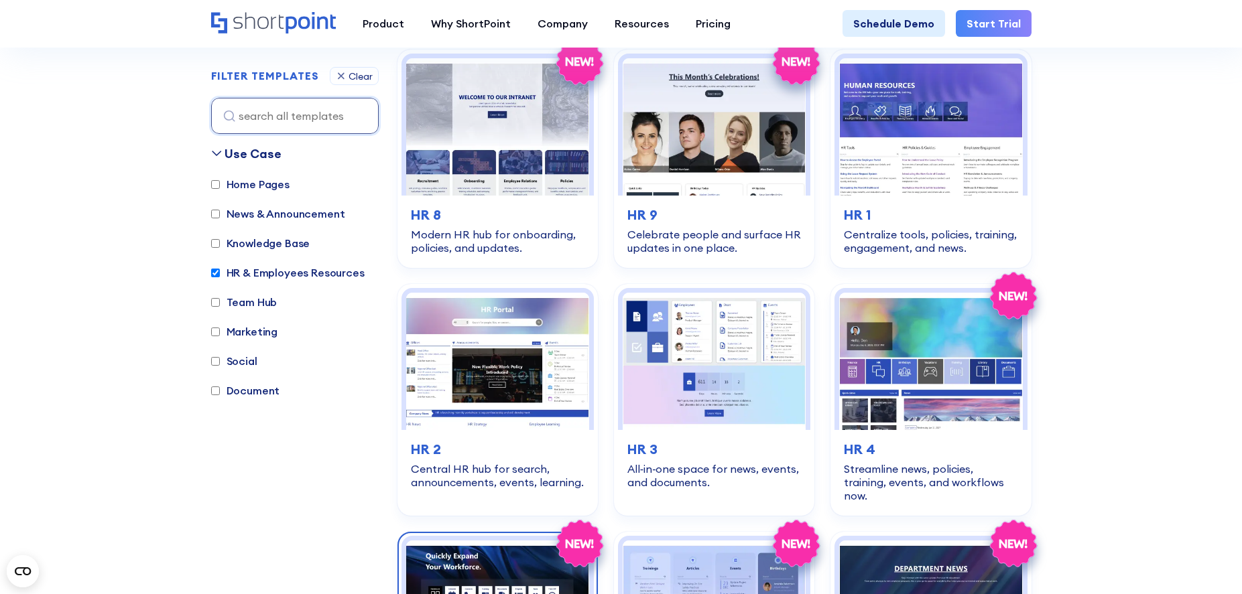
scroll to position [431, 0]
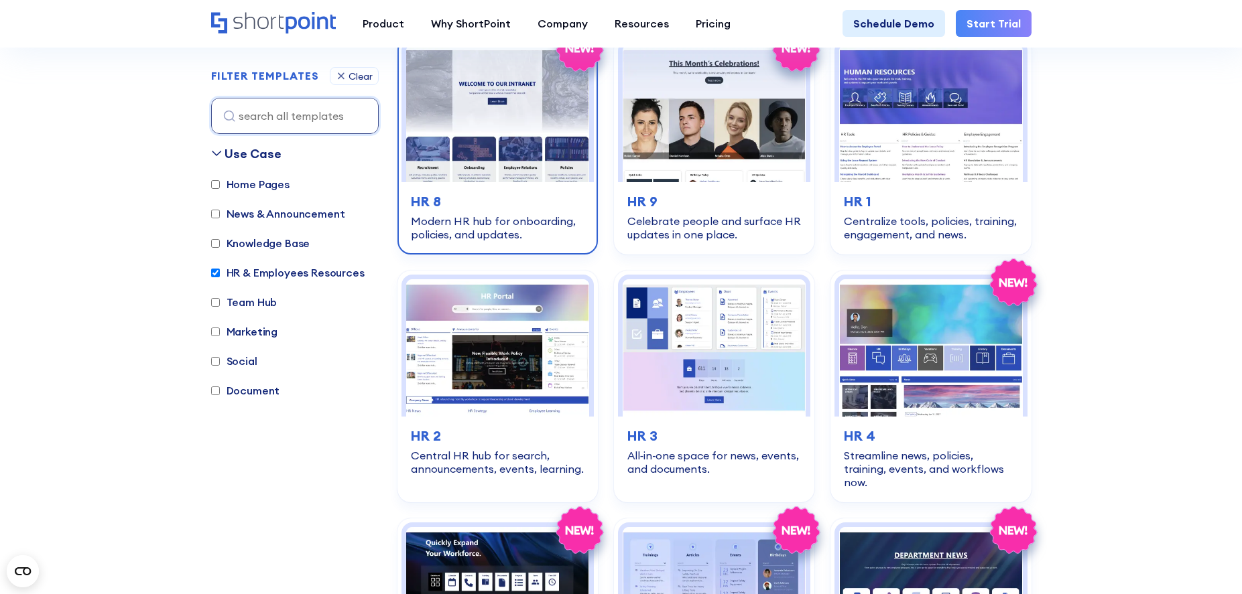
click at [508, 224] on div "Modern HR hub for onboarding, policies, and updates." at bounding box center [498, 227] width 174 height 27
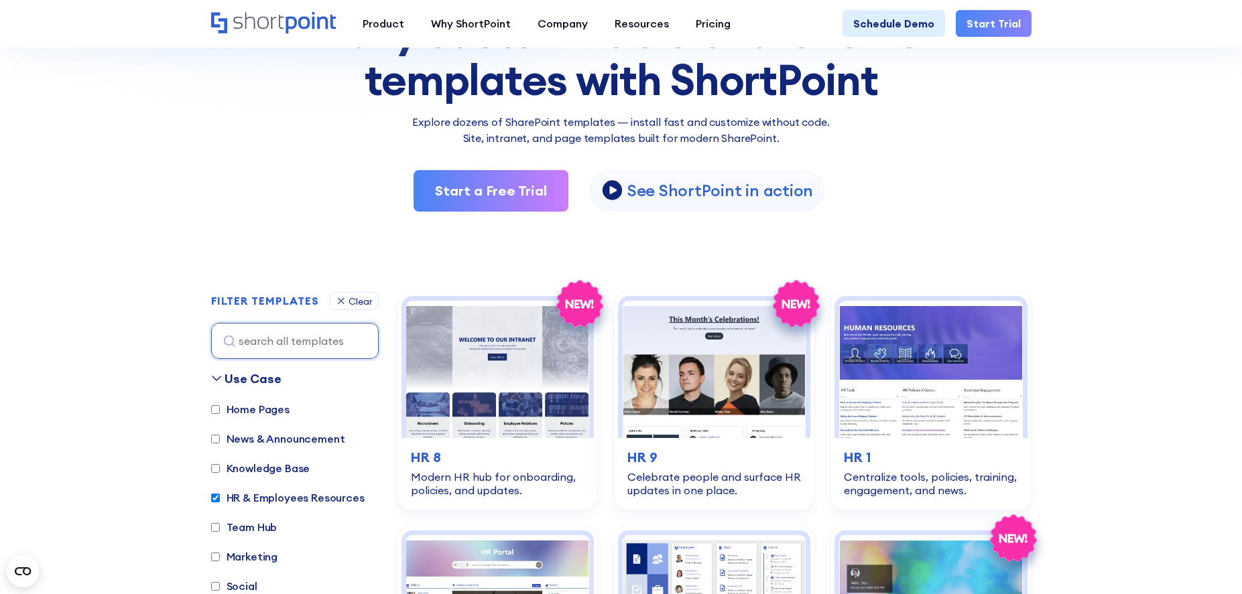
scroll to position [170, 0]
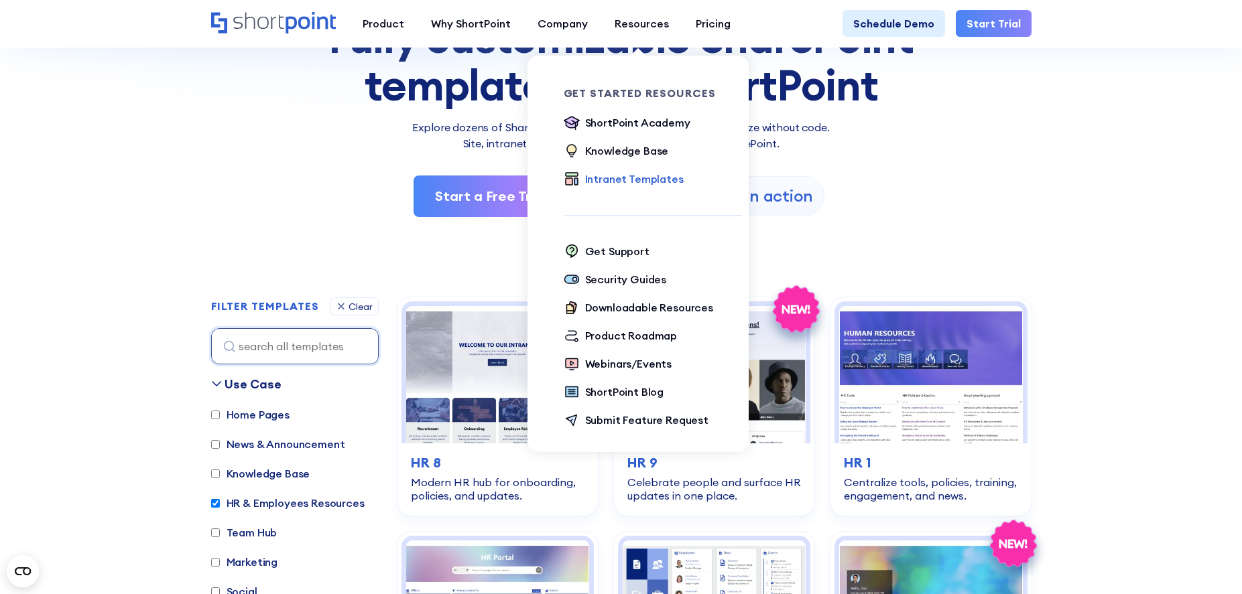
click at [588, 242] on div "Get Started Resources ShortPoint Academy The Basics Beginner Exercises Knowledg…" at bounding box center [653, 259] width 178 height 406
click at [588, 253] on div "Get Support" at bounding box center [617, 251] width 64 height 16
click at [609, 340] on div "Product Roadmap" at bounding box center [631, 336] width 92 height 16
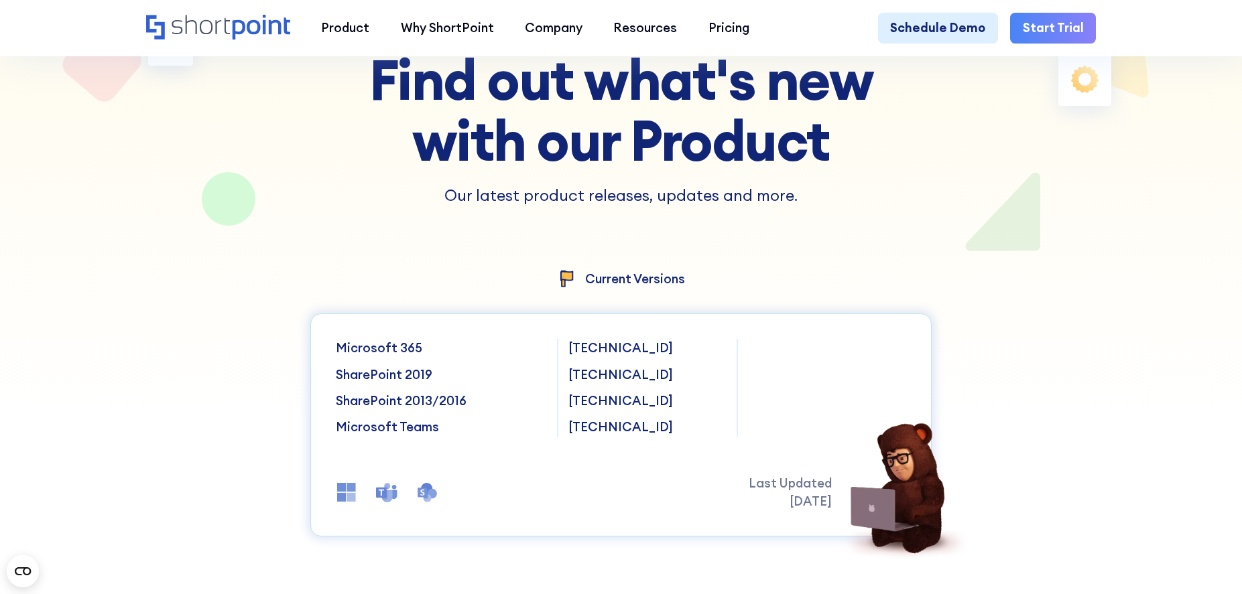
scroll to position [180, 0]
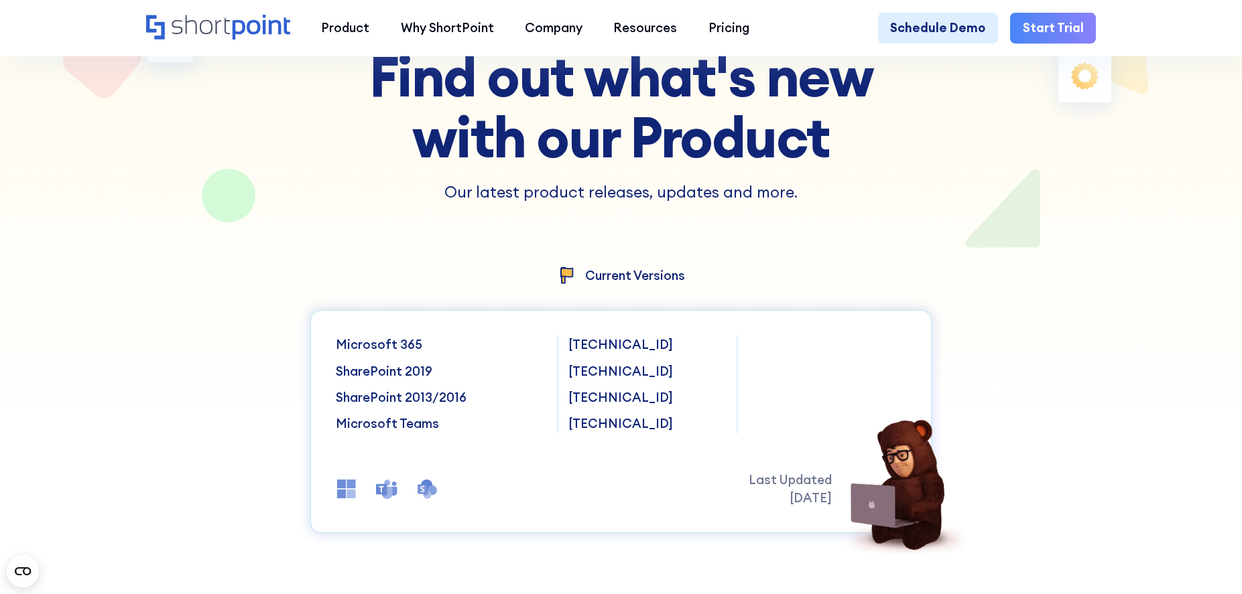
click at [578, 343] on p "8.5.3.3" at bounding box center [646, 345] width 157 height 19
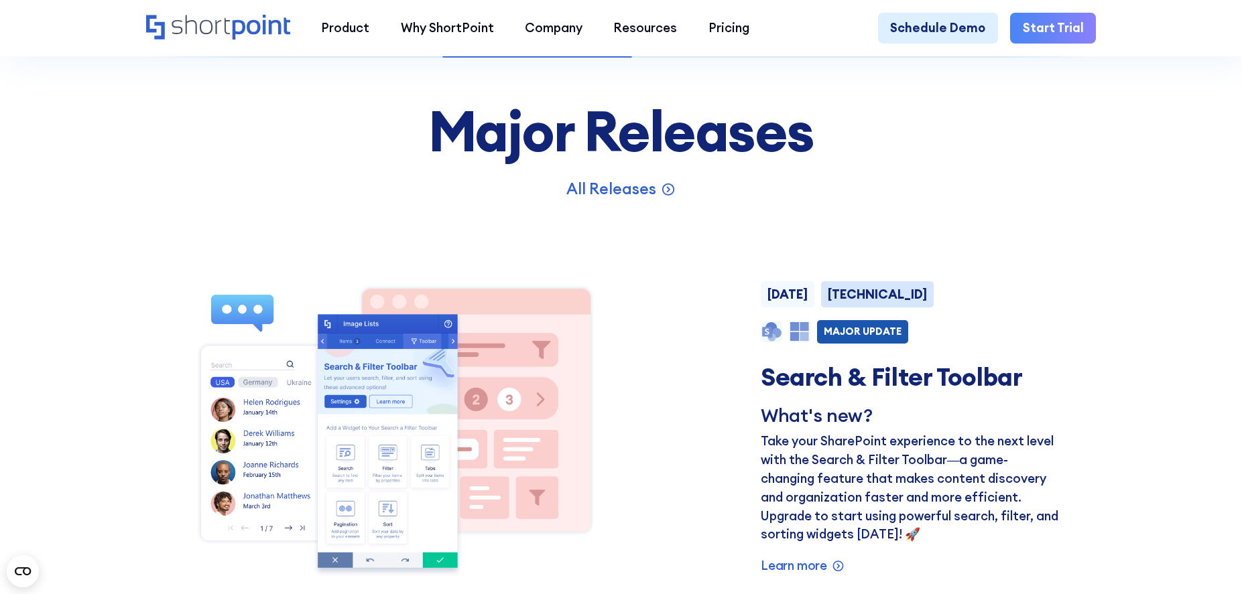
scroll to position [962, 0]
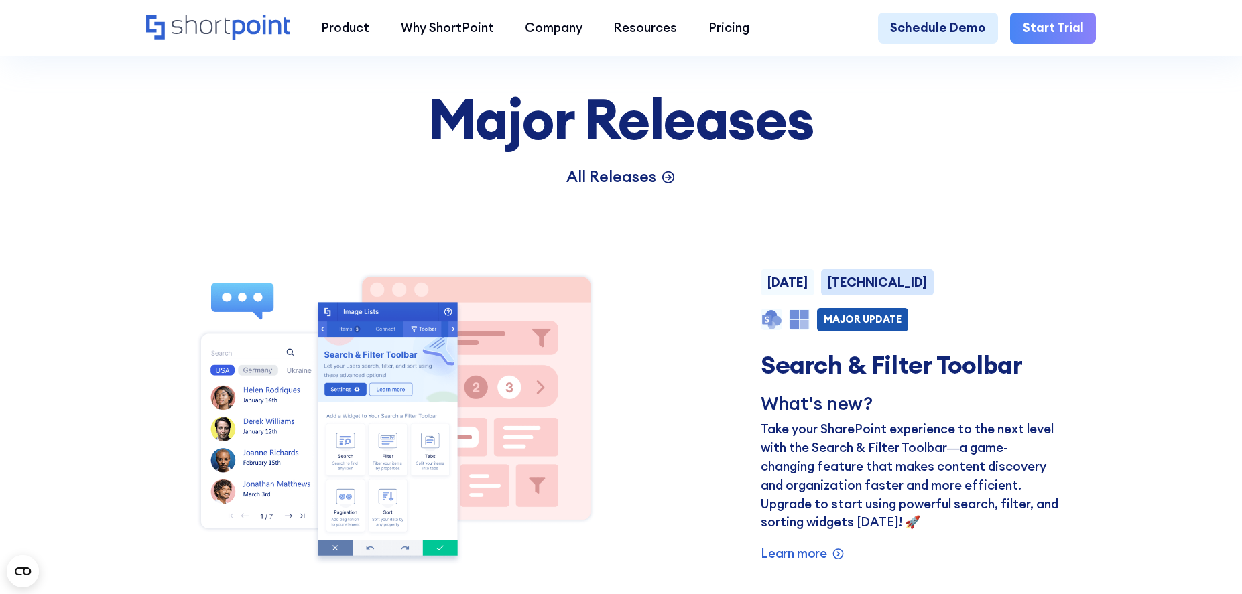
click at [641, 178] on p "All Releases" at bounding box center [611, 177] width 90 height 23
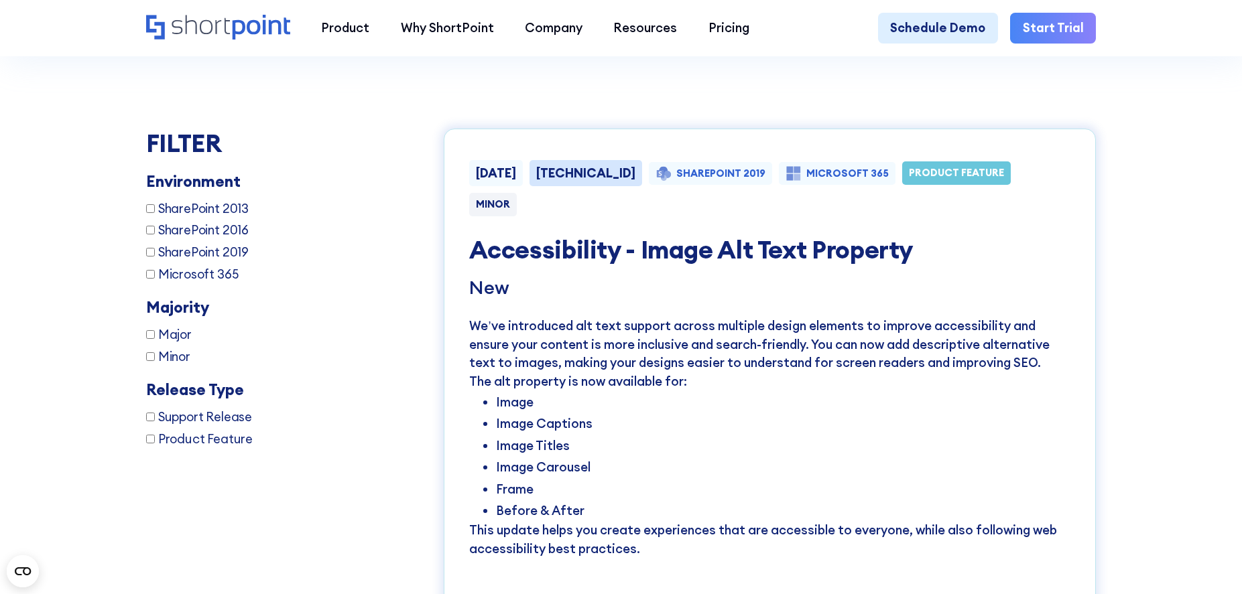
scroll to position [2388, 0]
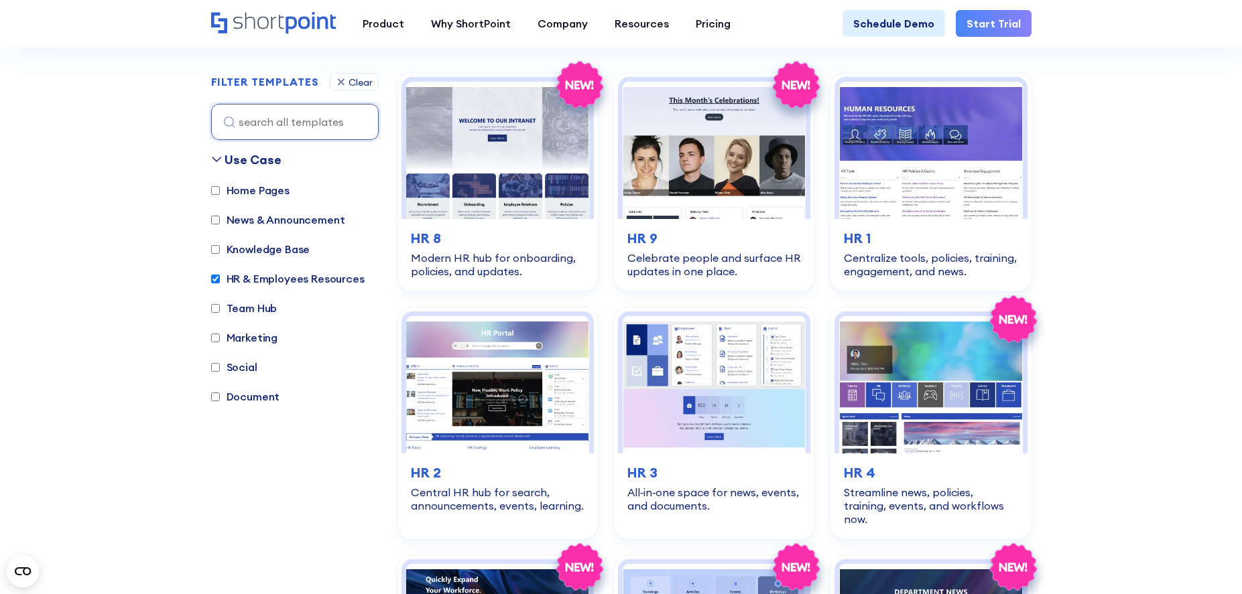
scroll to position [401, 0]
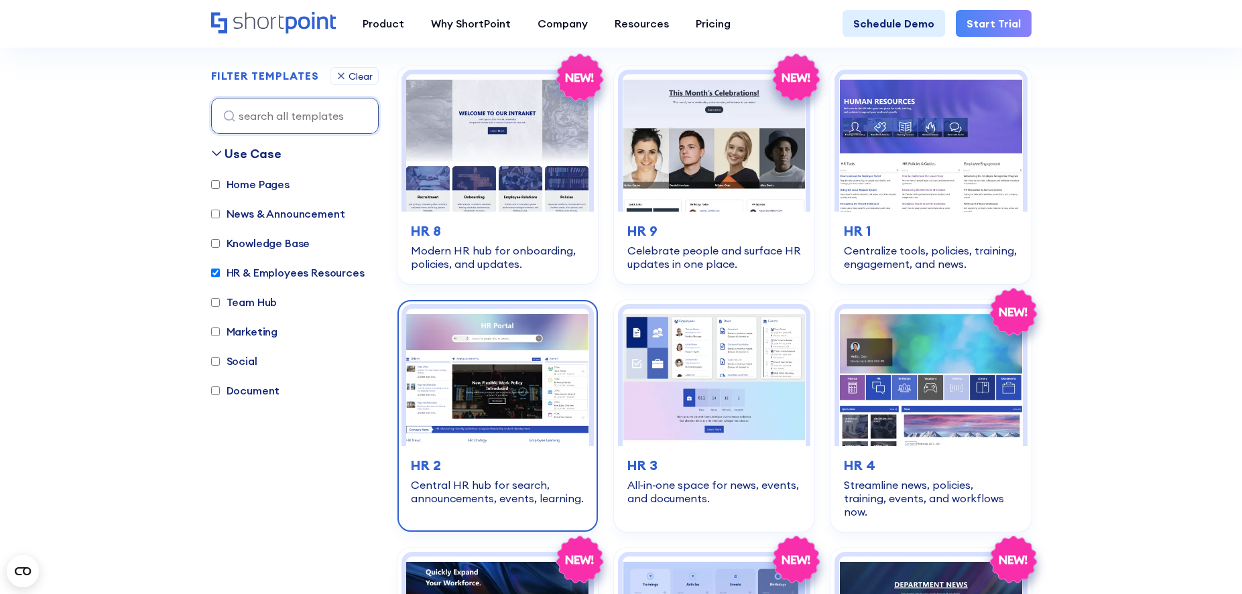
click at [485, 326] on img at bounding box center [497, 377] width 183 height 137
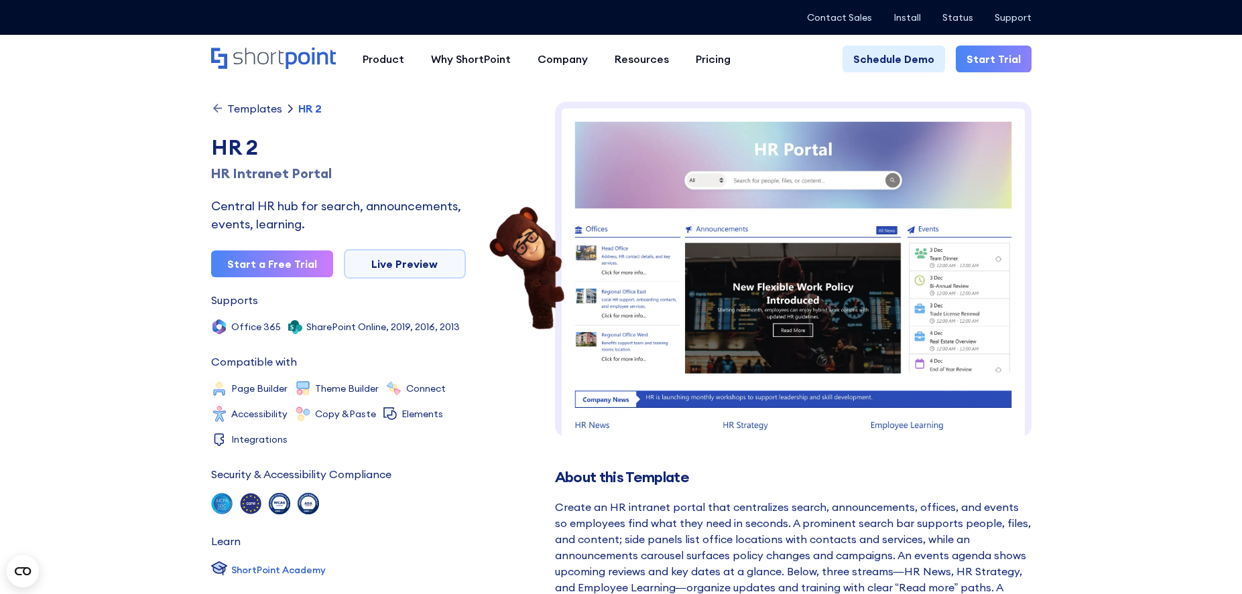
scroll to position [9, 0]
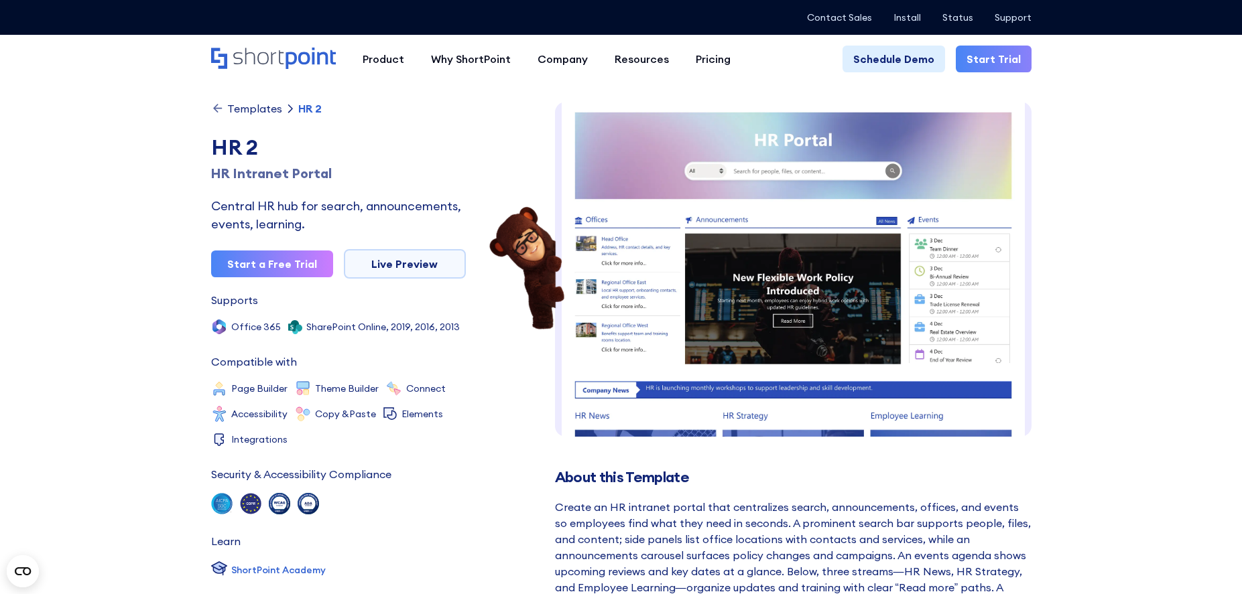
click at [785, 179] on img at bounding box center [793, 403] width 476 height 622
